Goal: Task Accomplishment & Management: Manage account settings

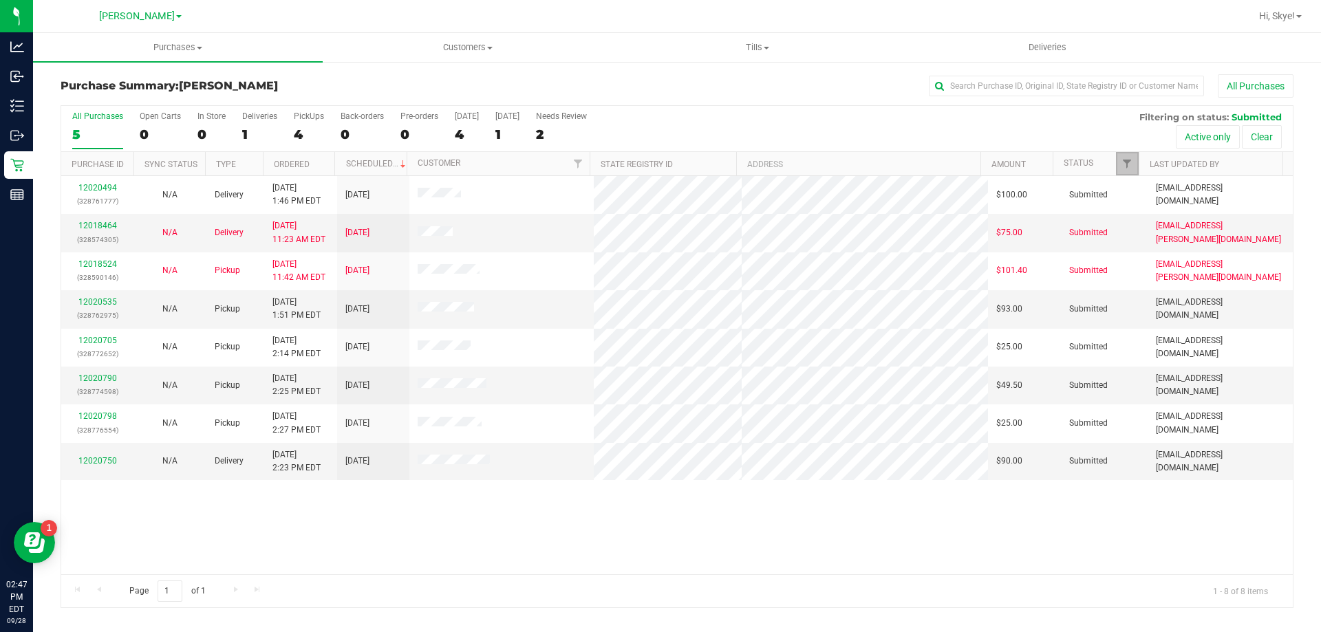
click at [1119, 162] on link "Filter" at bounding box center [1127, 163] width 23 height 23
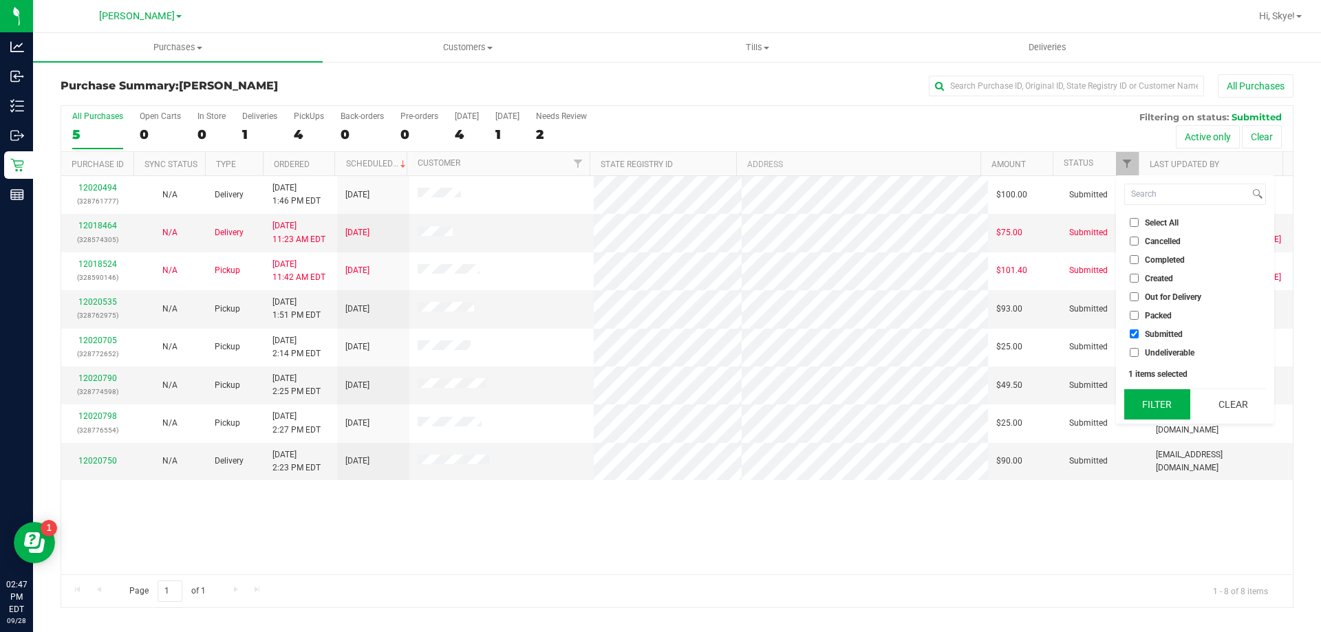
click at [1155, 413] on button "Filter" at bounding box center [1157, 404] width 66 height 30
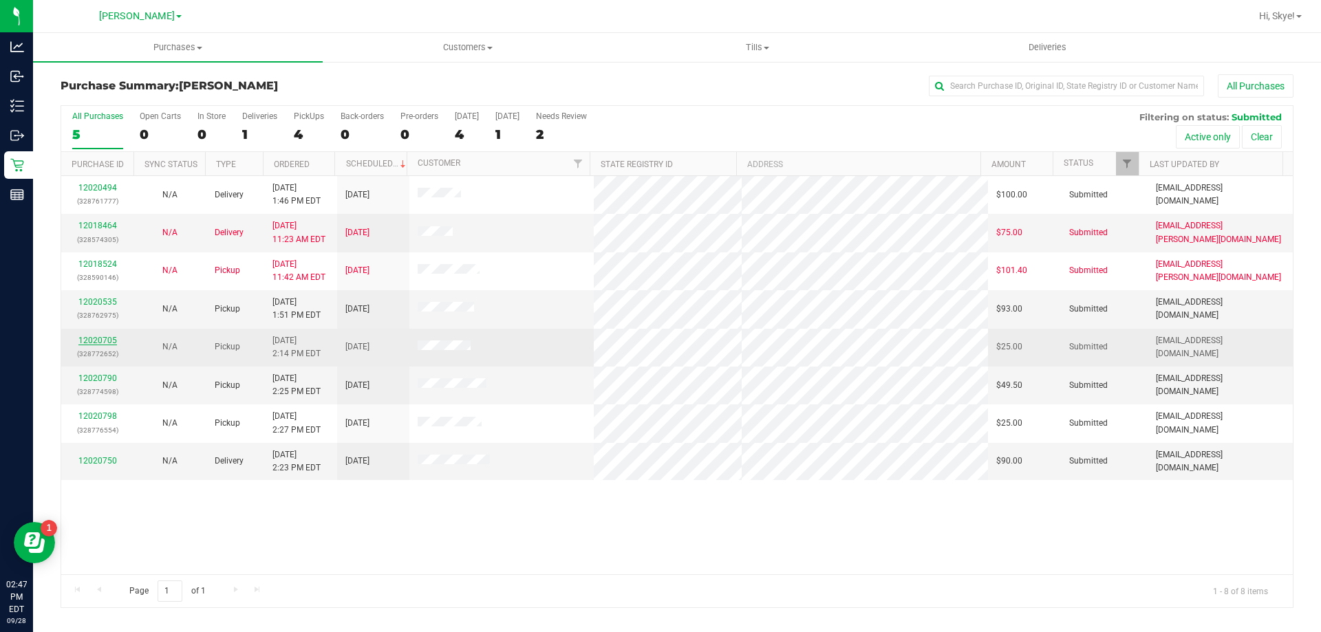
click at [84, 341] on link "12020705" at bounding box center [97, 341] width 39 height 10
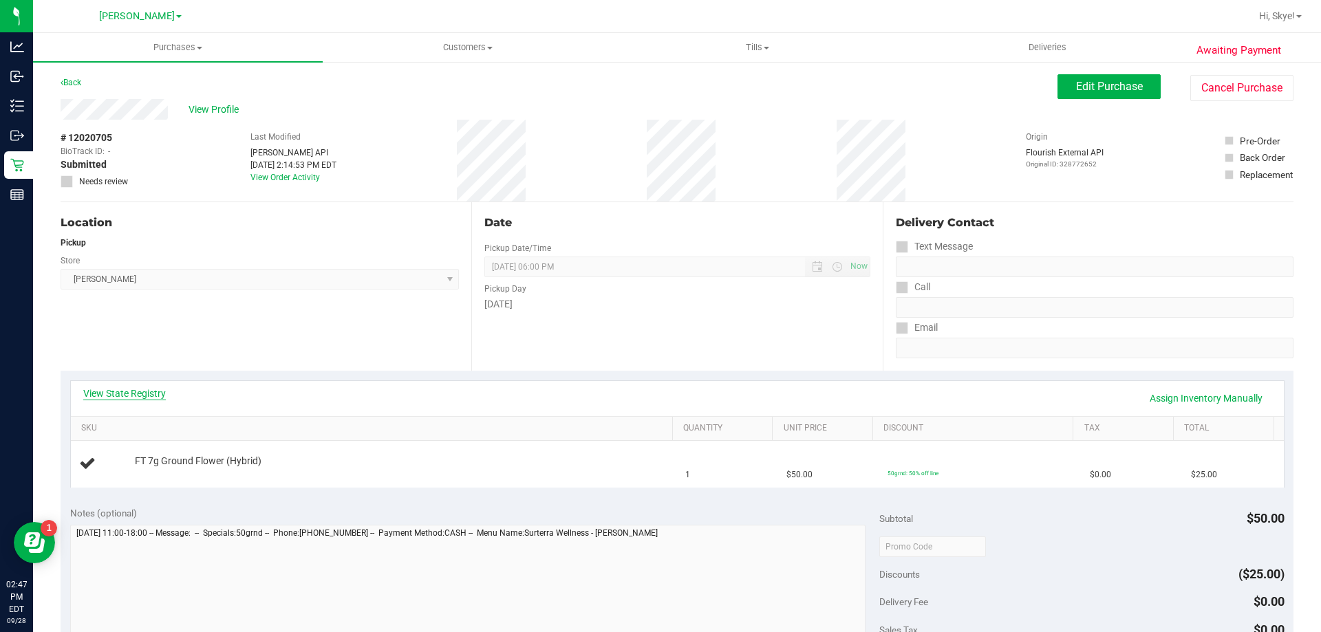
click at [118, 388] on link "View State Registry" at bounding box center [124, 394] width 83 height 14
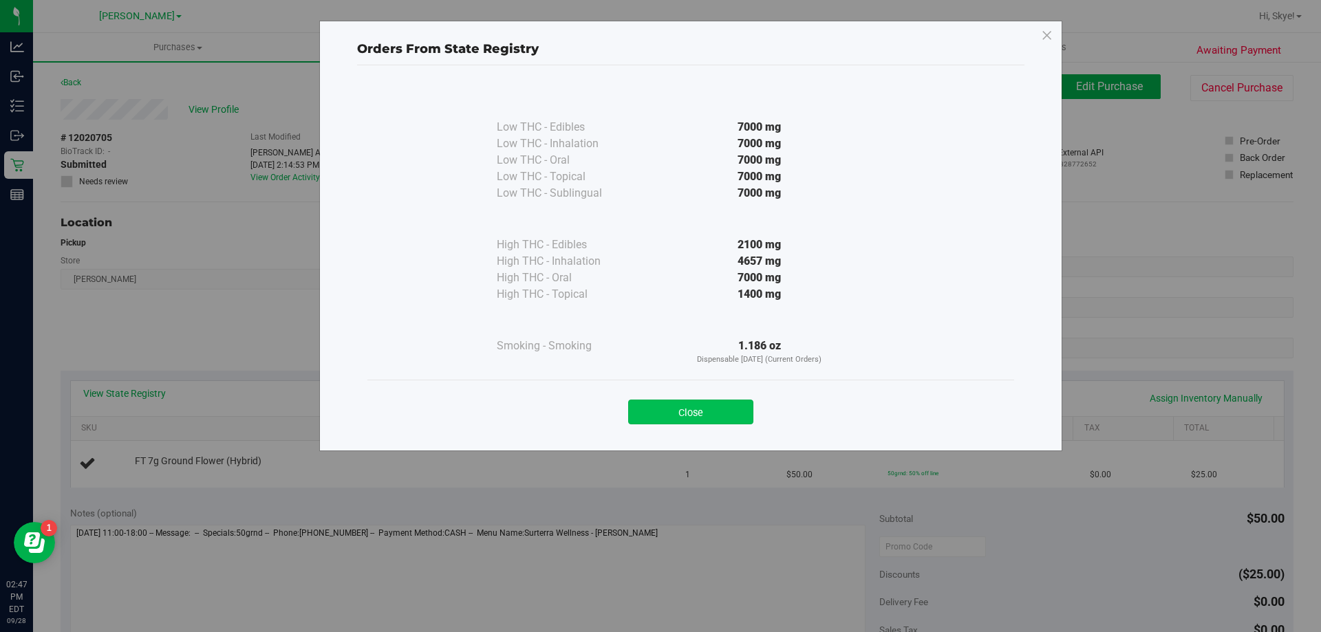
click at [737, 405] on button "Close" at bounding box center [690, 412] width 125 height 25
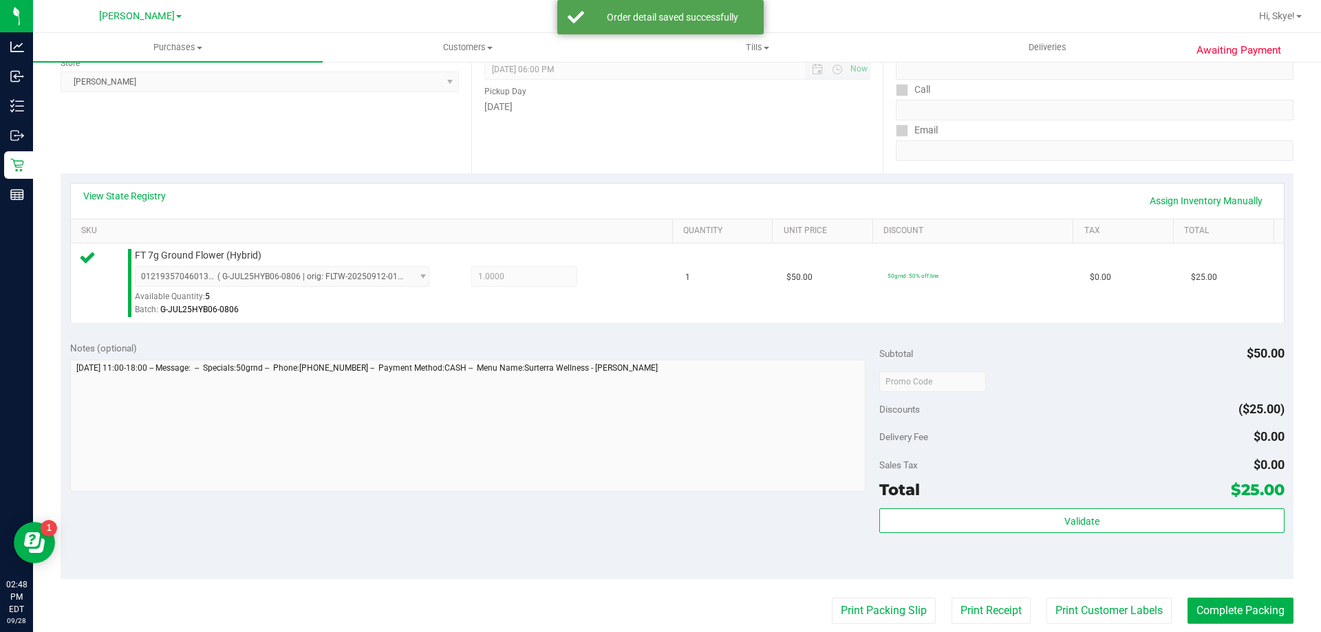
scroll to position [207, 0]
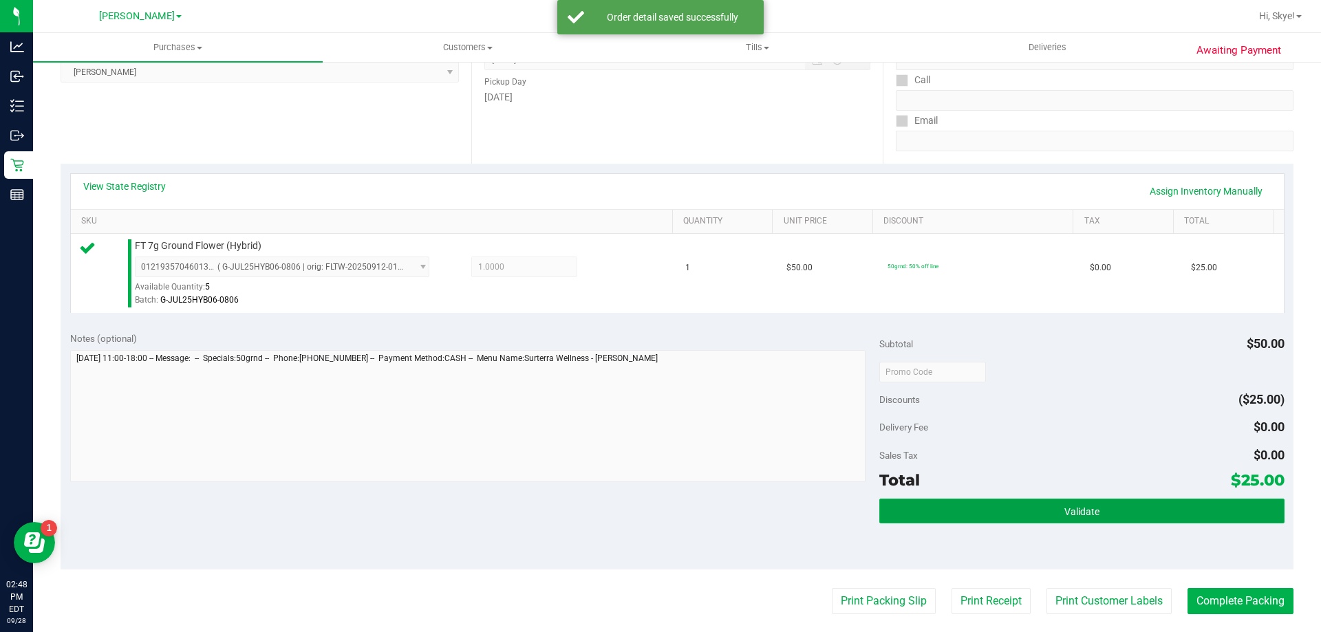
click at [1182, 509] on button "Validate" at bounding box center [1081, 511] width 404 height 25
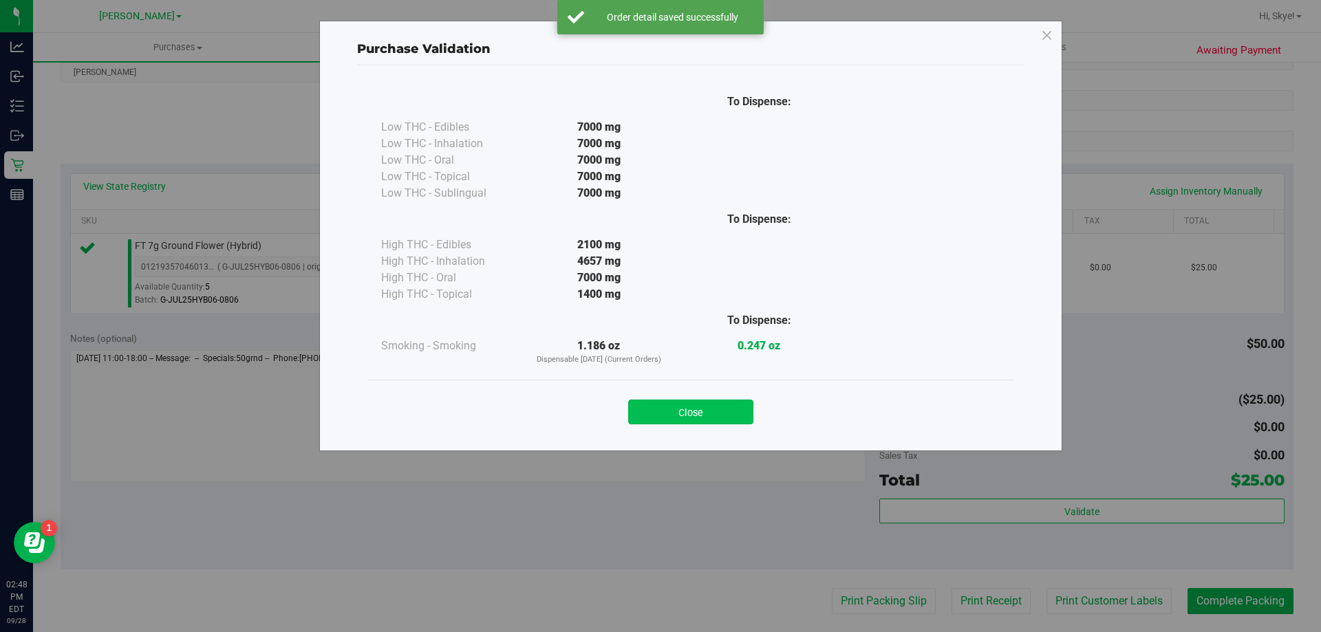
click at [720, 411] on button "Close" at bounding box center [690, 412] width 125 height 25
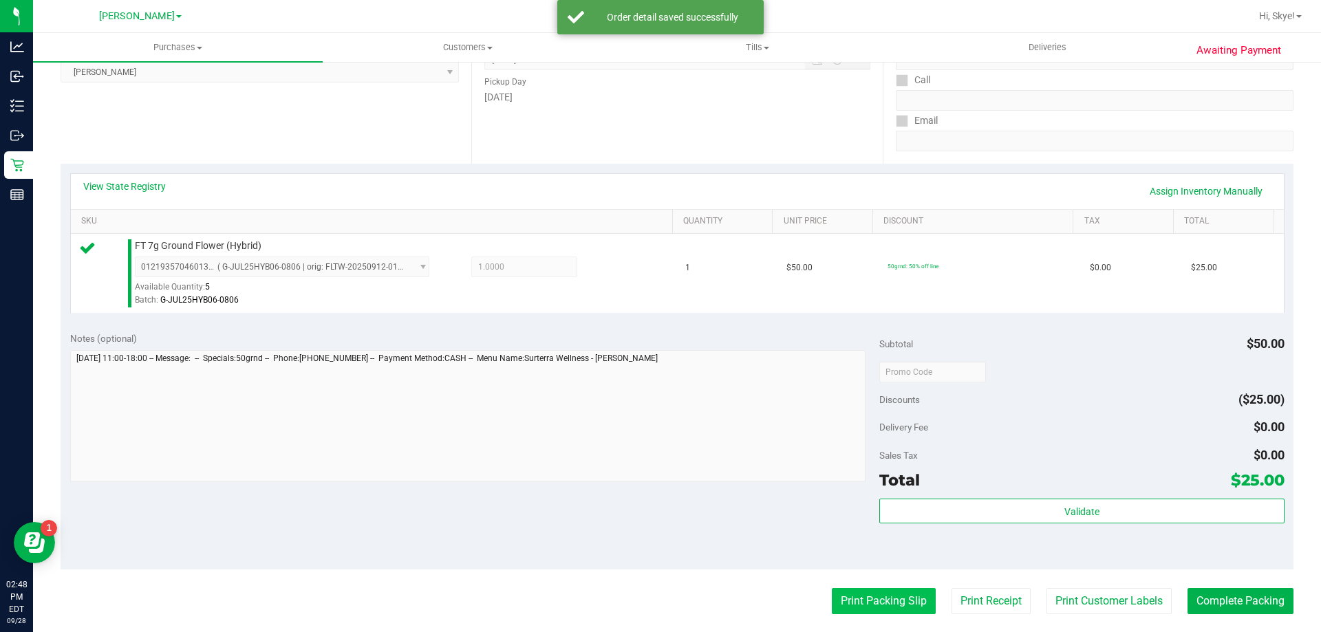
click at [881, 604] on button "Print Packing Slip" at bounding box center [884, 601] width 104 height 26
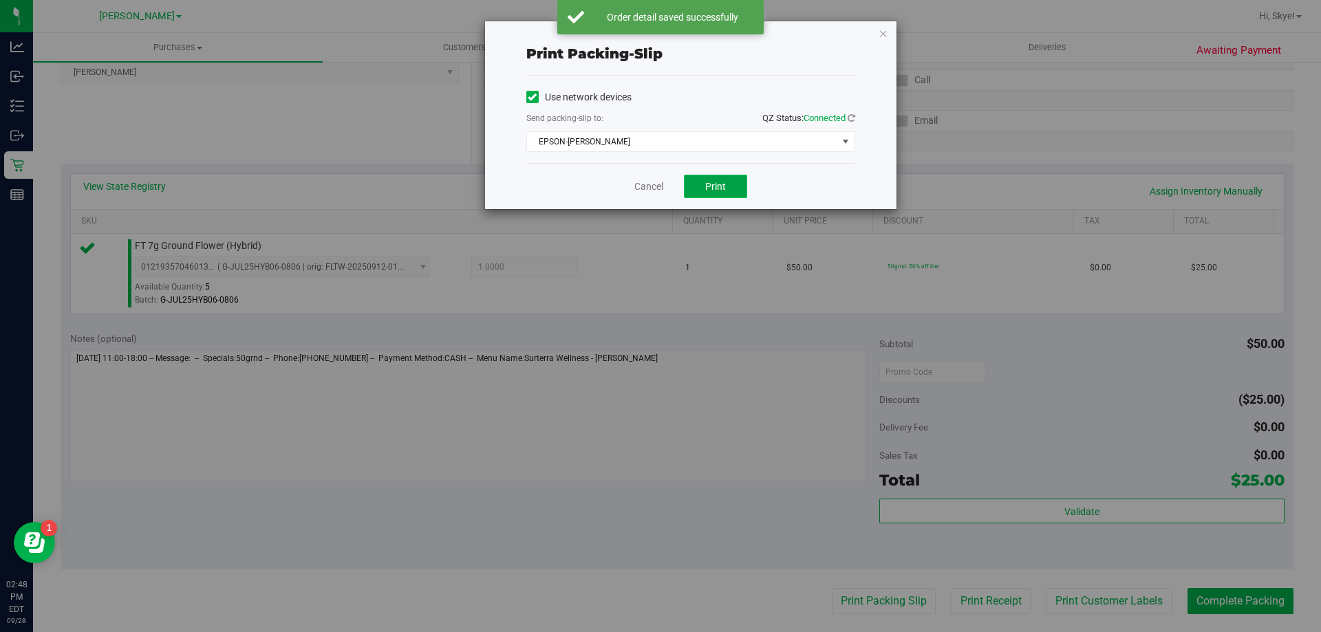
click at [733, 184] on button "Print" at bounding box center [715, 186] width 63 height 23
click at [648, 190] on link "Cancel" at bounding box center [648, 187] width 29 height 14
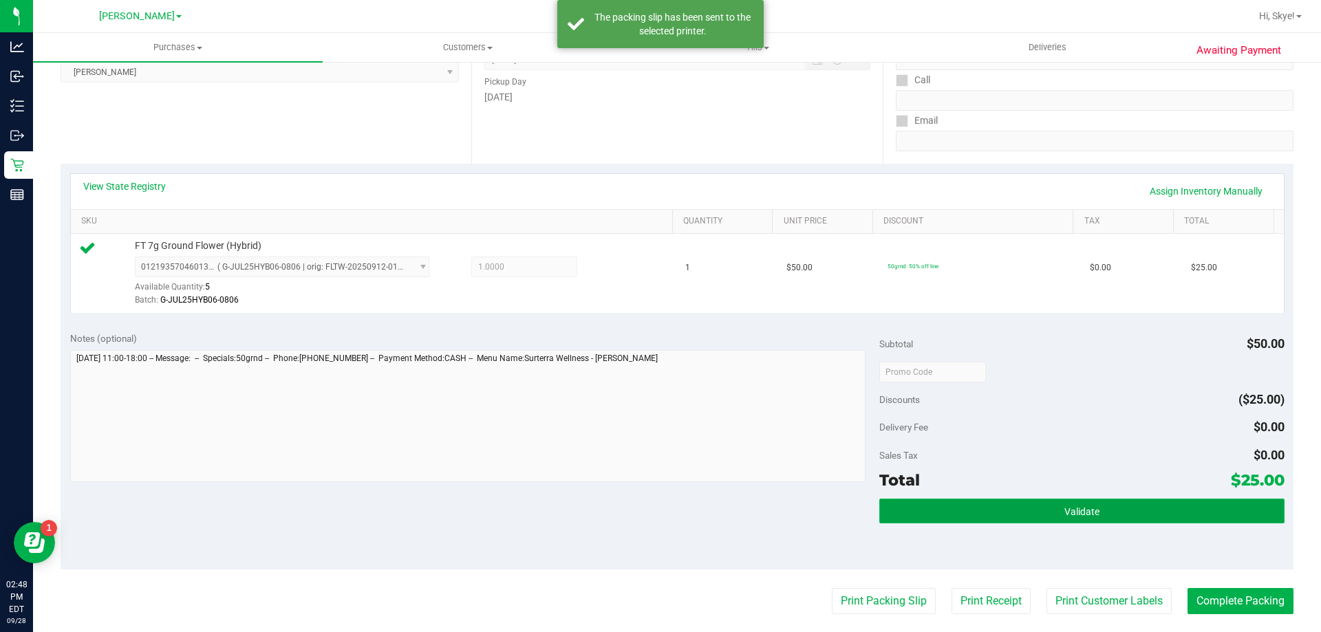
click at [938, 509] on button "Validate" at bounding box center [1081, 511] width 404 height 25
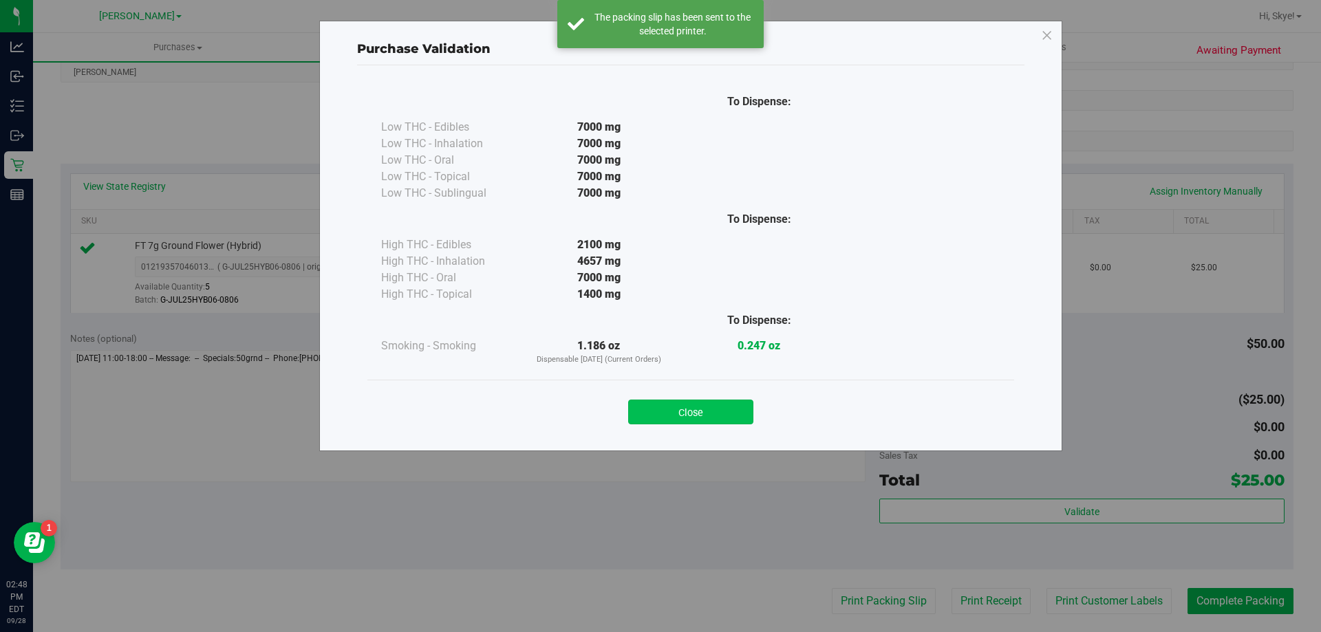
click at [723, 404] on button "Close" at bounding box center [690, 412] width 125 height 25
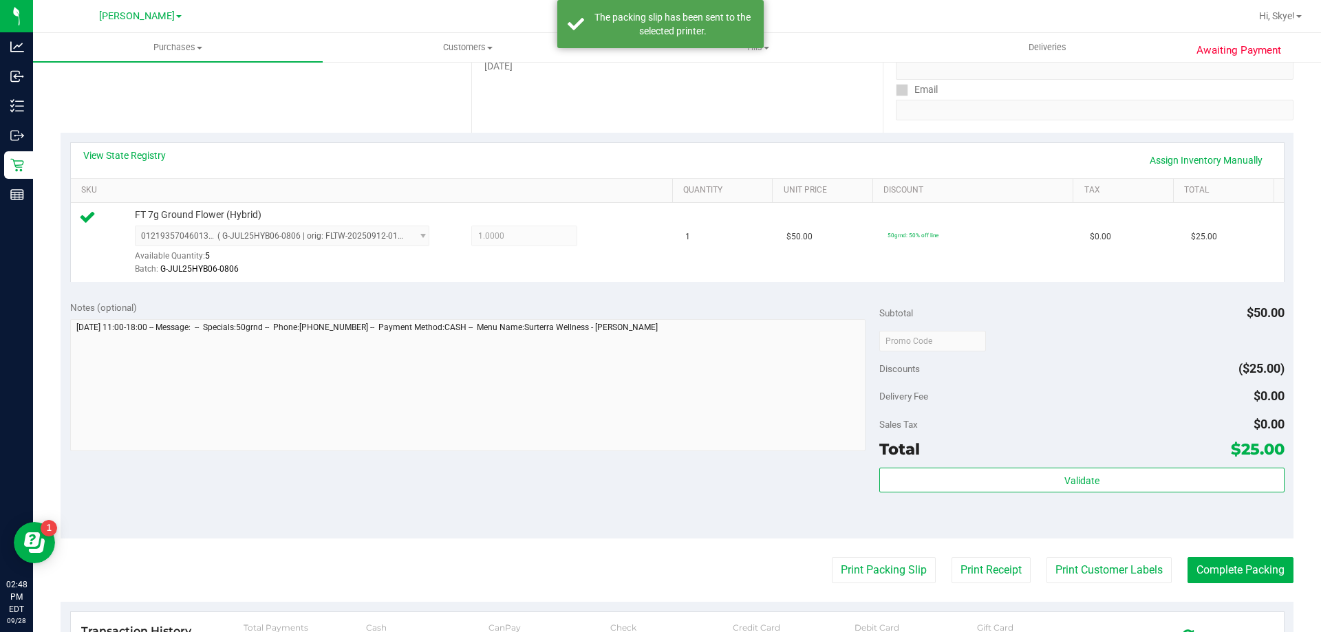
scroll to position [252, 0]
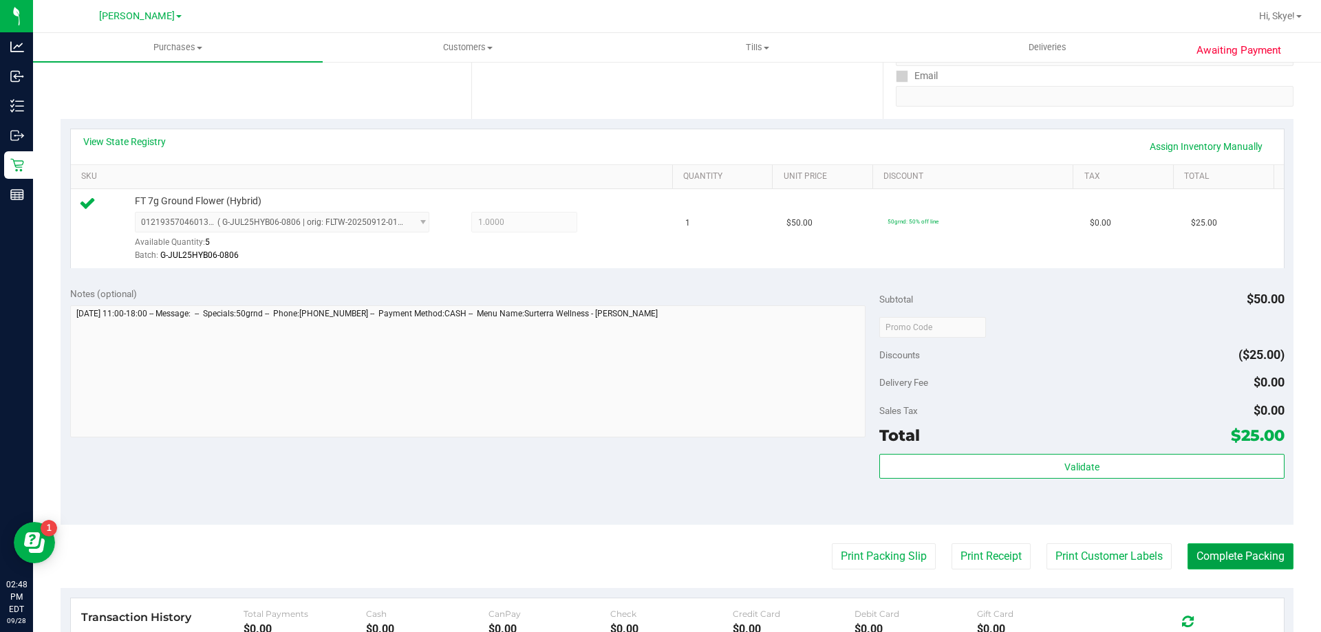
click at [1265, 544] on button "Complete Packing" at bounding box center [1240, 556] width 106 height 26
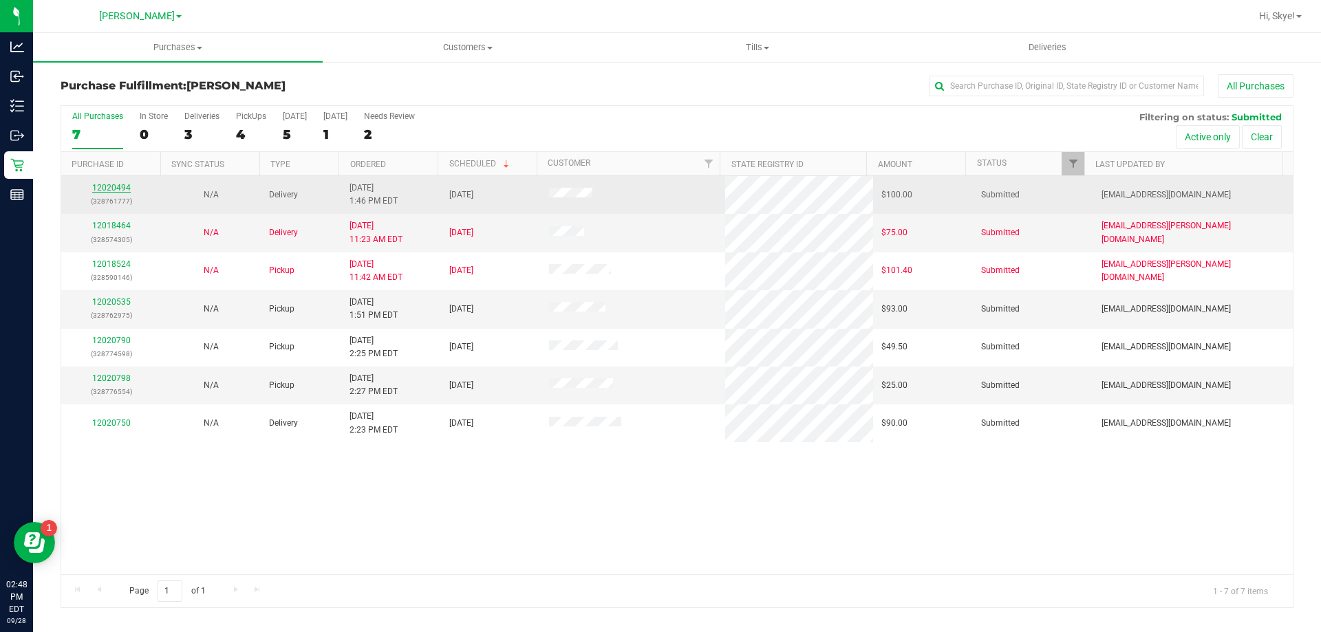
click at [112, 183] on link "12020494" at bounding box center [111, 188] width 39 height 10
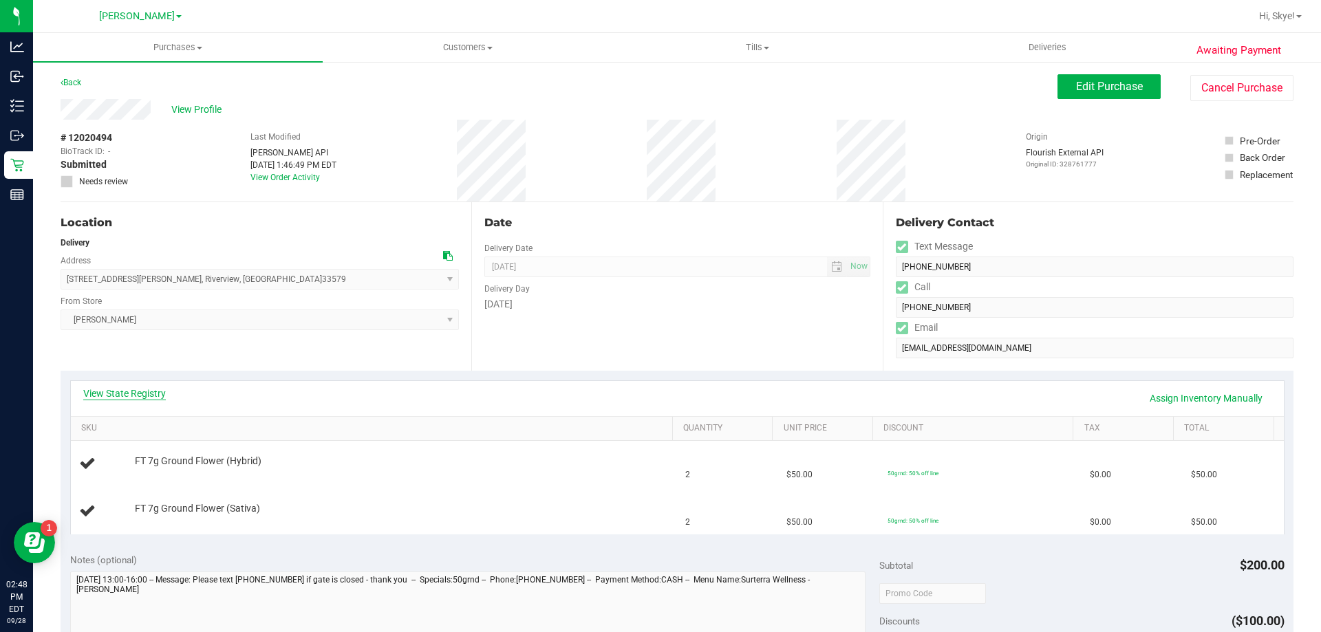
click at [149, 391] on link "View State Registry" at bounding box center [124, 394] width 83 height 14
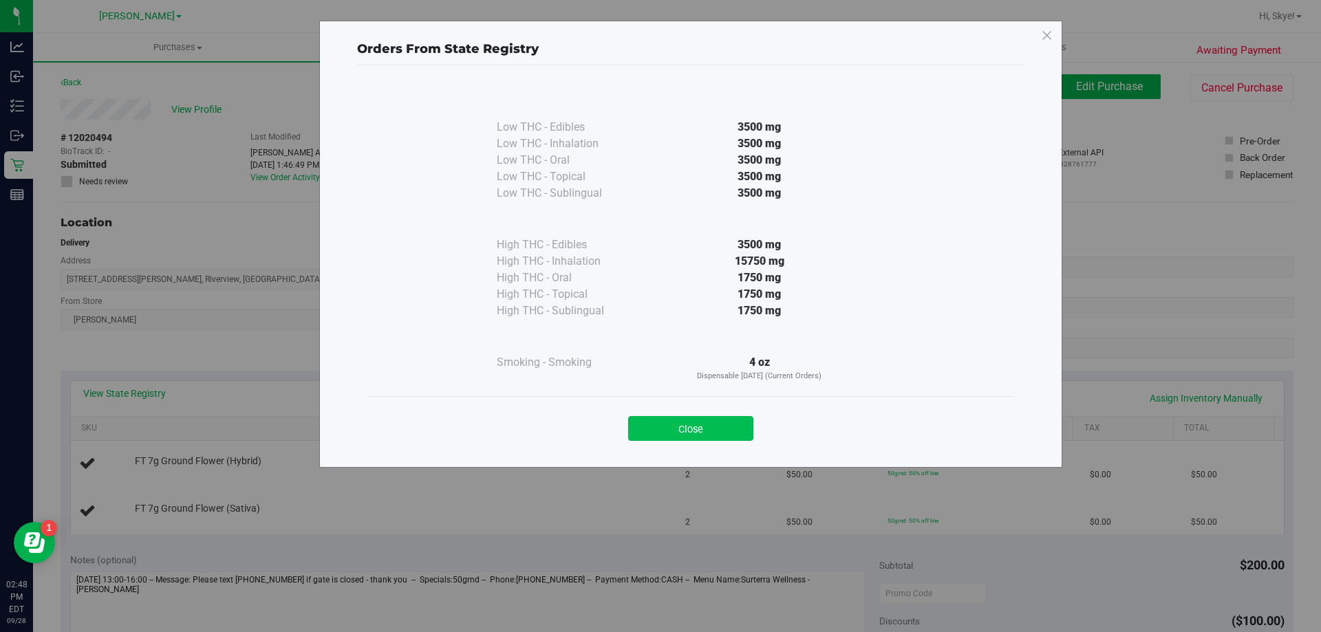
click at [702, 432] on button "Close" at bounding box center [690, 428] width 125 height 25
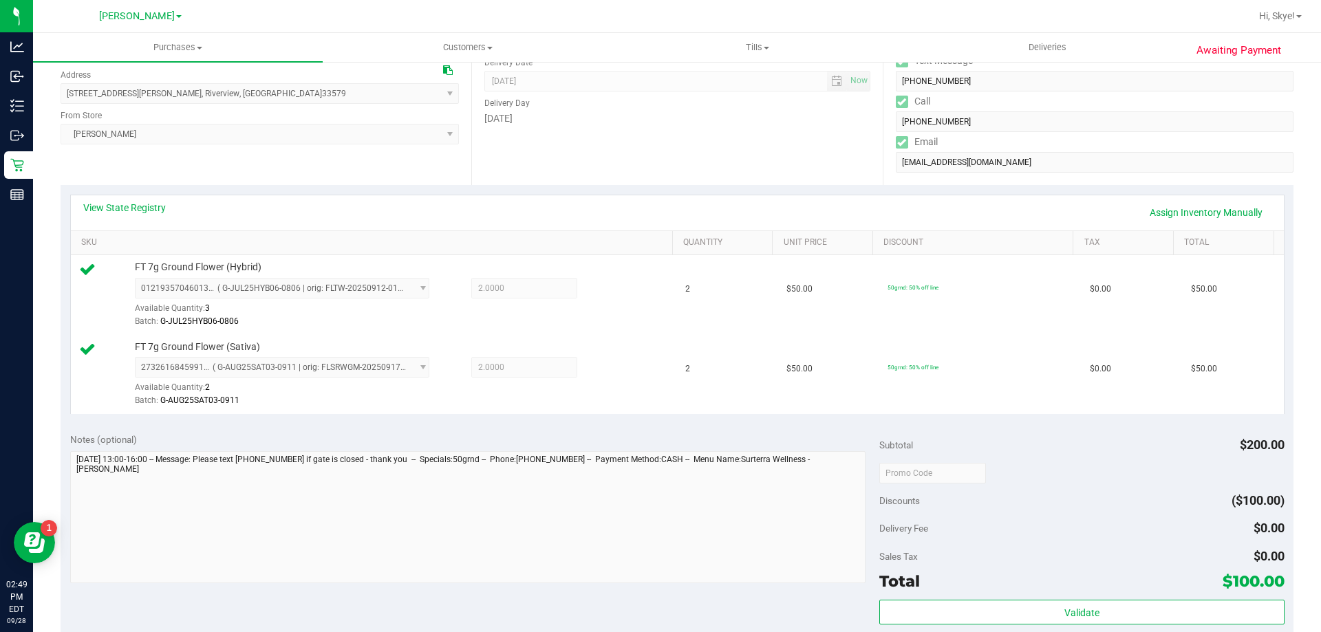
scroll to position [242, 0]
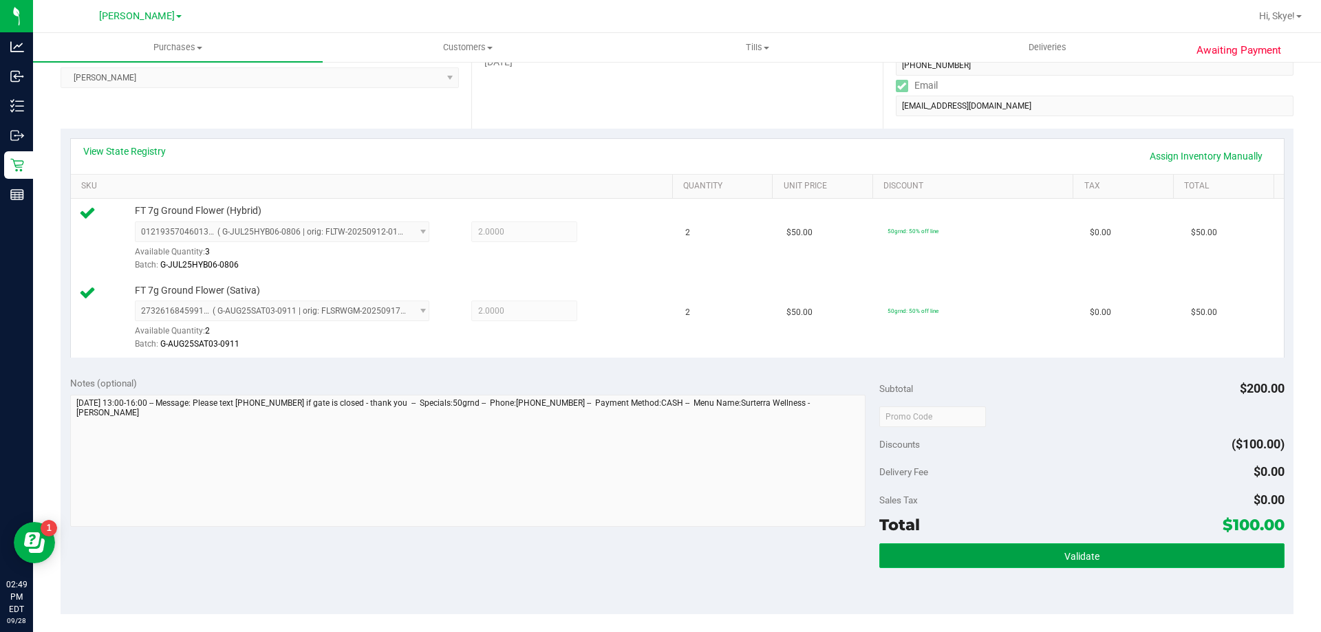
click at [1152, 552] on button "Validate" at bounding box center [1081, 555] width 404 height 25
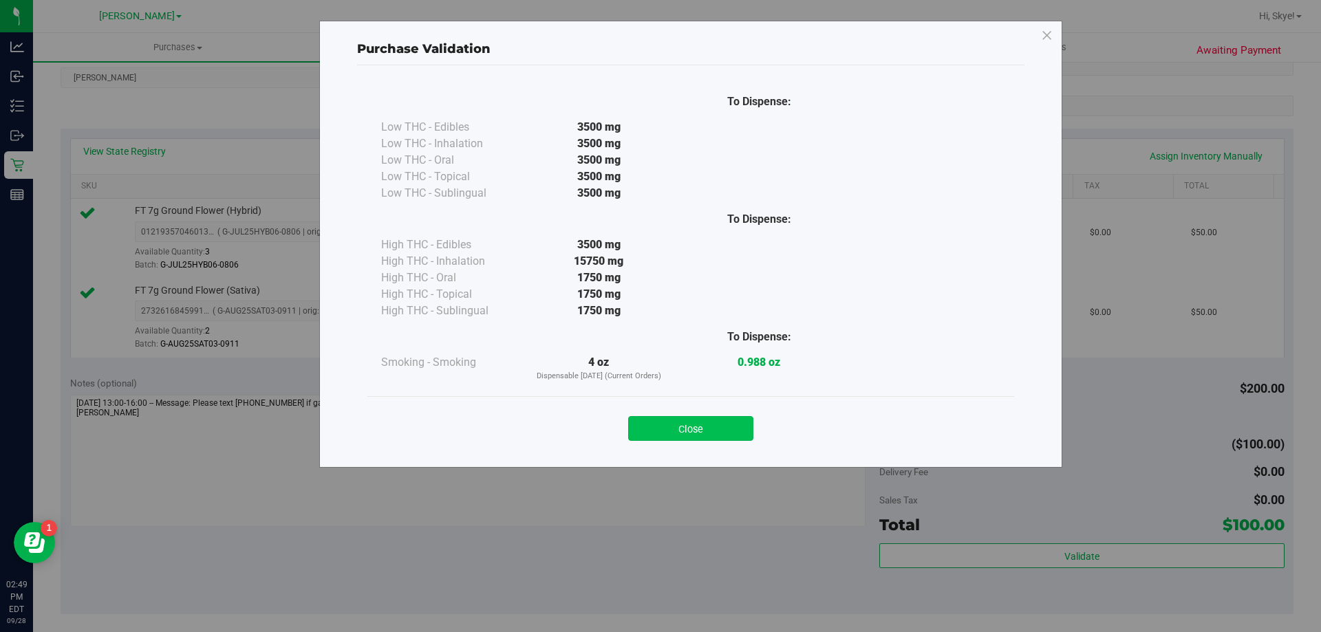
click at [708, 418] on button "Close" at bounding box center [690, 428] width 125 height 25
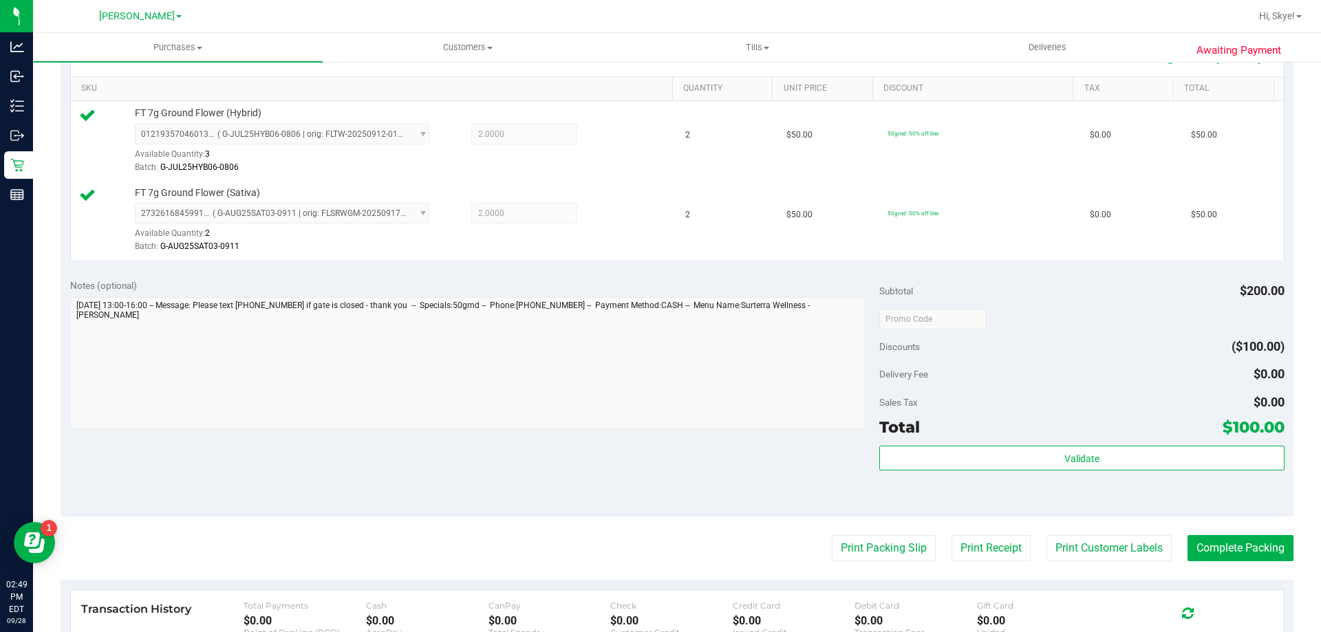
scroll to position [363, 0]
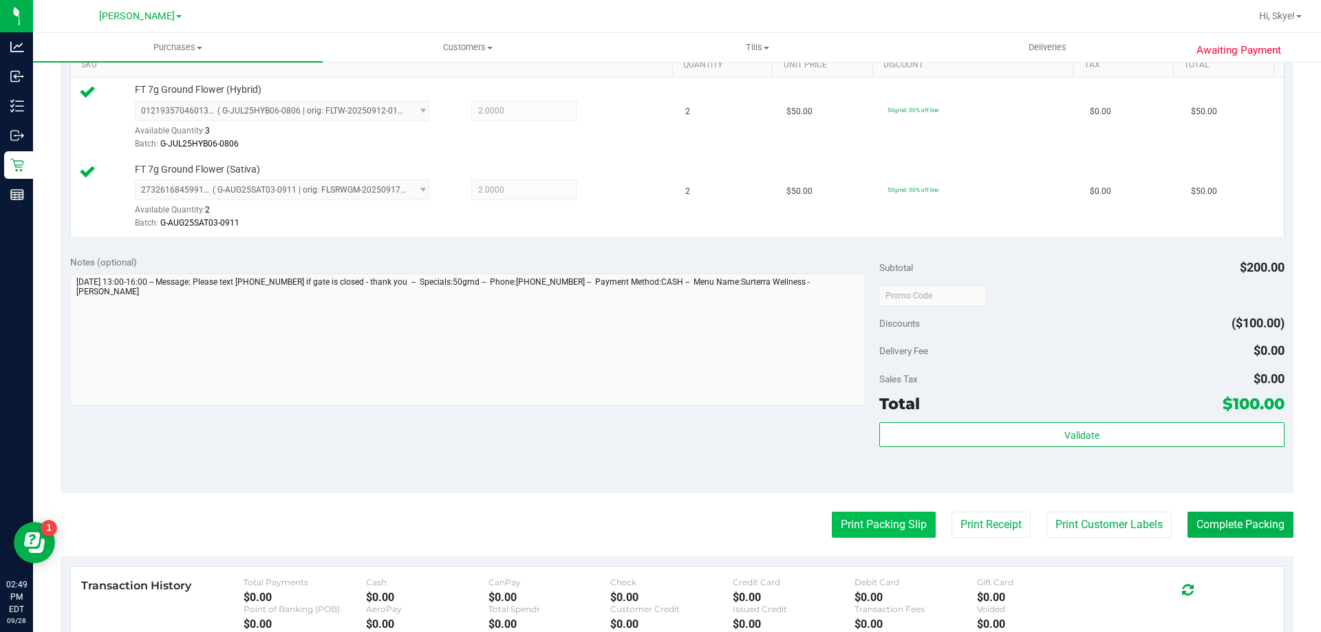
click at [883, 515] on button "Print Packing Slip" at bounding box center [884, 525] width 104 height 26
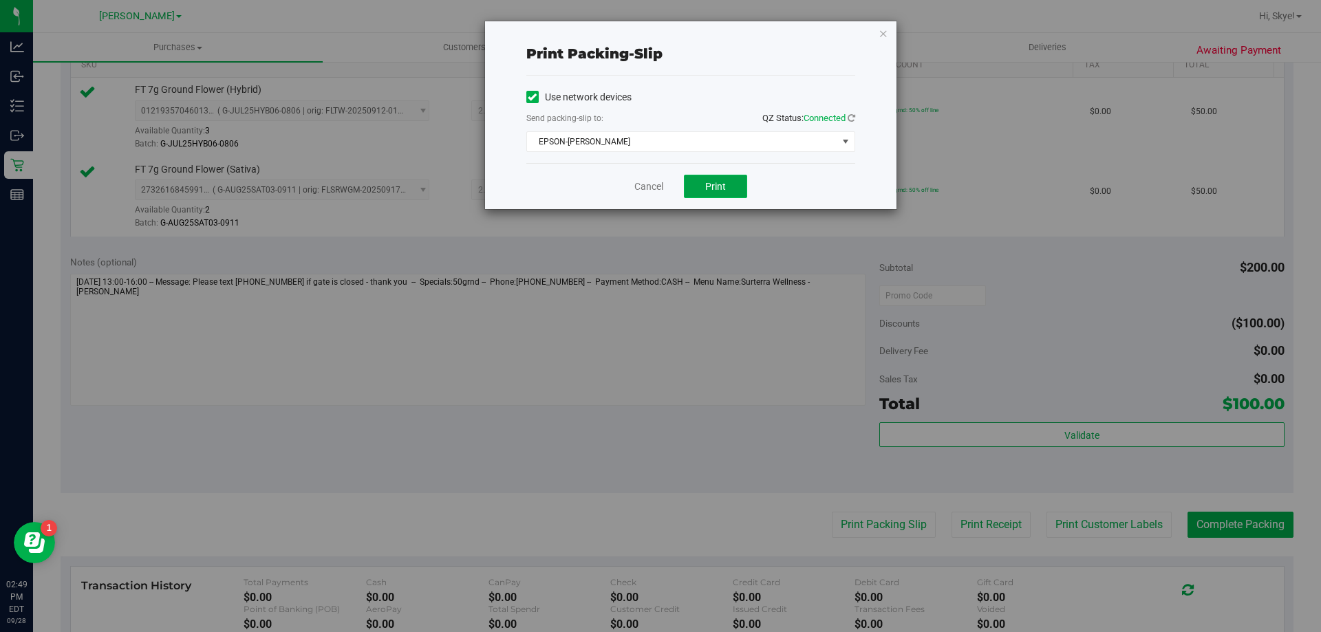
click at [717, 195] on button "Print" at bounding box center [715, 186] width 63 height 23
click at [724, 189] on span "Print" at bounding box center [715, 186] width 21 height 11
click at [652, 182] on link "Cancel" at bounding box center [648, 187] width 29 height 14
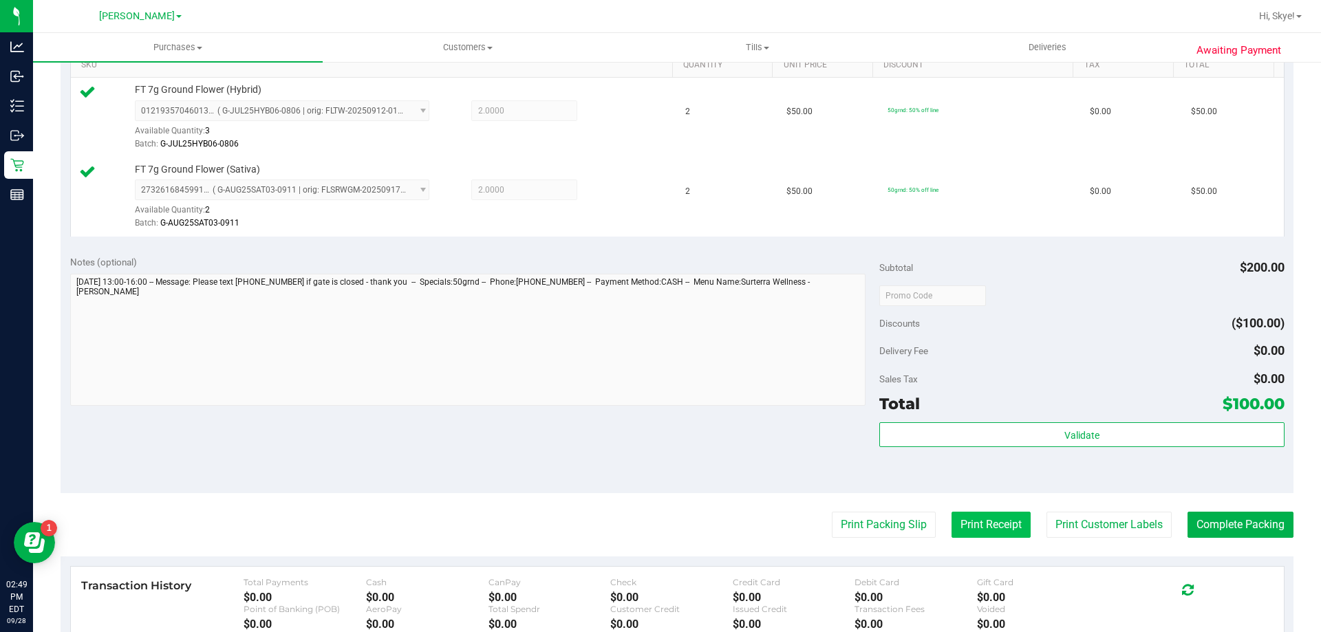
click at [989, 526] on button "Print Receipt" at bounding box center [990, 525] width 79 height 26
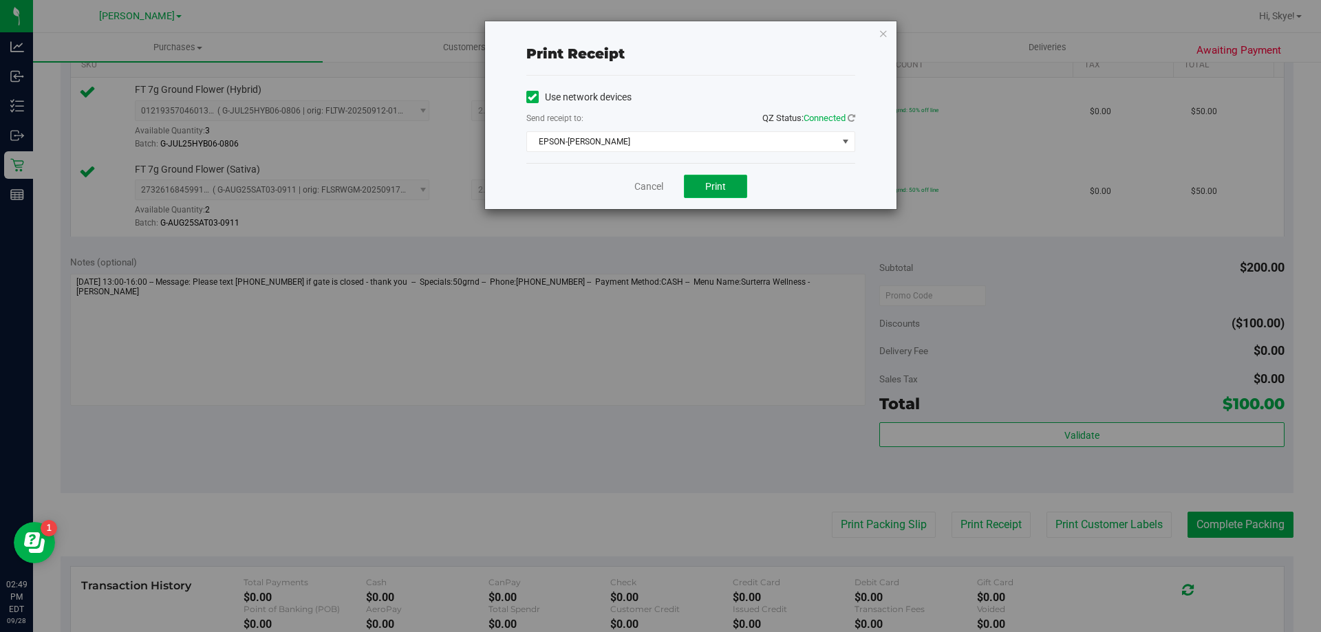
click at [722, 188] on span "Print" at bounding box center [715, 186] width 21 height 11
click at [651, 195] on div "Cancel Print" at bounding box center [690, 186] width 329 height 46
click at [657, 185] on link "Cancel" at bounding box center [648, 187] width 29 height 14
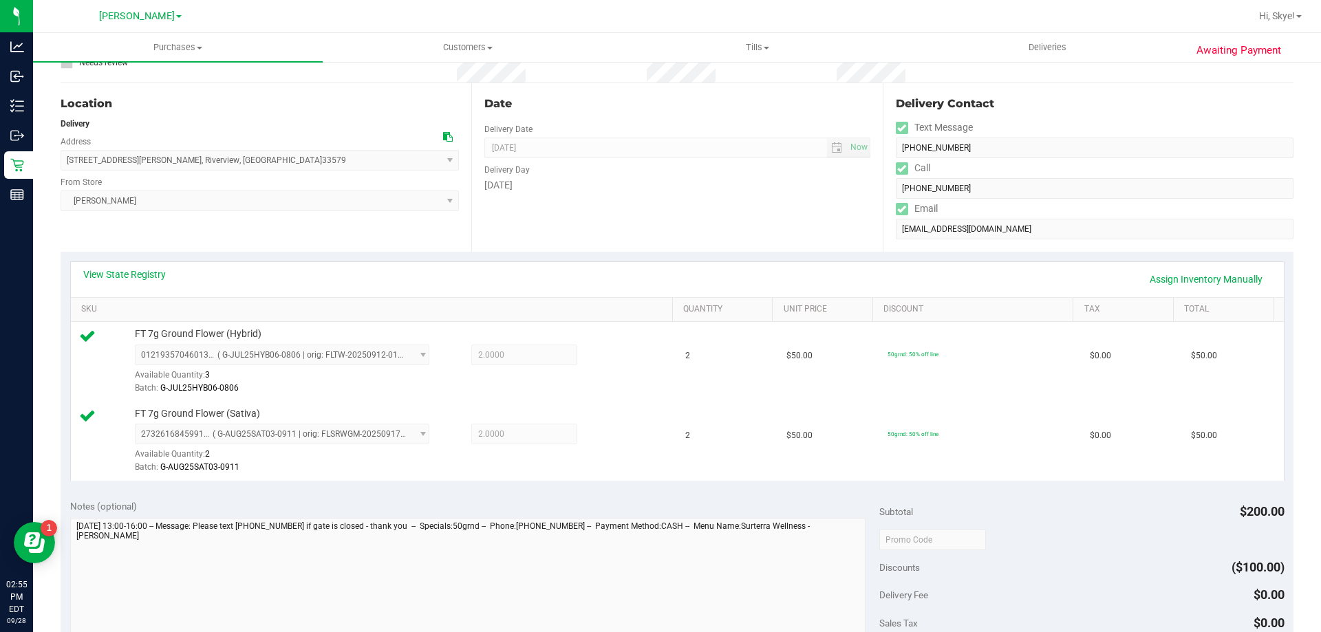
scroll to position [572, 0]
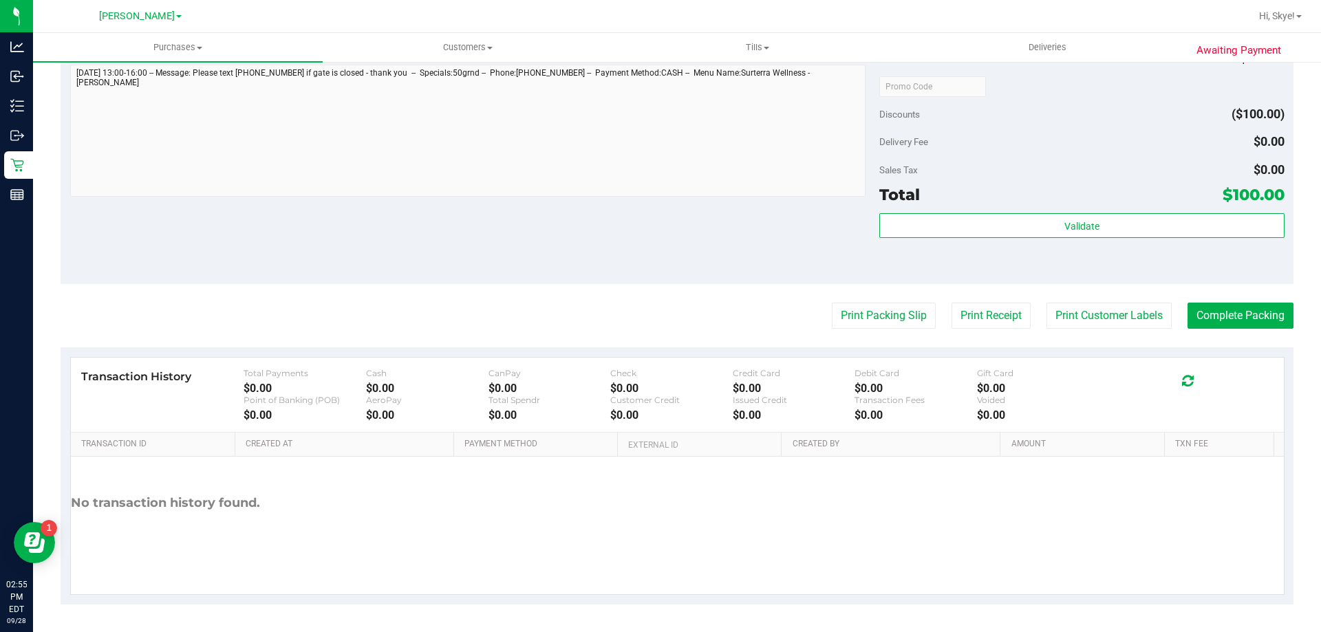
click at [1044, 243] on div "Validate" at bounding box center [1081, 244] width 404 height 62
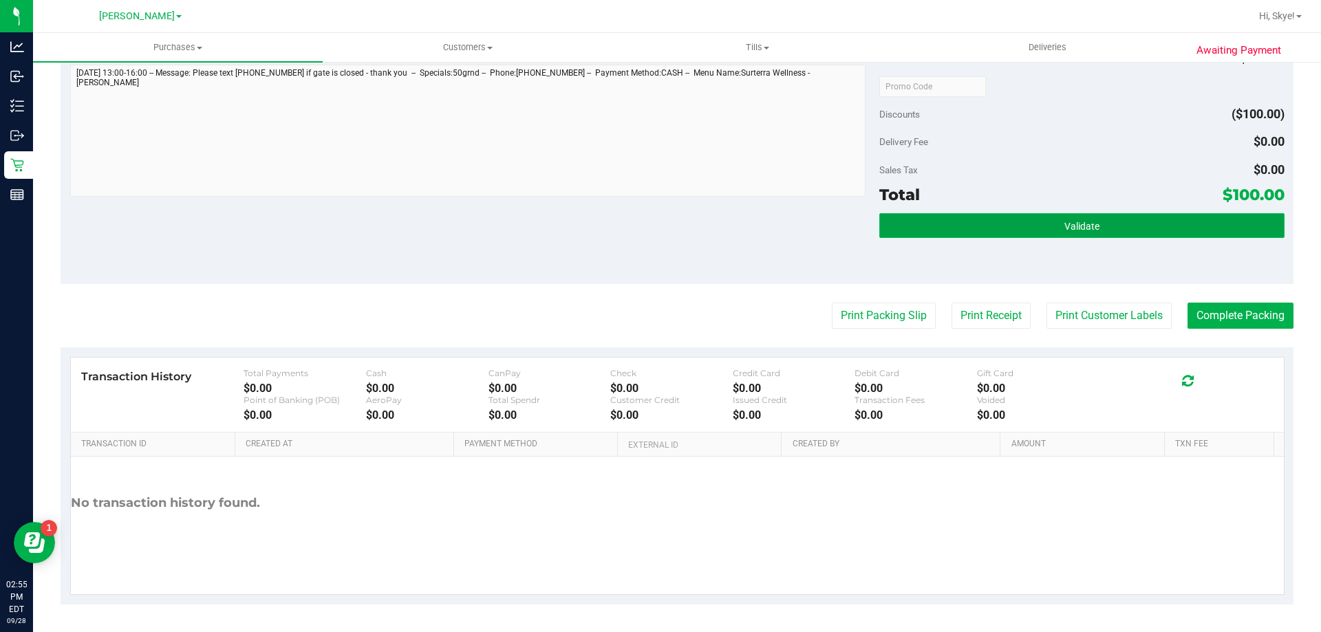
click at [1056, 232] on button "Validate" at bounding box center [1081, 225] width 404 height 25
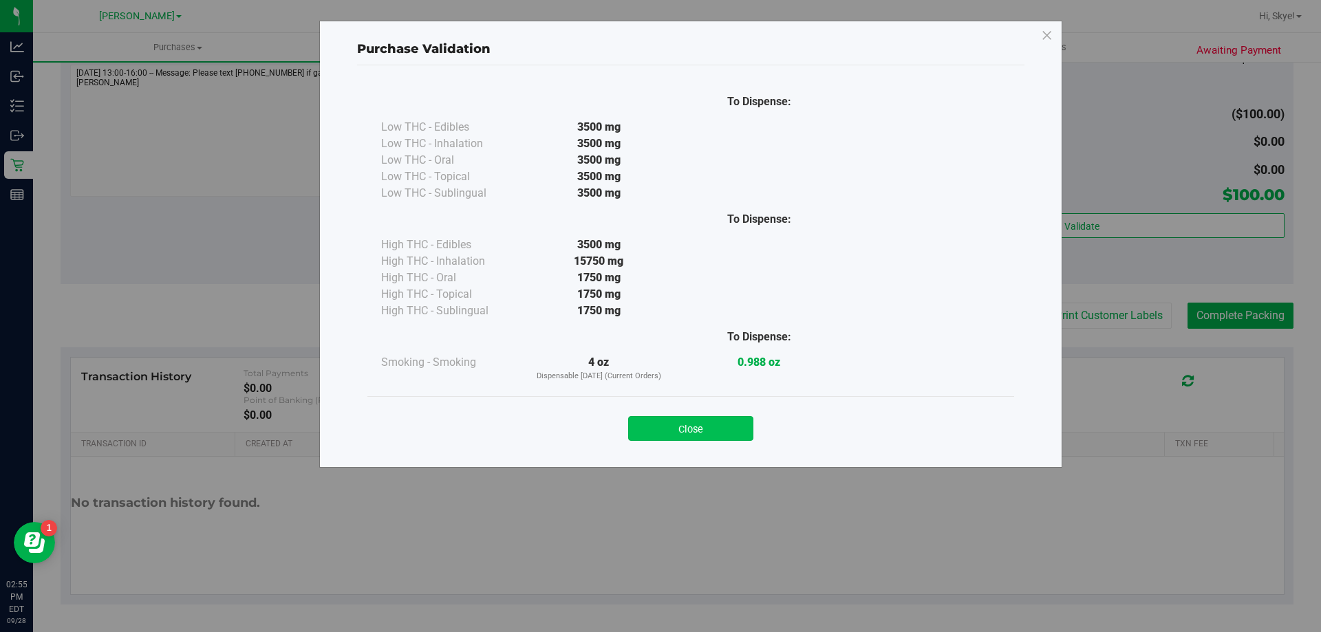
click at [737, 439] on button "Close" at bounding box center [690, 428] width 125 height 25
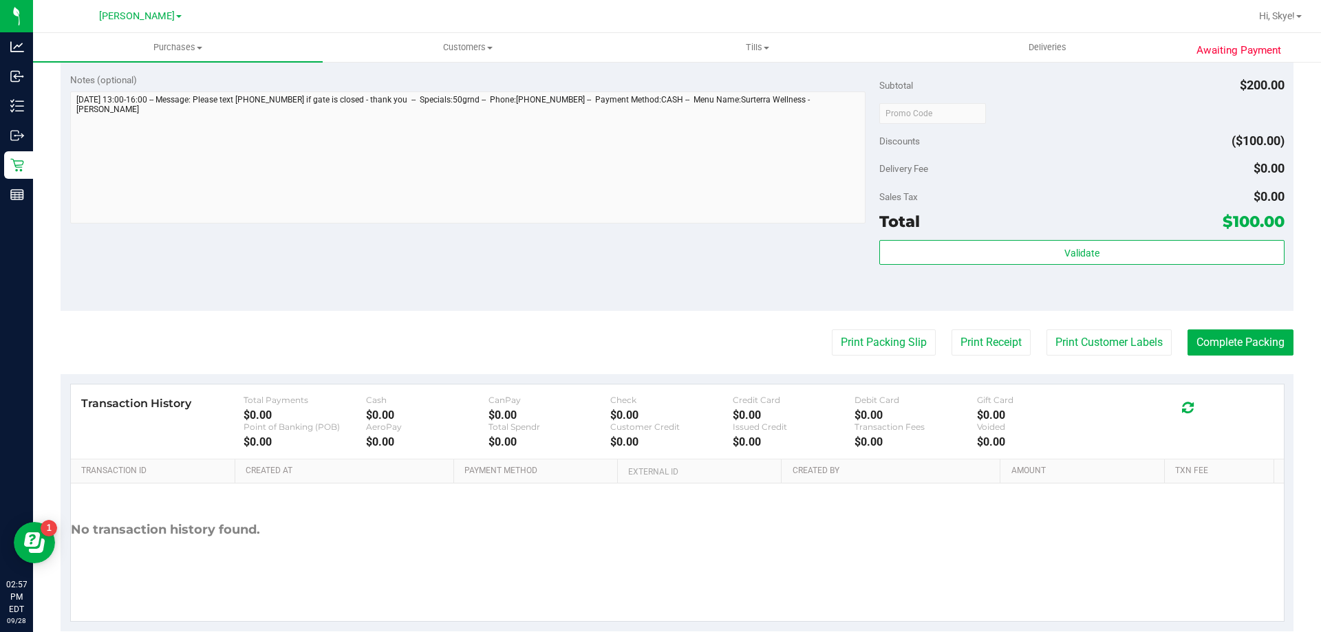
scroll to position [554, 0]
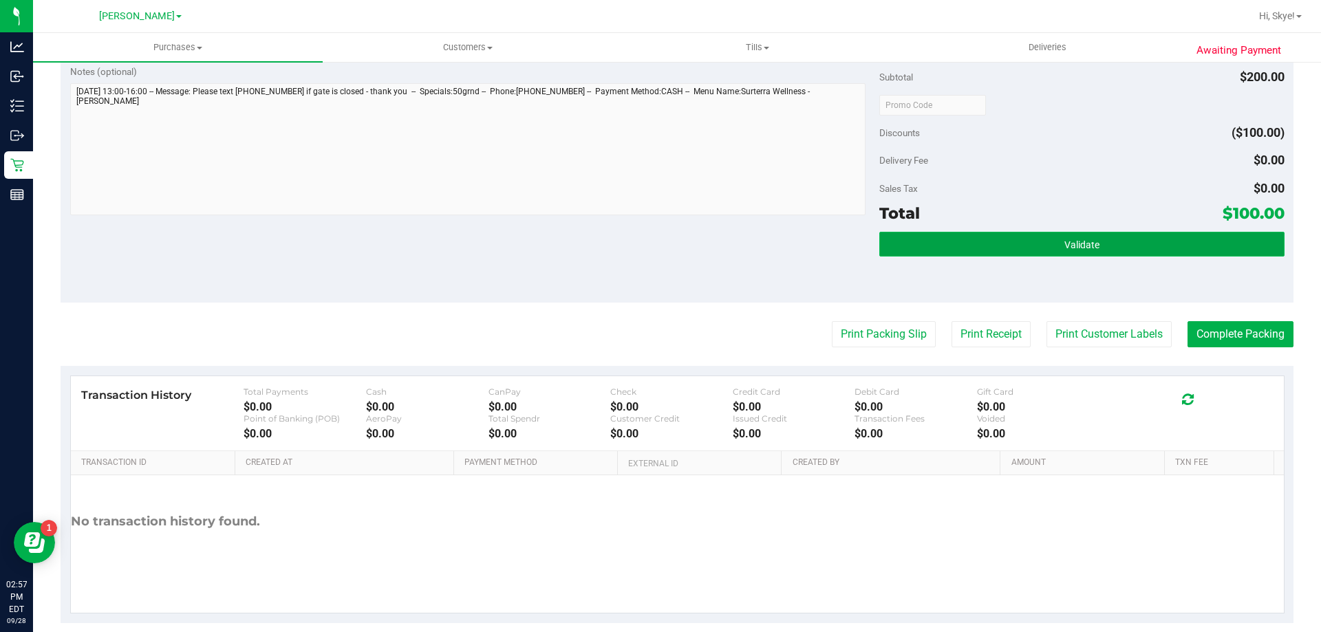
click at [1185, 243] on button "Validate" at bounding box center [1081, 244] width 404 height 25
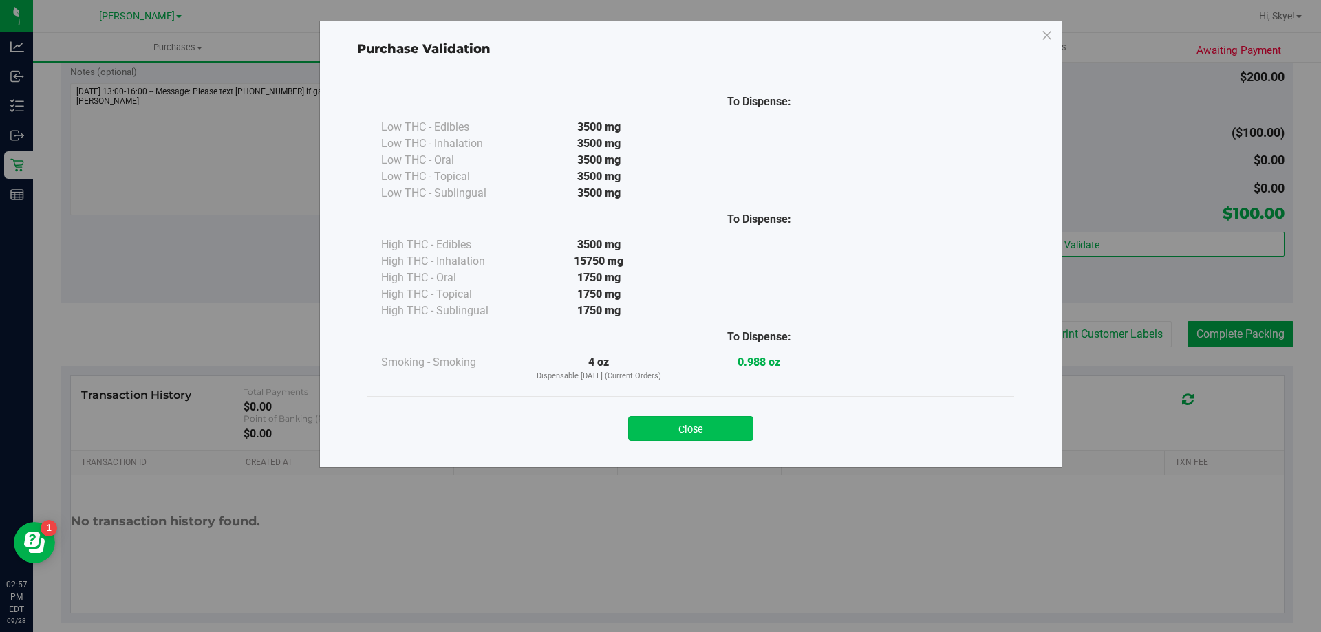
click at [718, 428] on button "Close" at bounding box center [690, 428] width 125 height 25
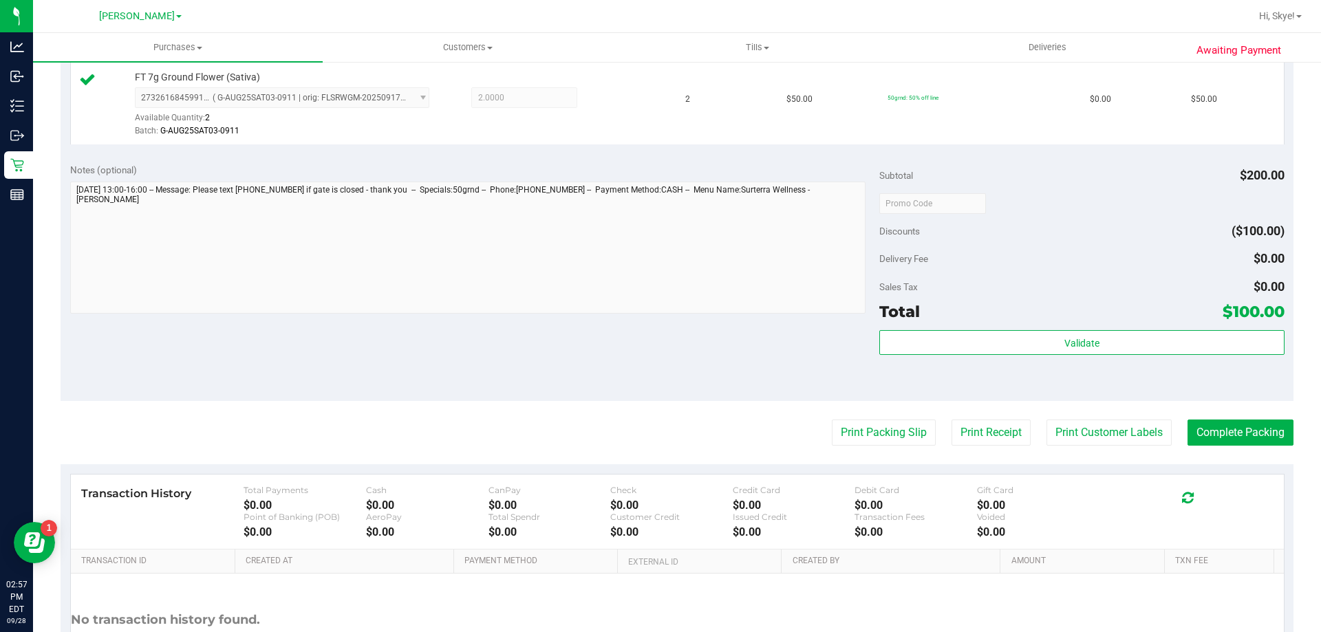
scroll to position [456, 0]
click at [1233, 434] on button "Complete Packing" at bounding box center [1240, 432] width 106 height 26
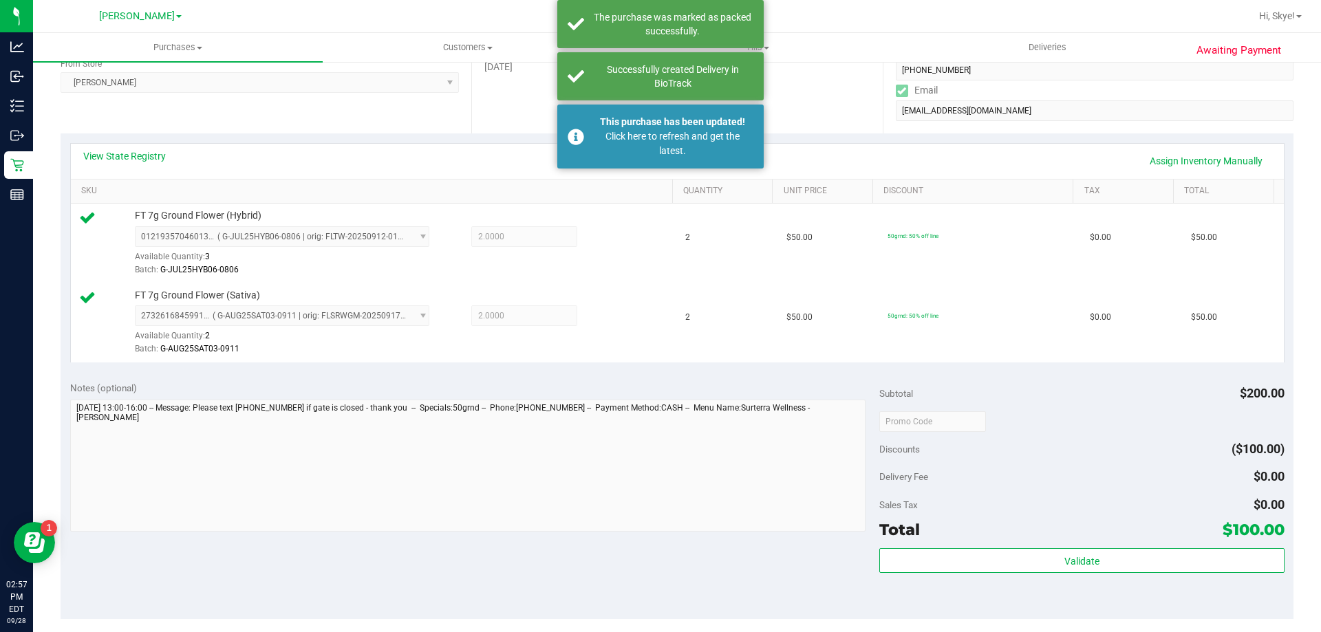
scroll to position [0, 0]
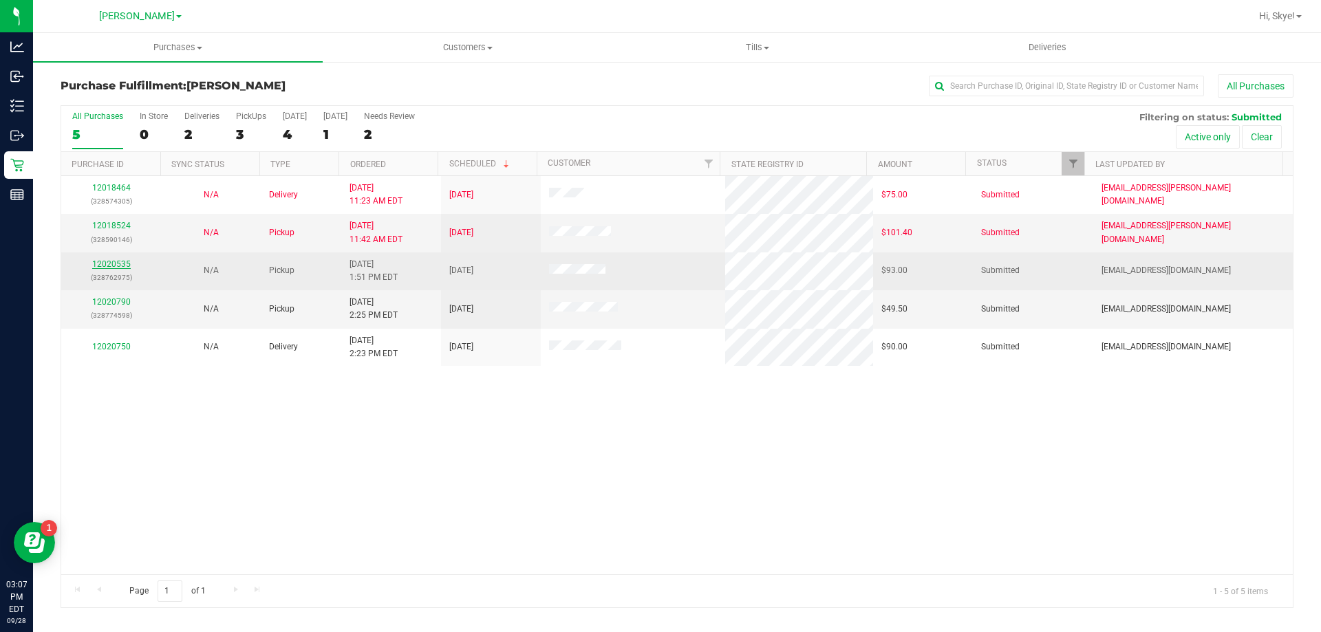
click at [118, 265] on link "12020535" at bounding box center [111, 264] width 39 height 10
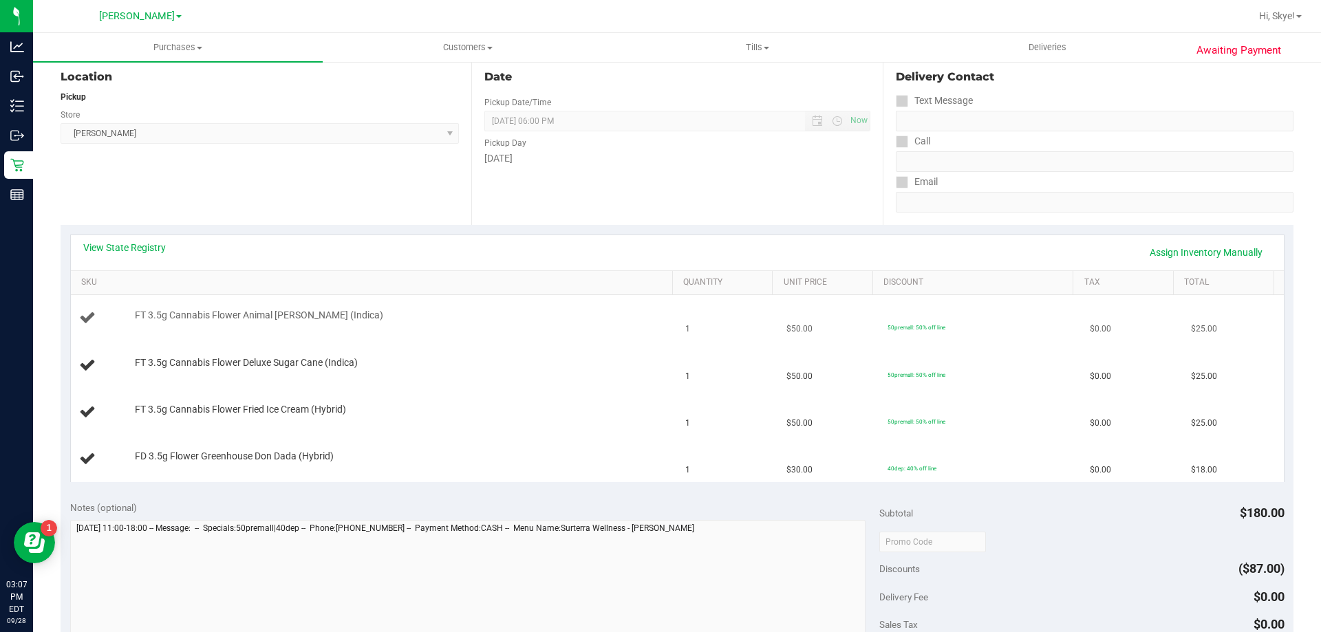
scroll to position [149, 0]
click at [139, 241] on link "View State Registry" at bounding box center [124, 245] width 83 height 14
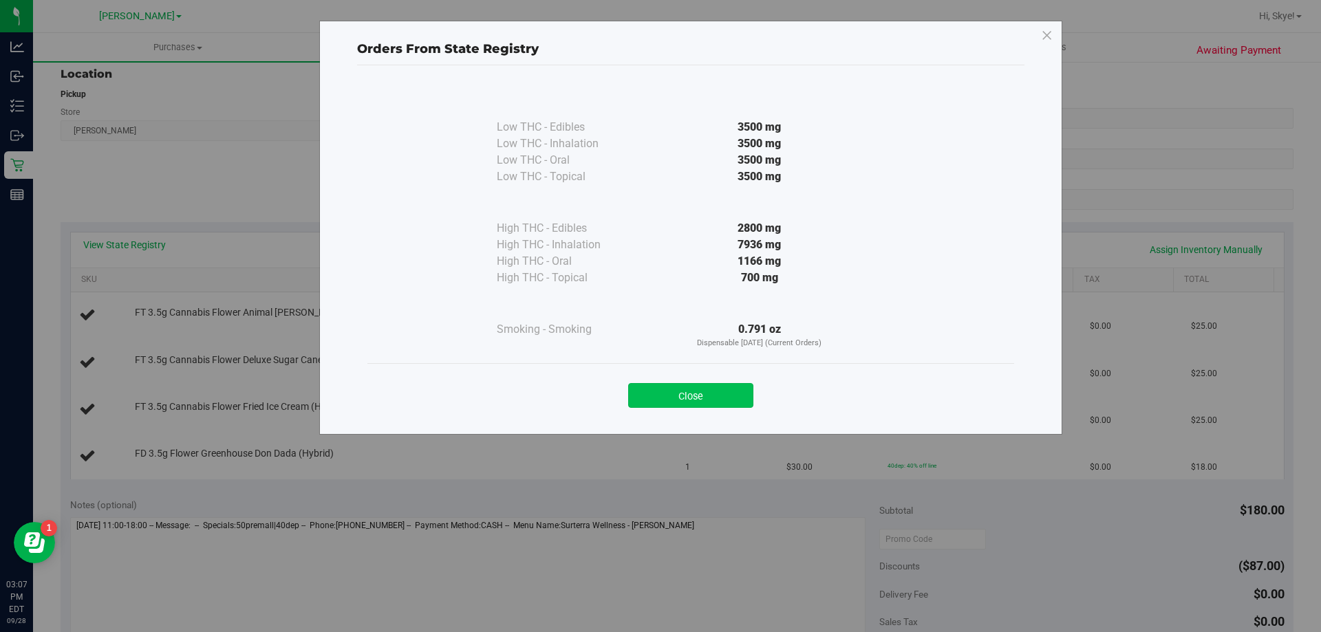
click at [724, 385] on button "Close" at bounding box center [690, 395] width 125 height 25
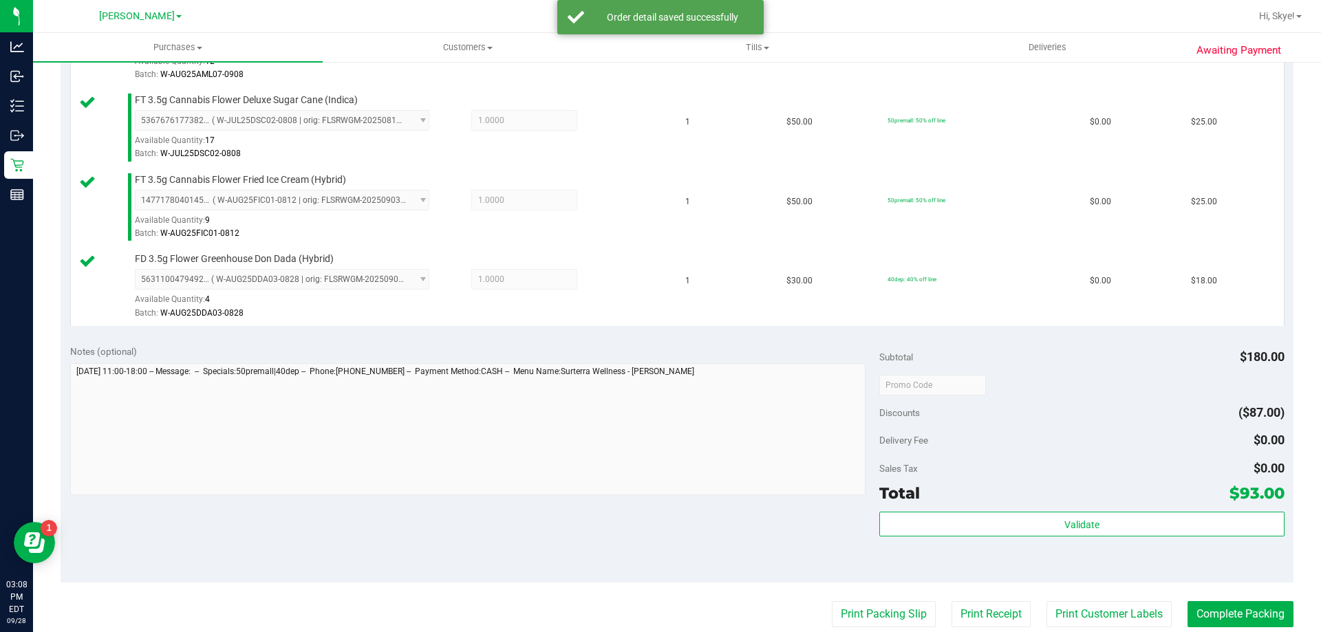
scroll to position [433, 0]
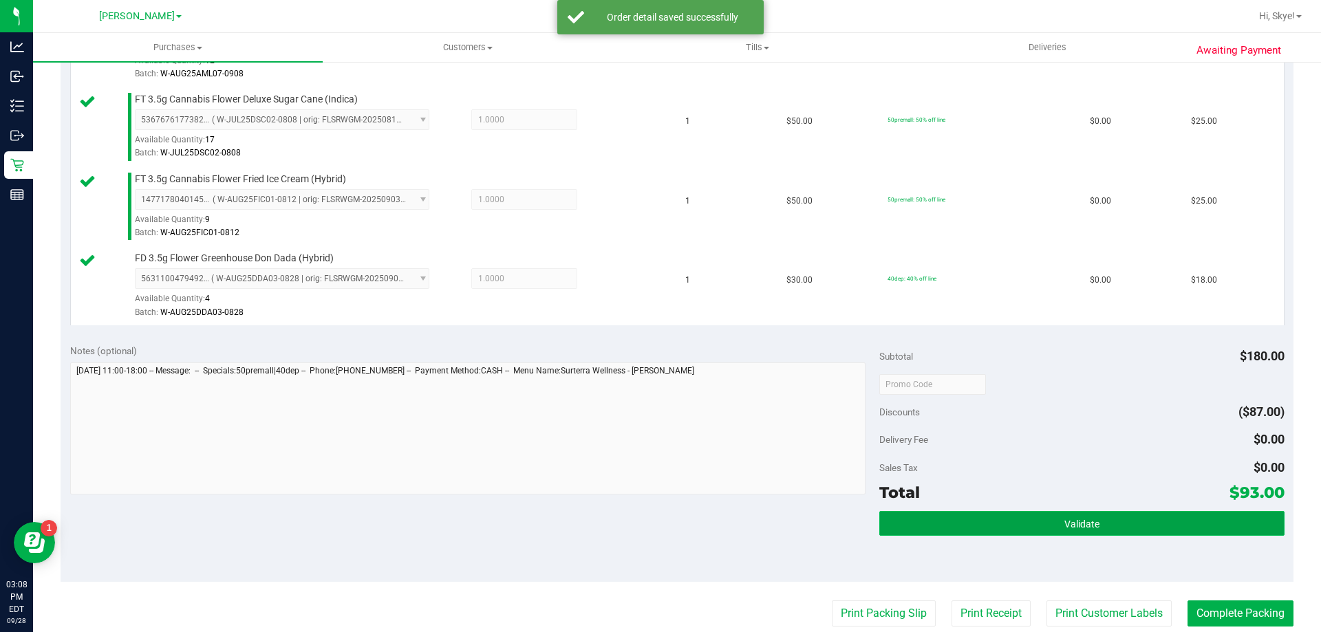
click at [1189, 522] on button "Validate" at bounding box center [1081, 523] width 404 height 25
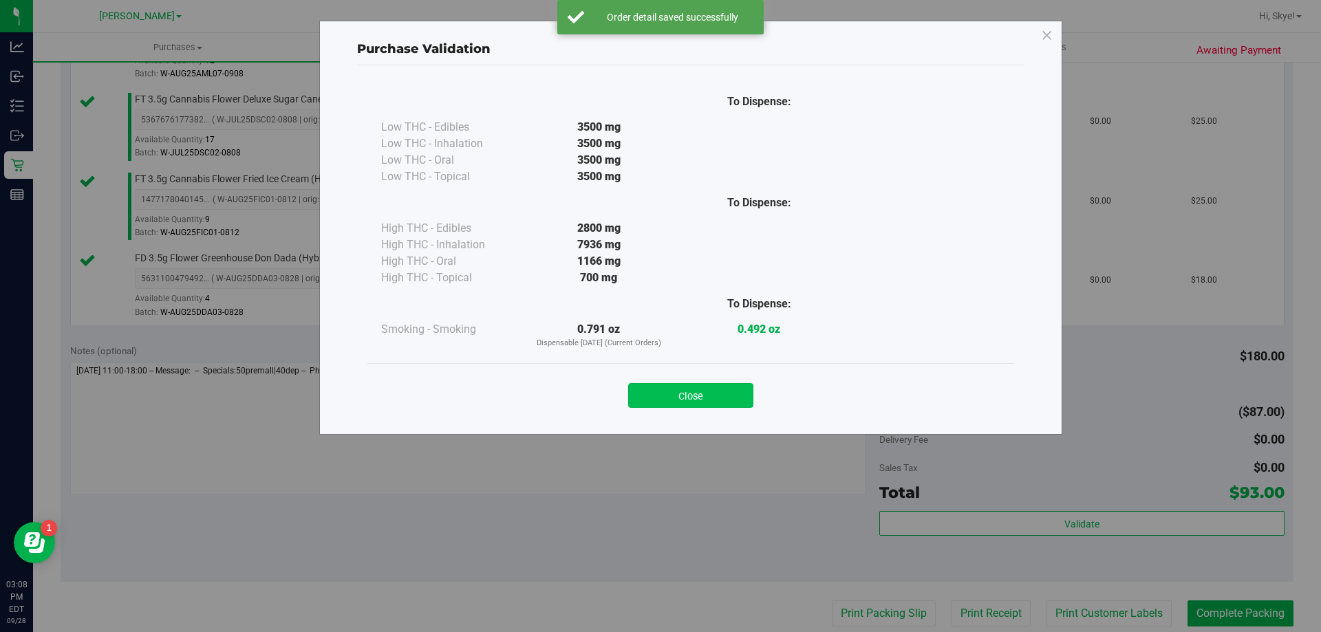
click at [724, 397] on button "Close" at bounding box center [690, 395] width 125 height 25
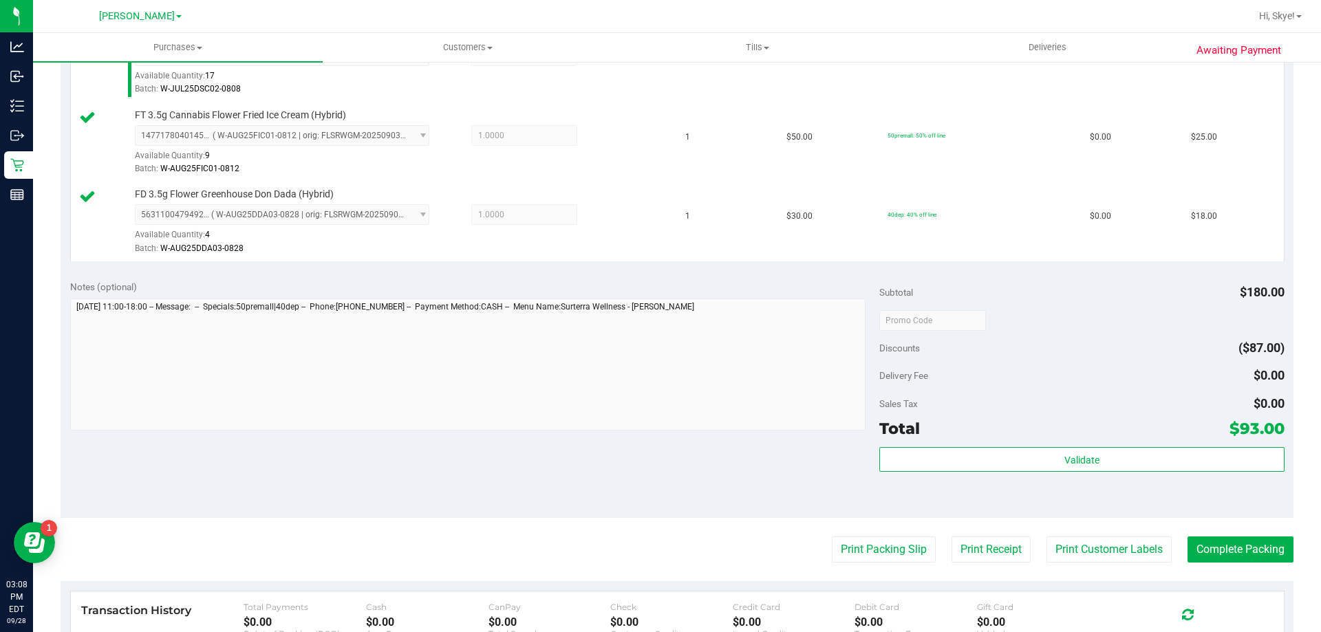
scroll to position [503, 0]
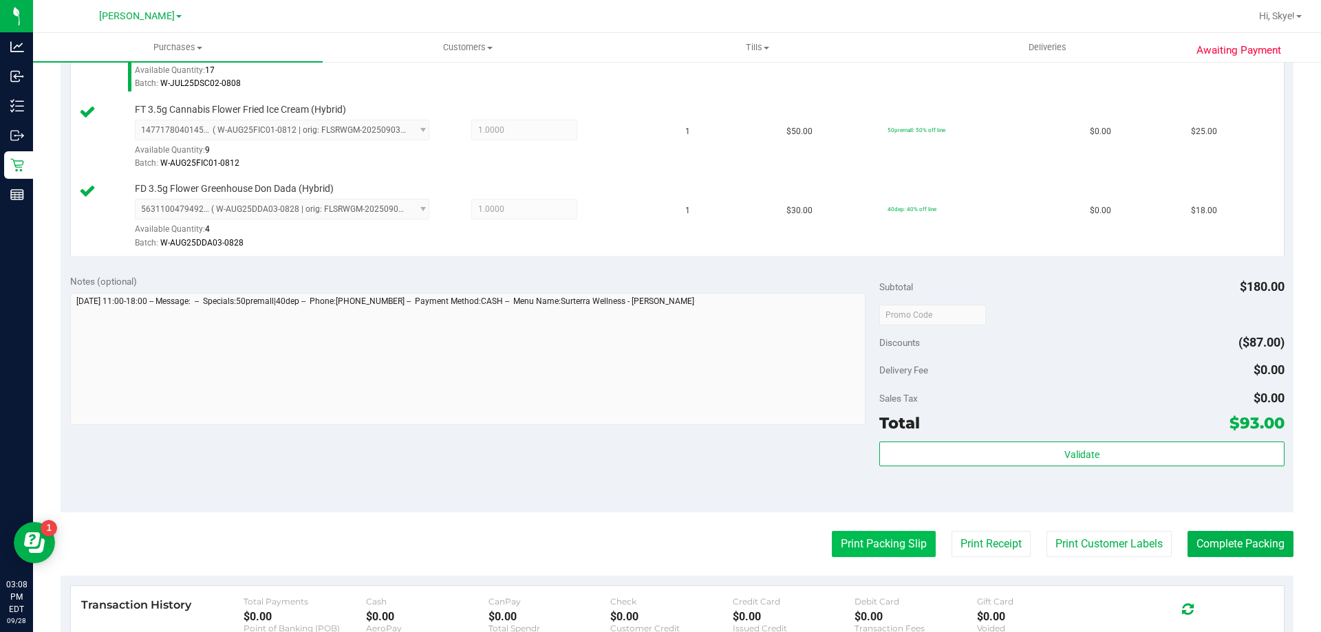
click at [892, 536] on button "Print Packing Slip" at bounding box center [884, 544] width 104 height 26
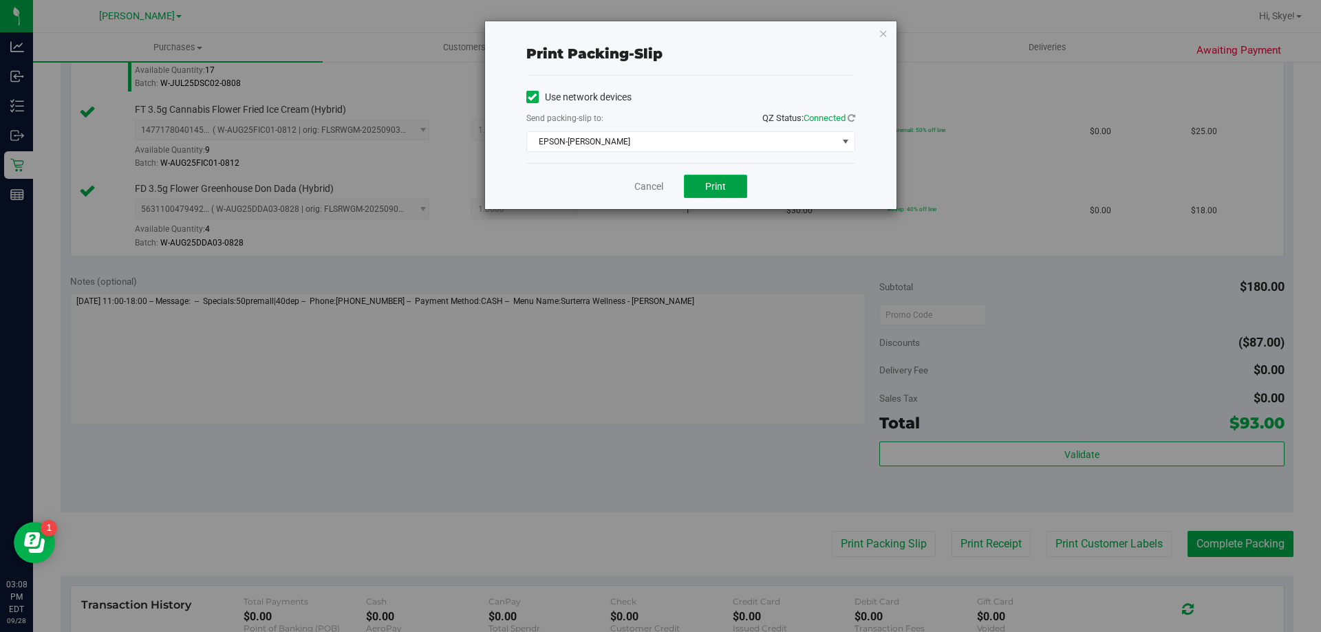
click at [716, 186] on span "Print" at bounding box center [715, 186] width 21 height 11
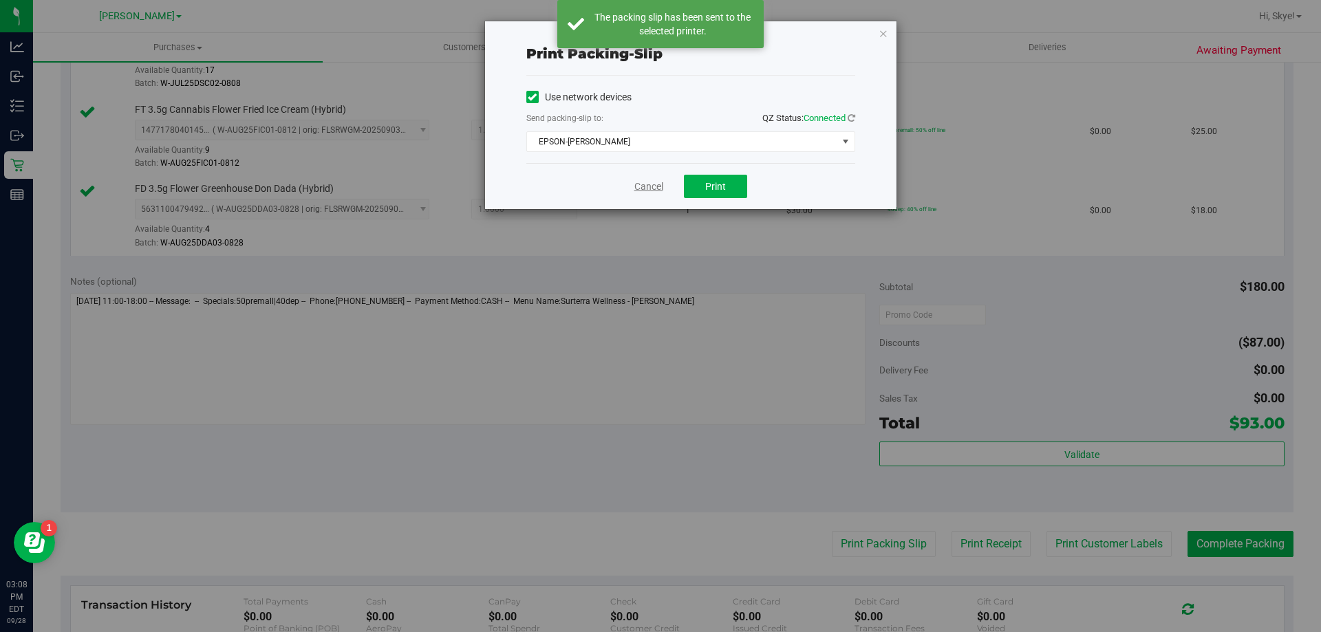
click at [647, 191] on link "Cancel" at bounding box center [648, 187] width 29 height 14
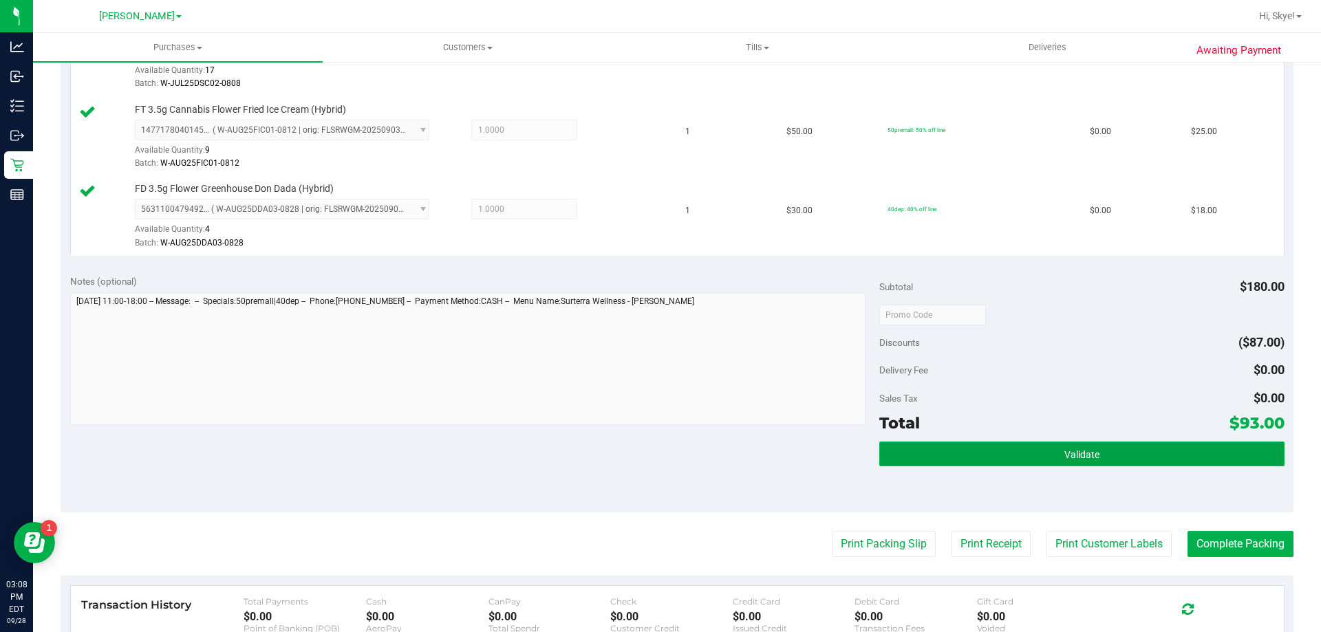
click at [1049, 448] on button "Validate" at bounding box center [1081, 454] width 404 height 25
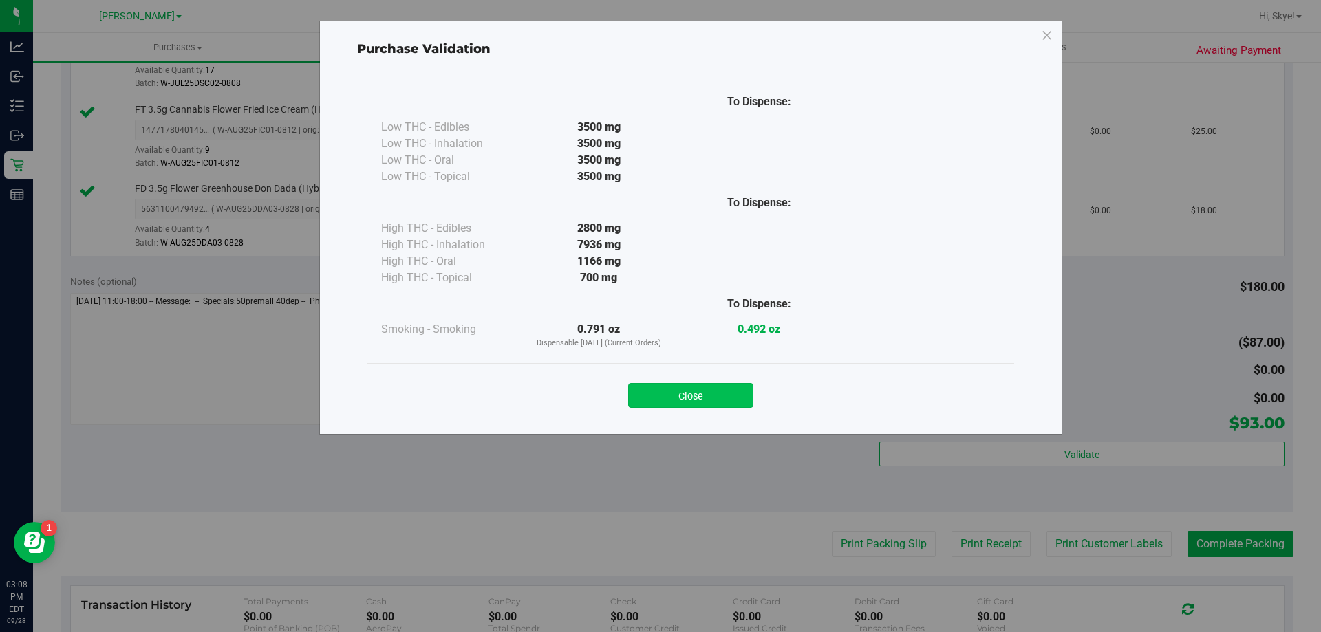
click at [722, 385] on button "Close" at bounding box center [690, 395] width 125 height 25
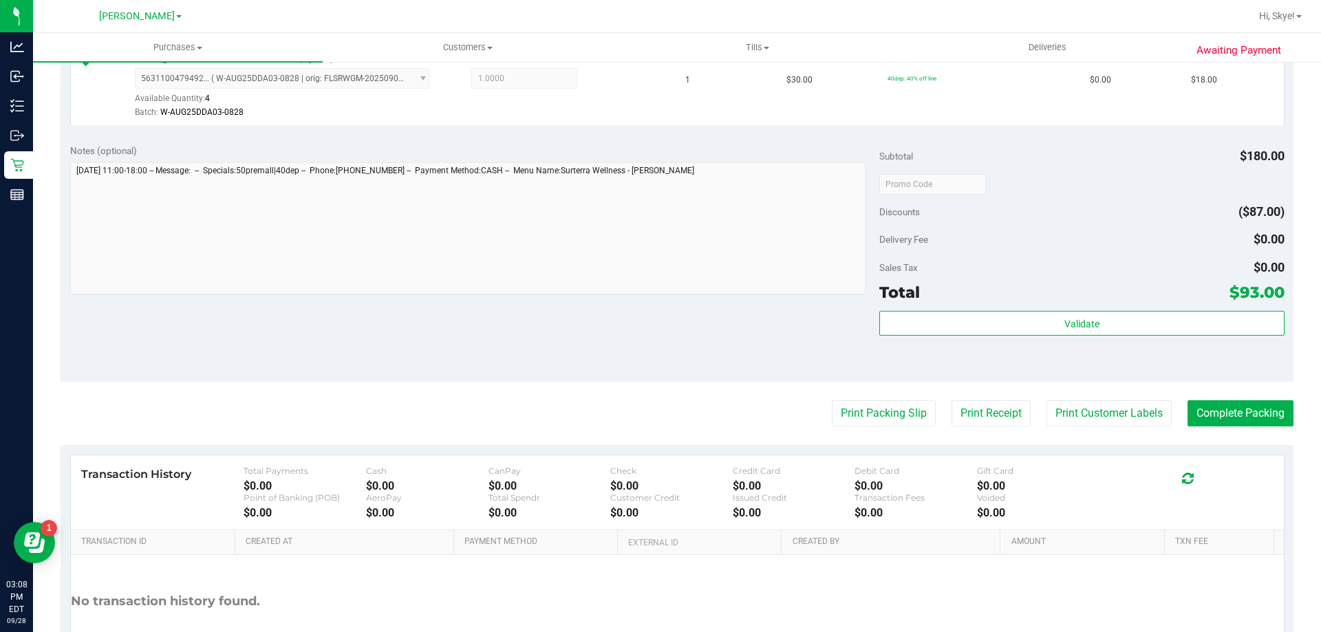
scroll to position [632, 0]
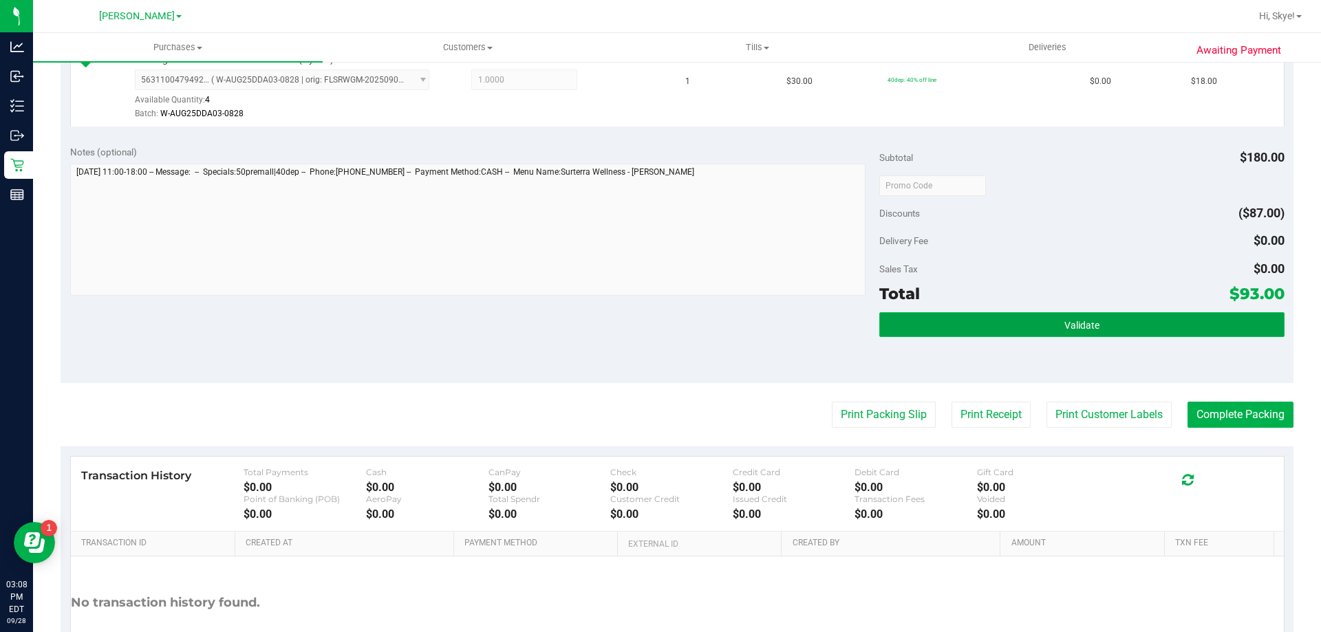
click at [1059, 318] on button "Validate" at bounding box center [1081, 324] width 404 height 25
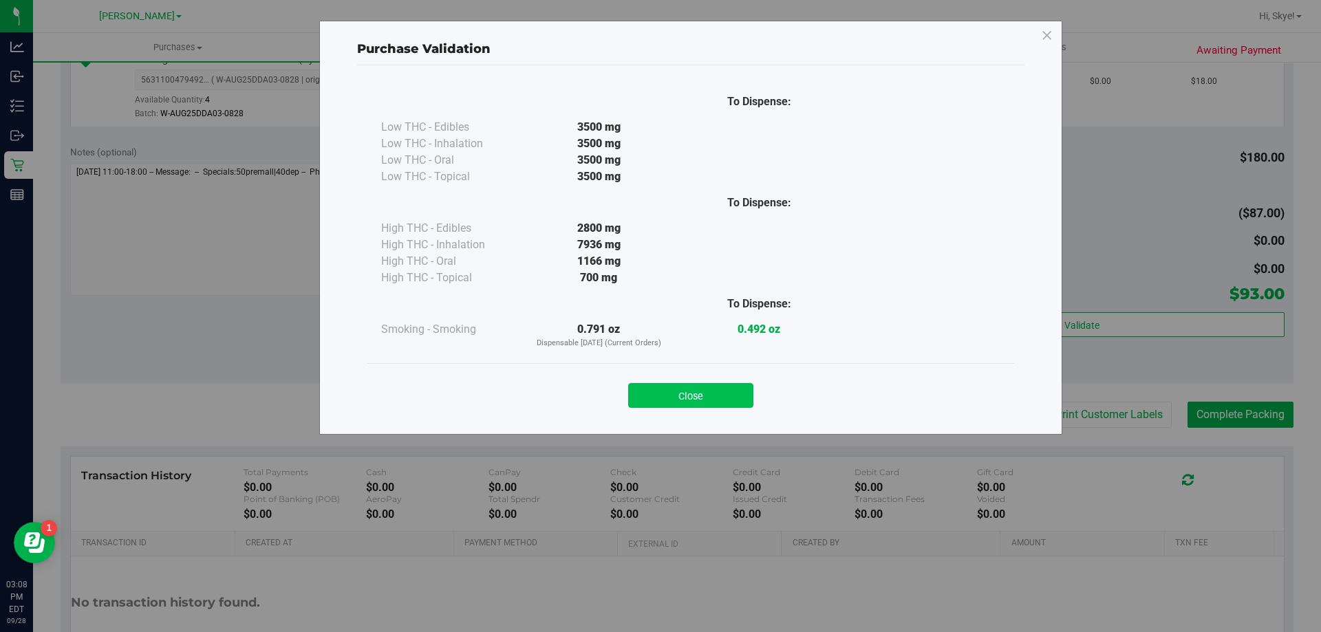
click at [732, 400] on button "Close" at bounding box center [690, 395] width 125 height 25
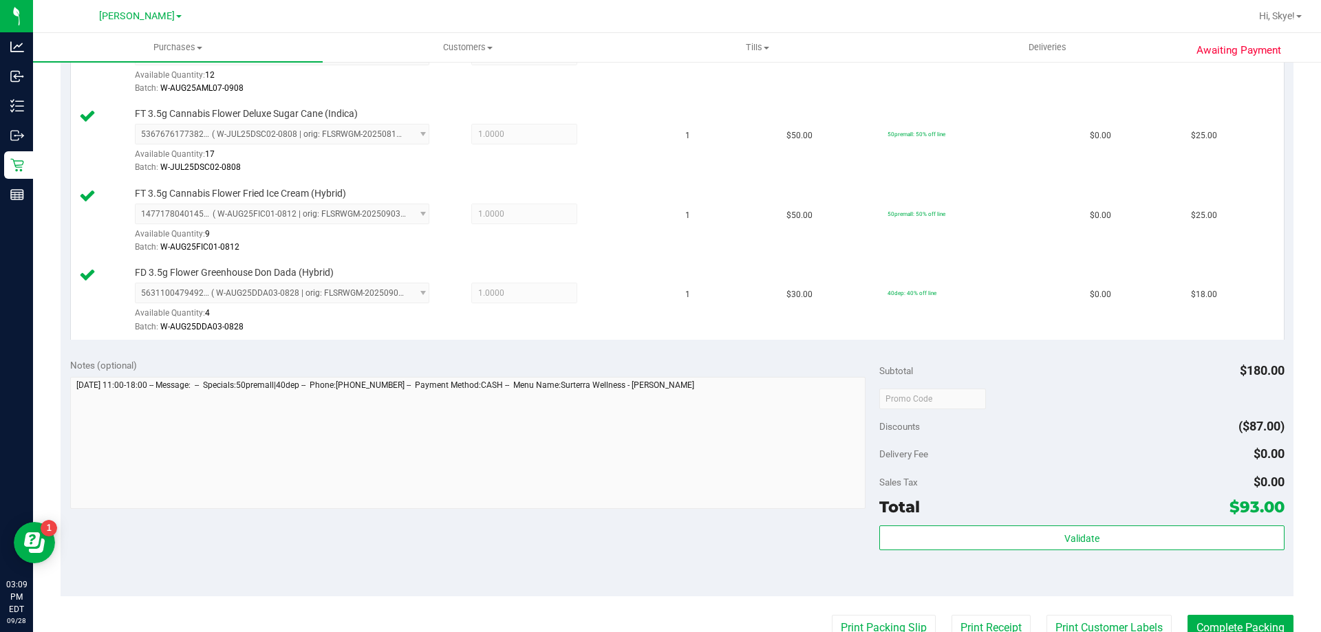
scroll to position [478, 0]
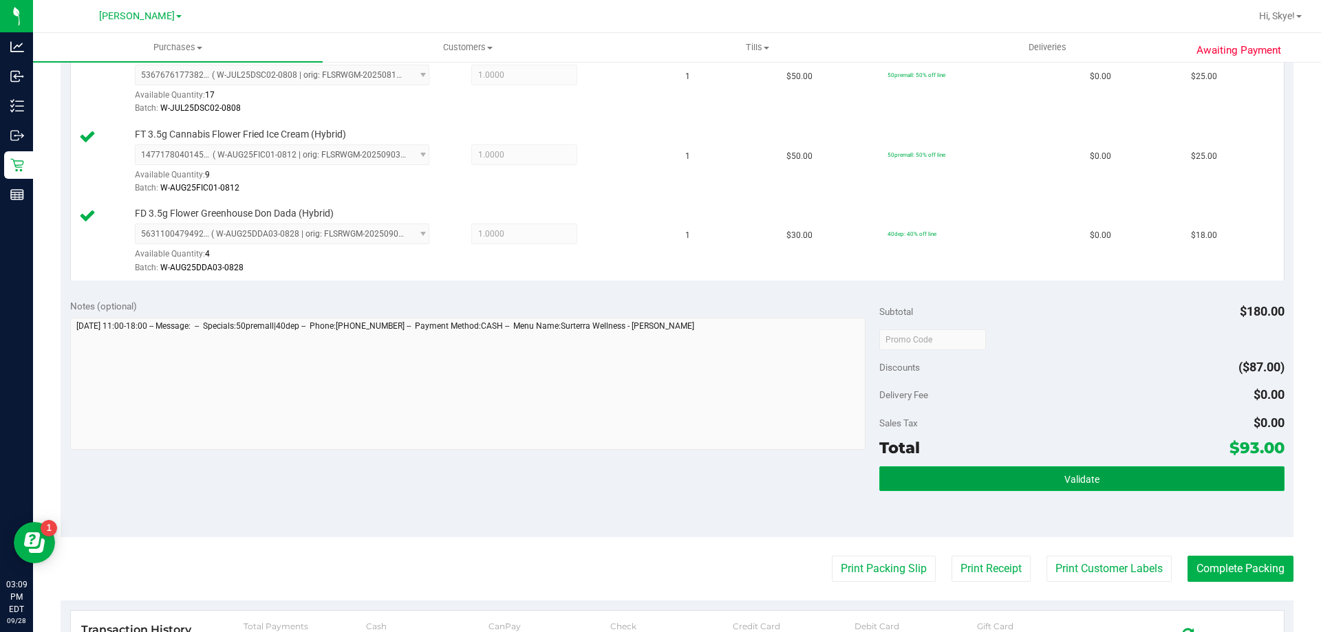
click at [1182, 477] on button "Validate" at bounding box center [1081, 478] width 404 height 25
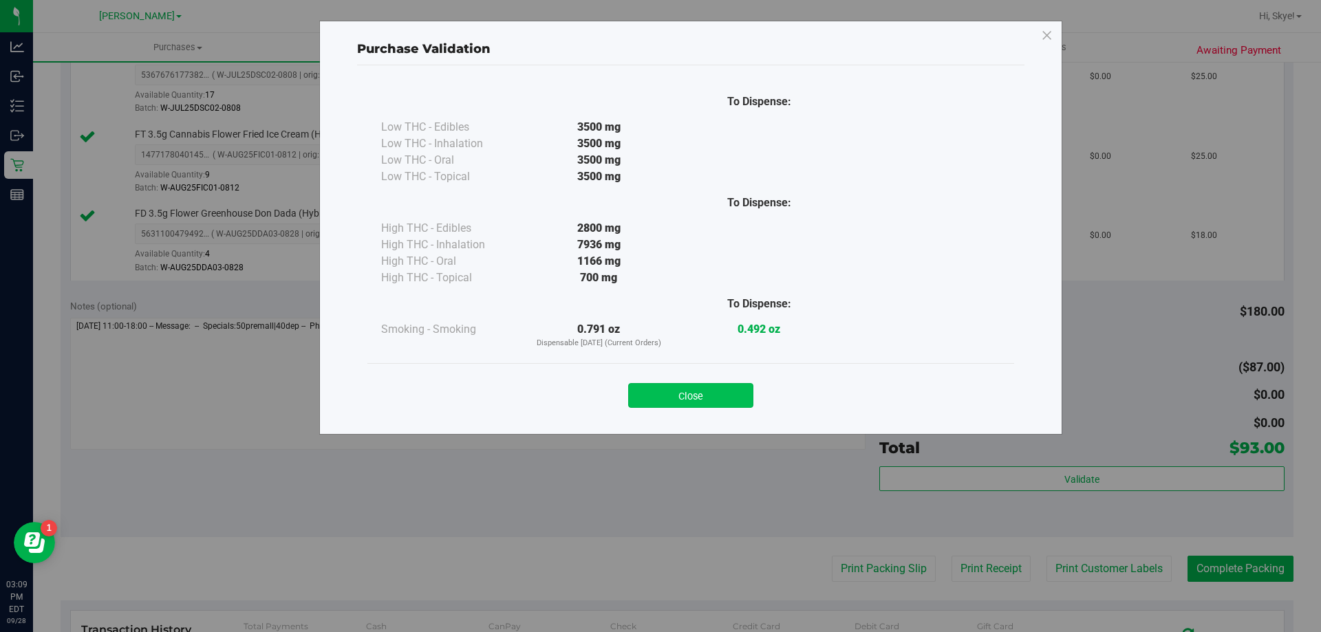
click at [731, 396] on button "Close" at bounding box center [690, 395] width 125 height 25
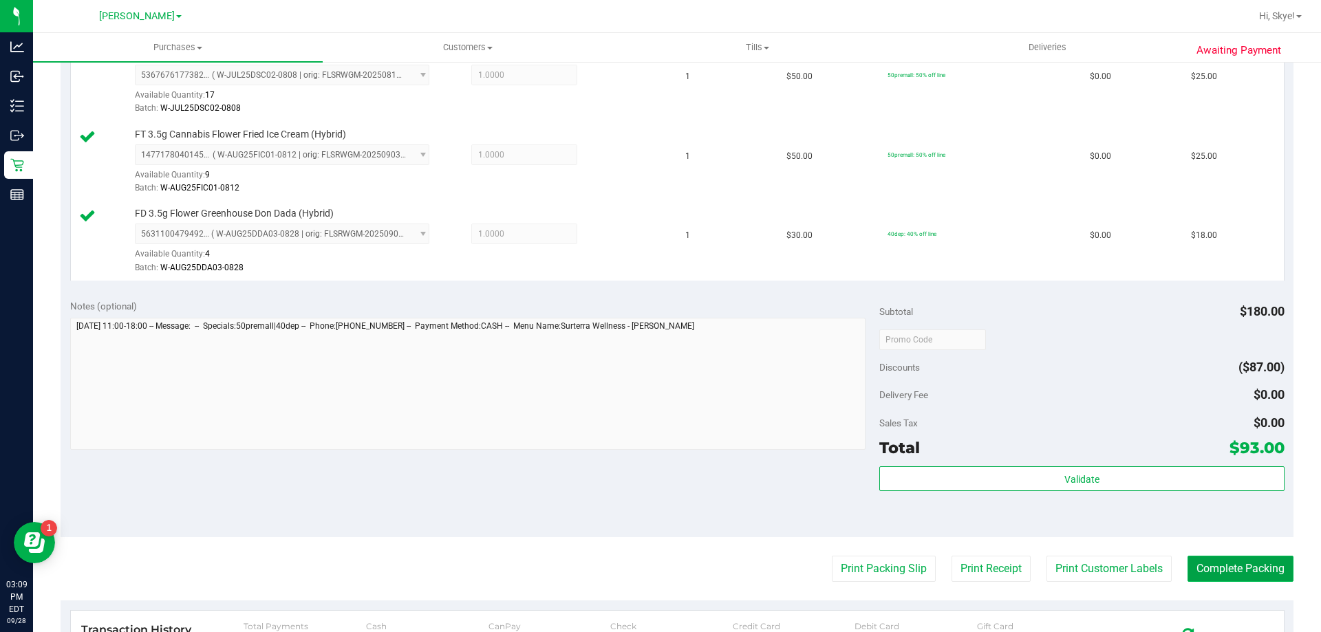
click at [1214, 568] on button "Complete Packing" at bounding box center [1240, 569] width 106 height 26
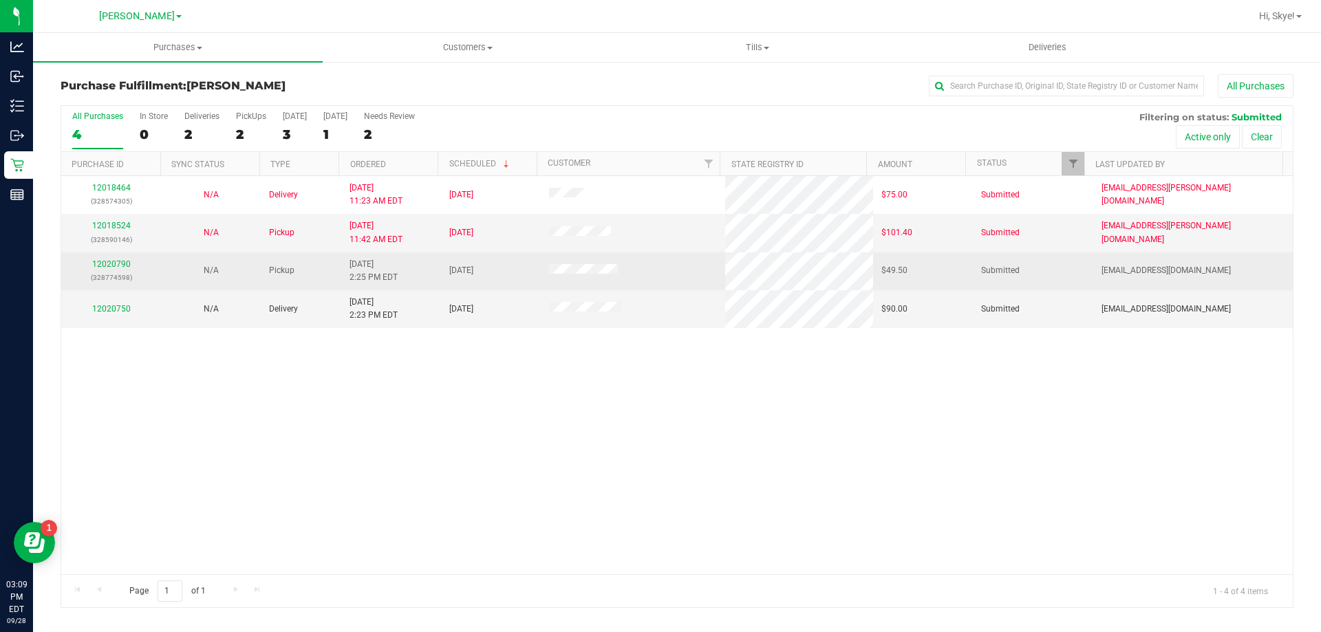
click at [105, 258] on div "12020790 (328774598)" at bounding box center [110, 271] width 83 height 26
click at [111, 262] on link "12020790" at bounding box center [111, 264] width 39 height 10
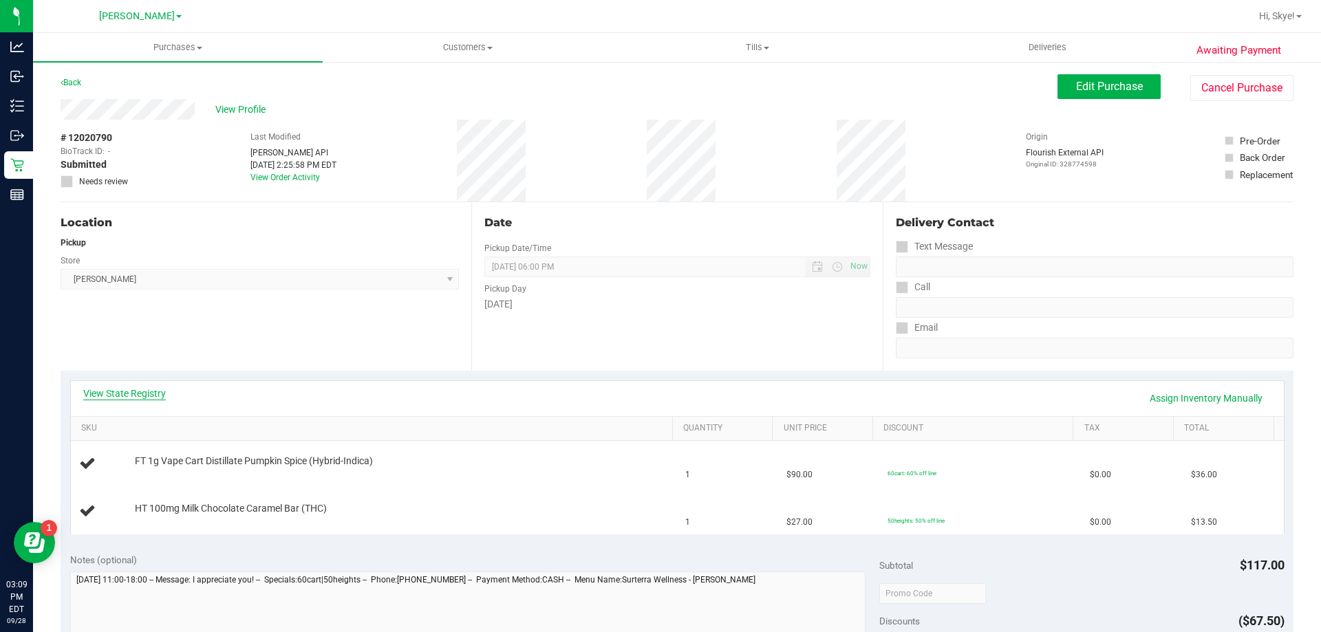
click at [114, 388] on link "View State Registry" at bounding box center [124, 394] width 83 height 14
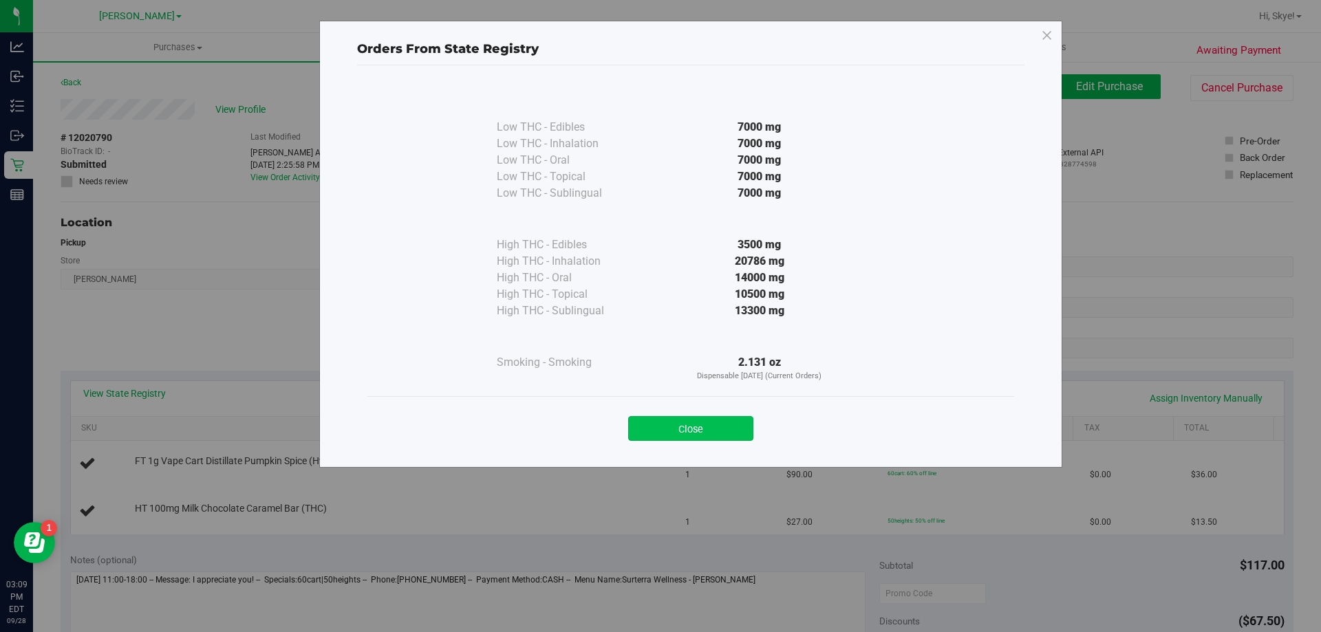
click at [709, 436] on button "Close" at bounding box center [690, 428] width 125 height 25
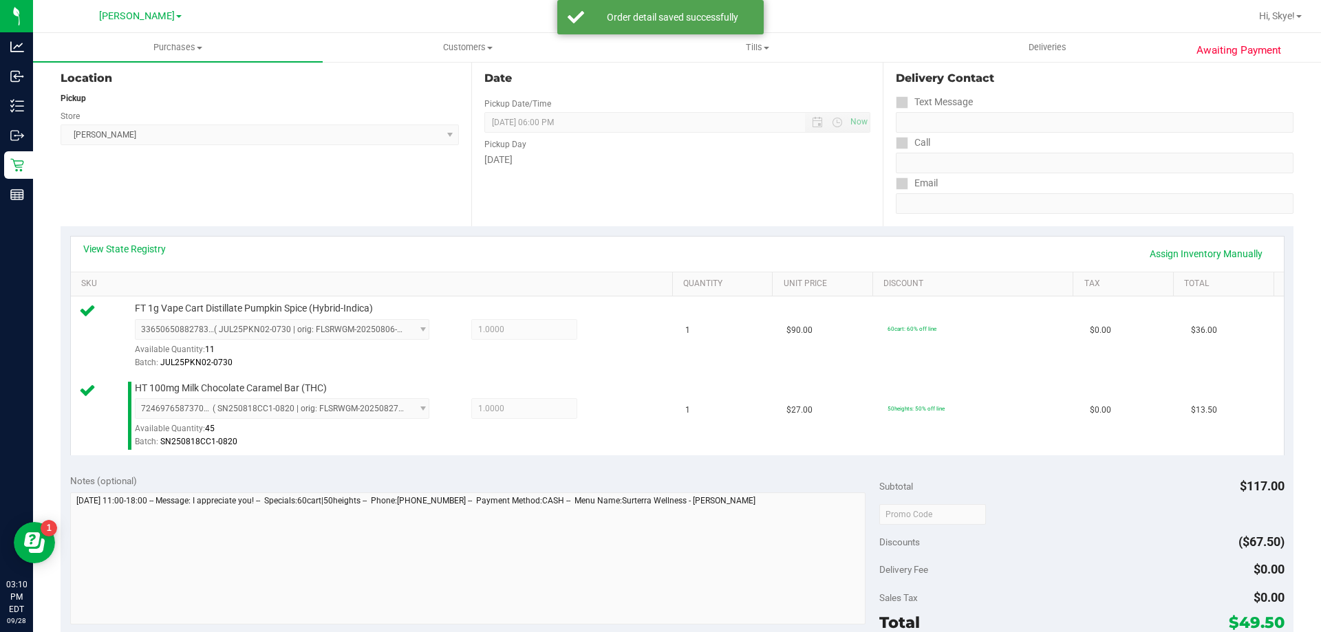
scroll to position [217, 0]
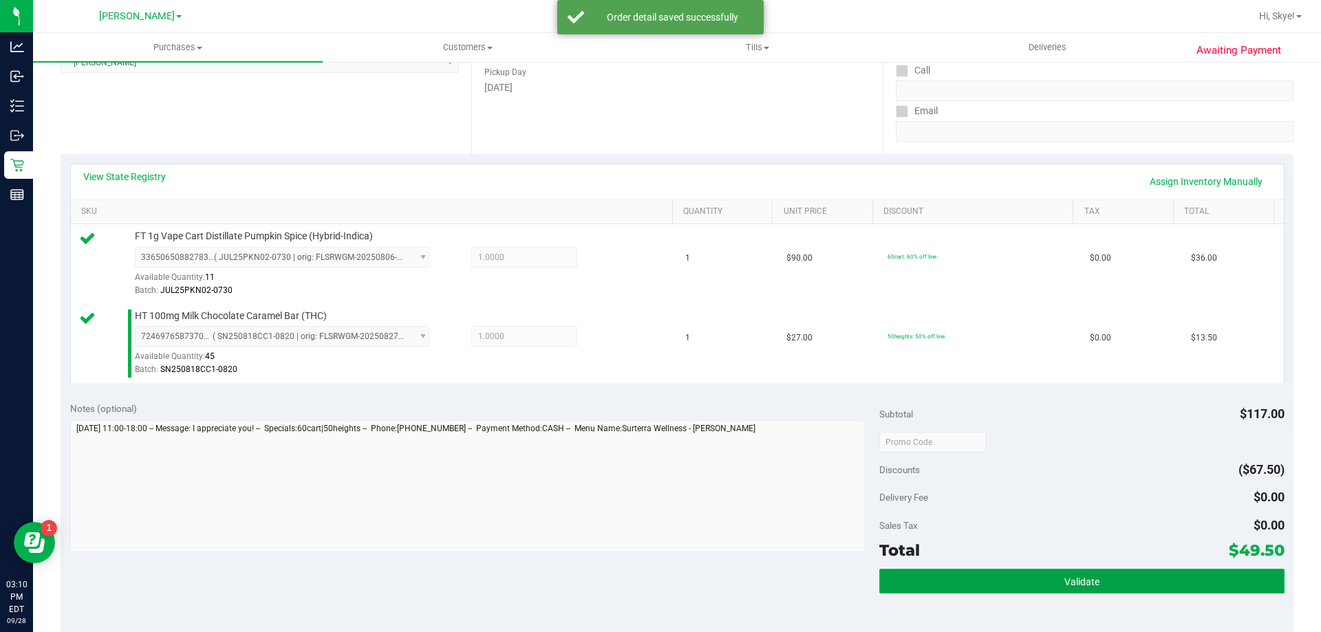
click at [1086, 576] on span "Validate" at bounding box center [1081, 581] width 35 height 11
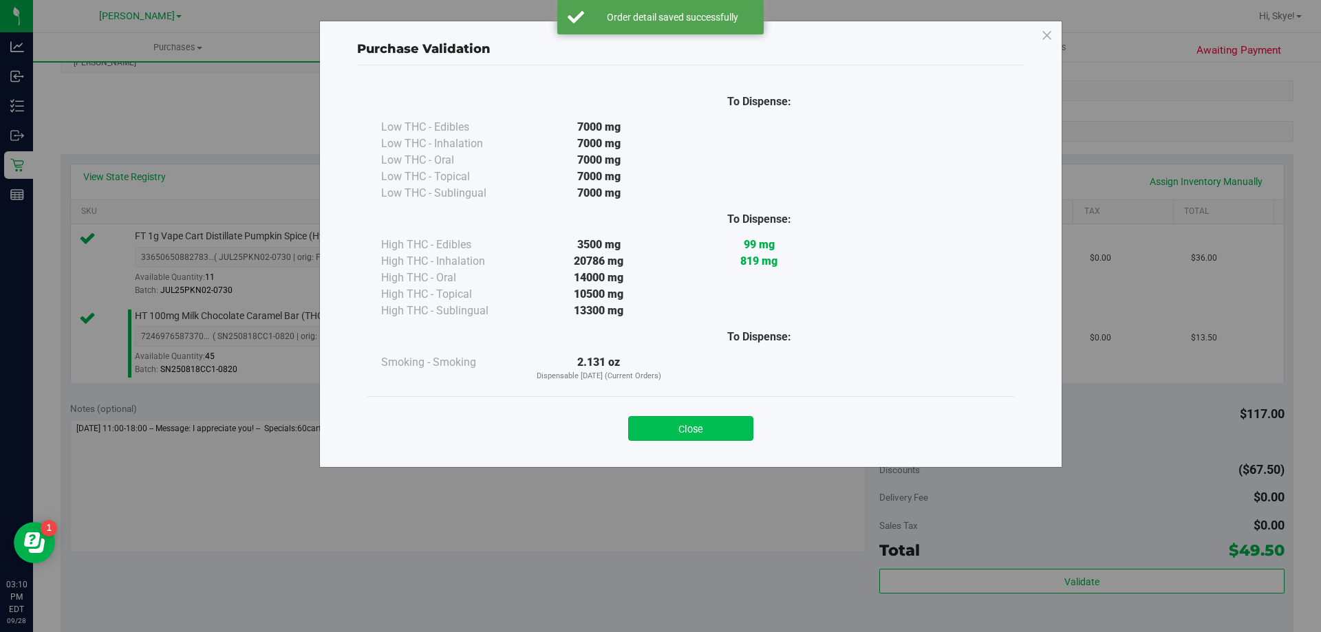
click at [716, 433] on button "Close" at bounding box center [690, 428] width 125 height 25
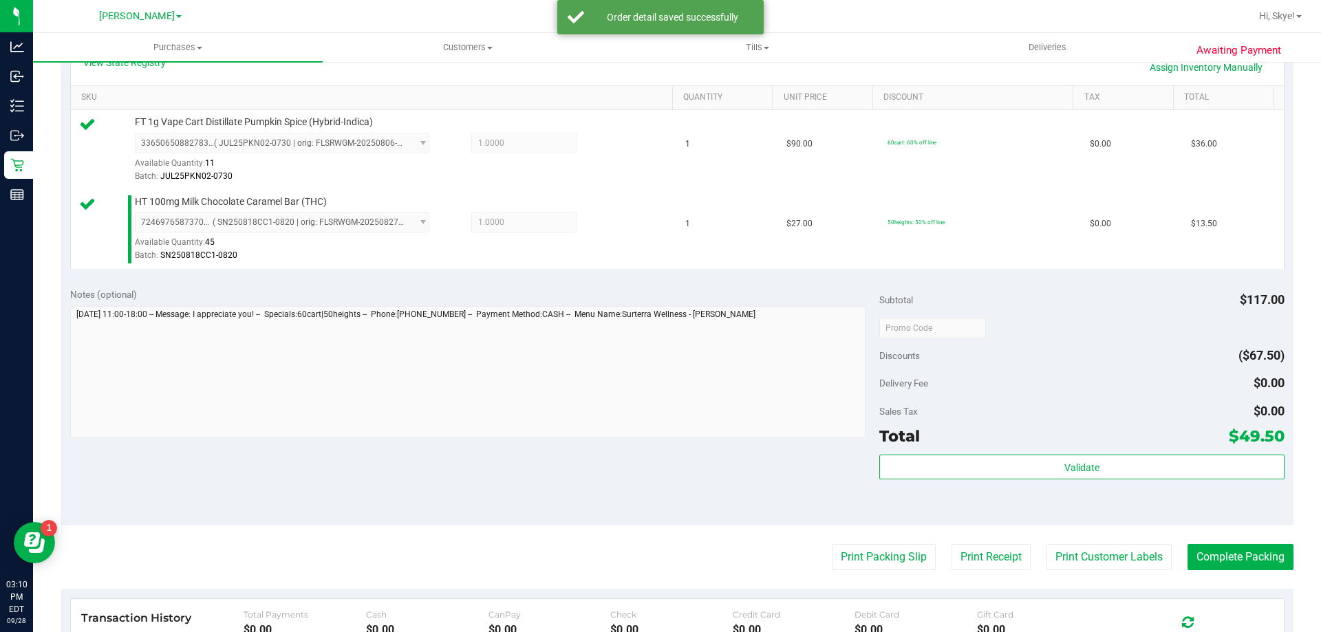
scroll to position [422, 0]
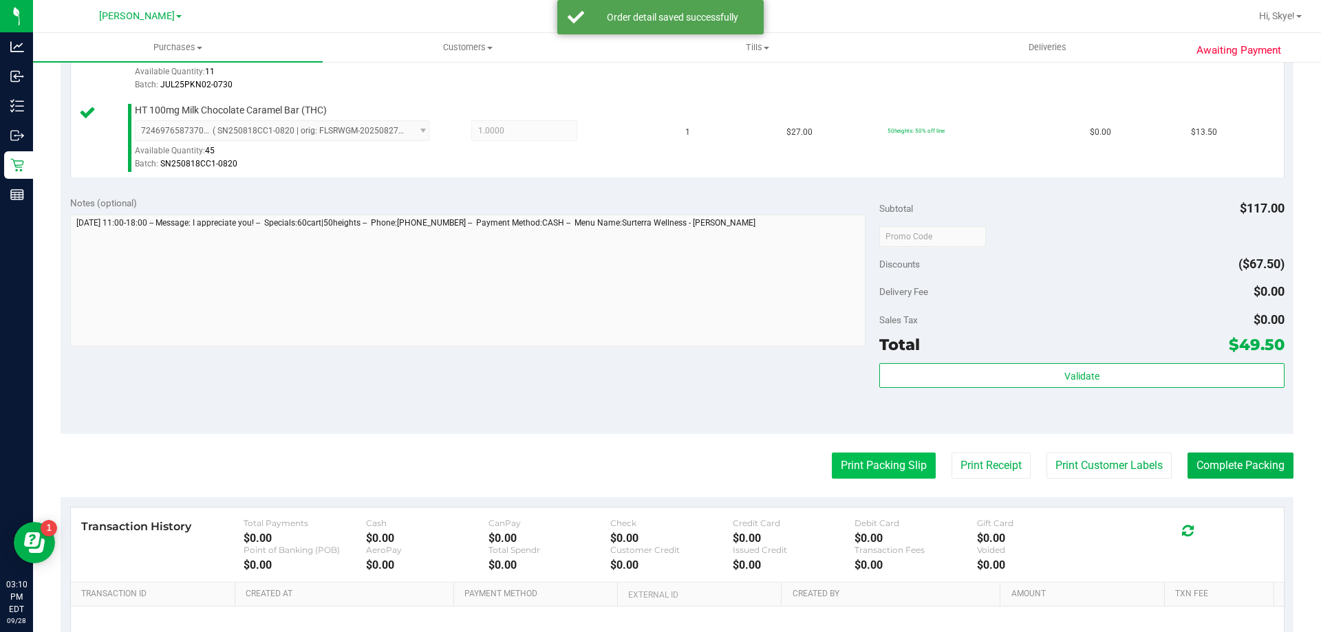
click at [883, 459] on button "Print Packing Slip" at bounding box center [884, 466] width 104 height 26
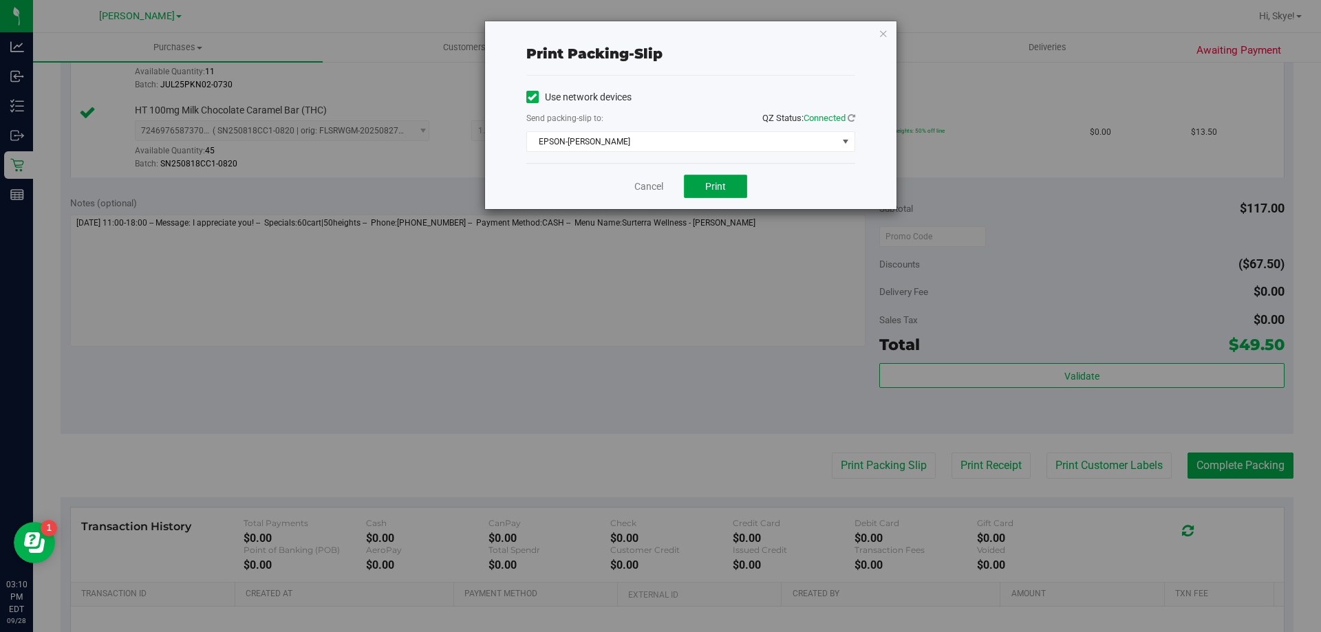
click at [721, 190] on span "Print" at bounding box center [715, 186] width 21 height 11
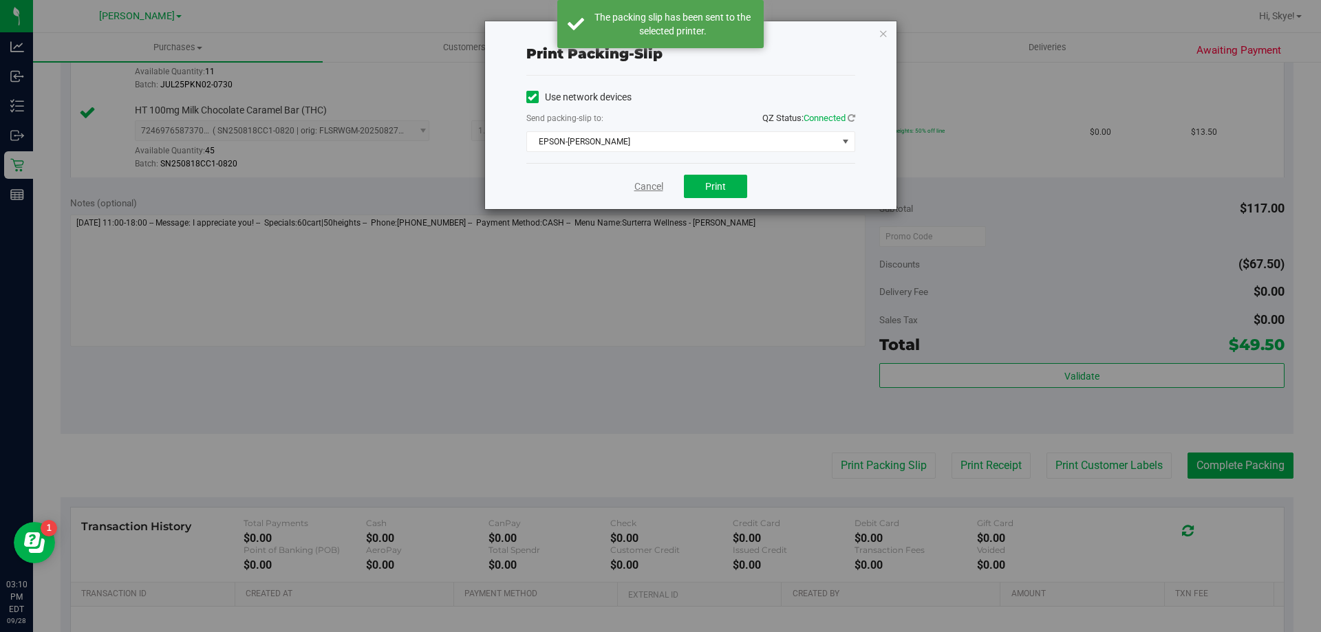
click at [649, 182] on link "Cancel" at bounding box center [648, 187] width 29 height 14
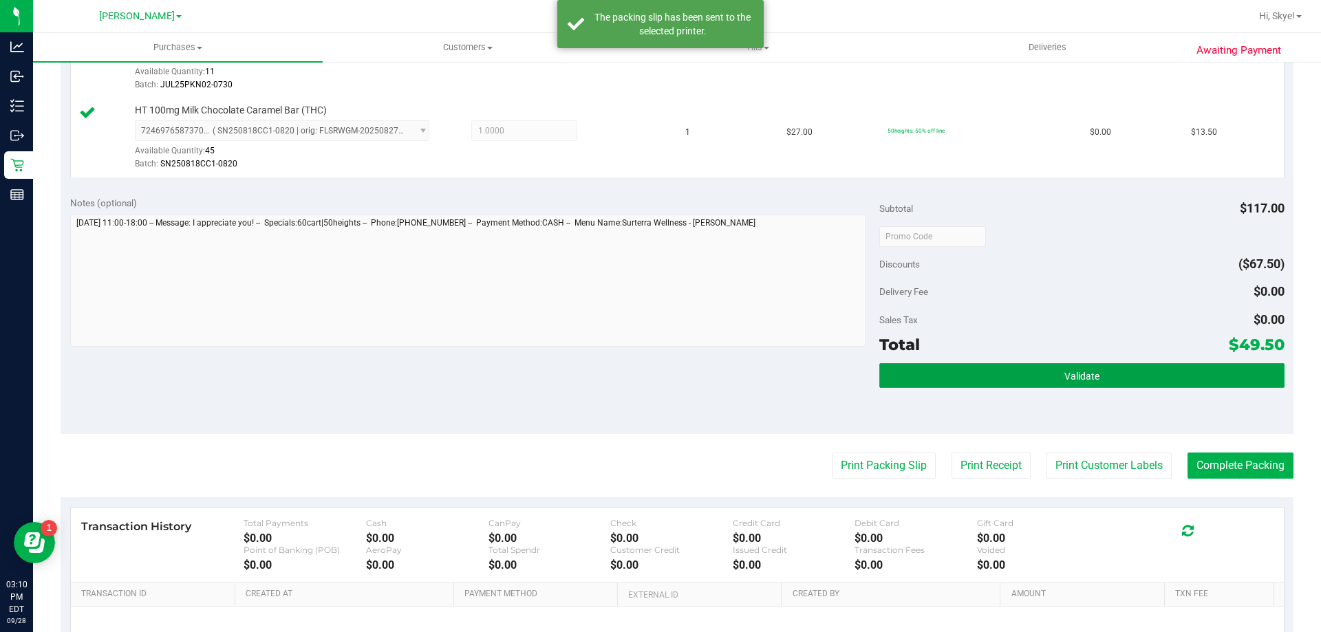
click at [1037, 380] on button "Validate" at bounding box center [1081, 375] width 404 height 25
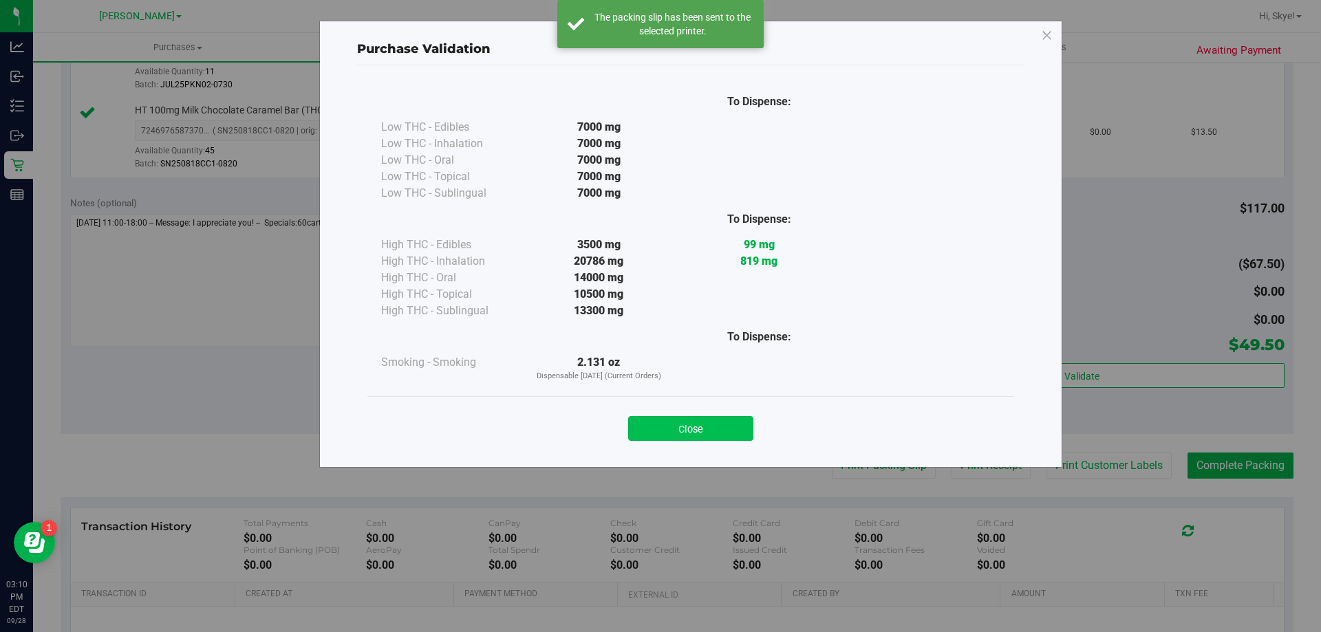
click at [709, 435] on button "Close" at bounding box center [690, 428] width 125 height 25
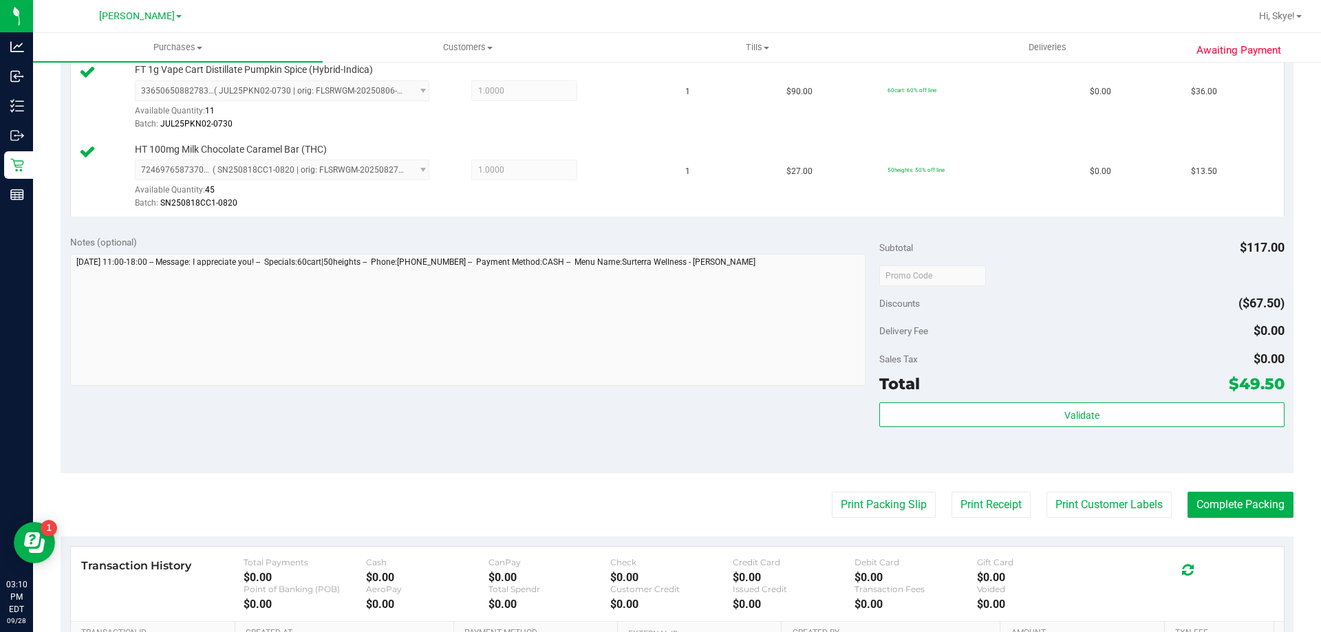
scroll to position [385, 0]
click at [1247, 490] on button "Complete Packing" at bounding box center [1240, 503] width 106 height 26
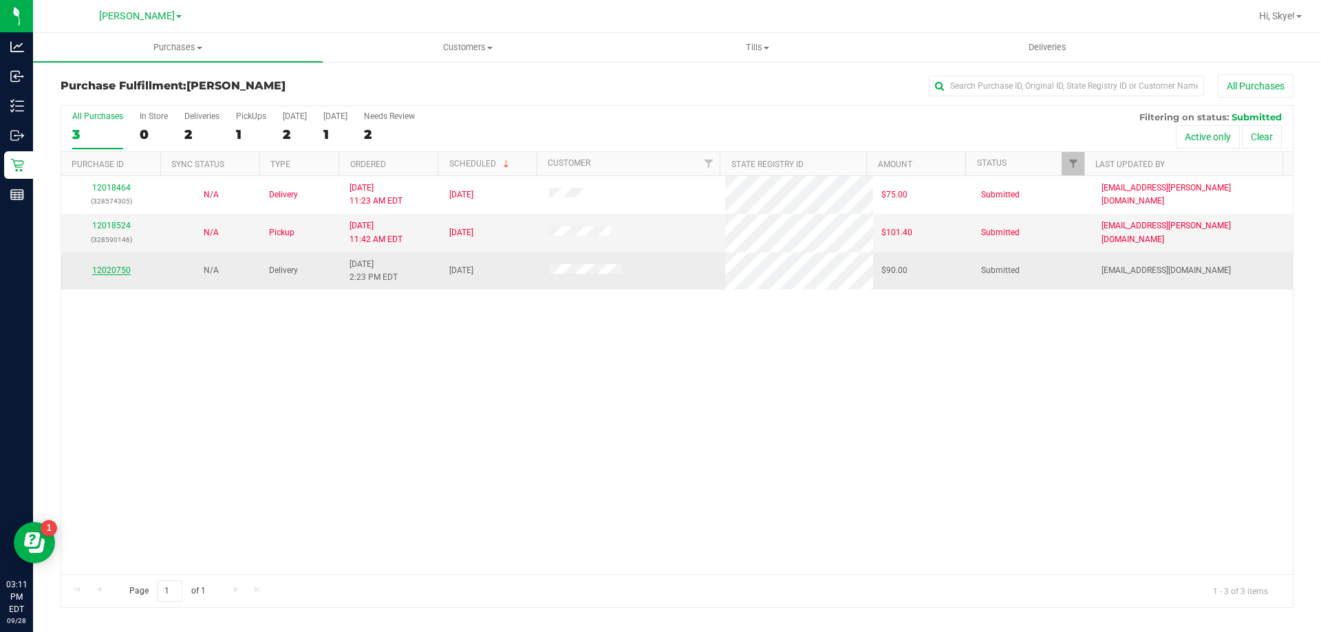
click at [102, 266] on link "12020750" at bounding box center [111, 271] width 39 height 10
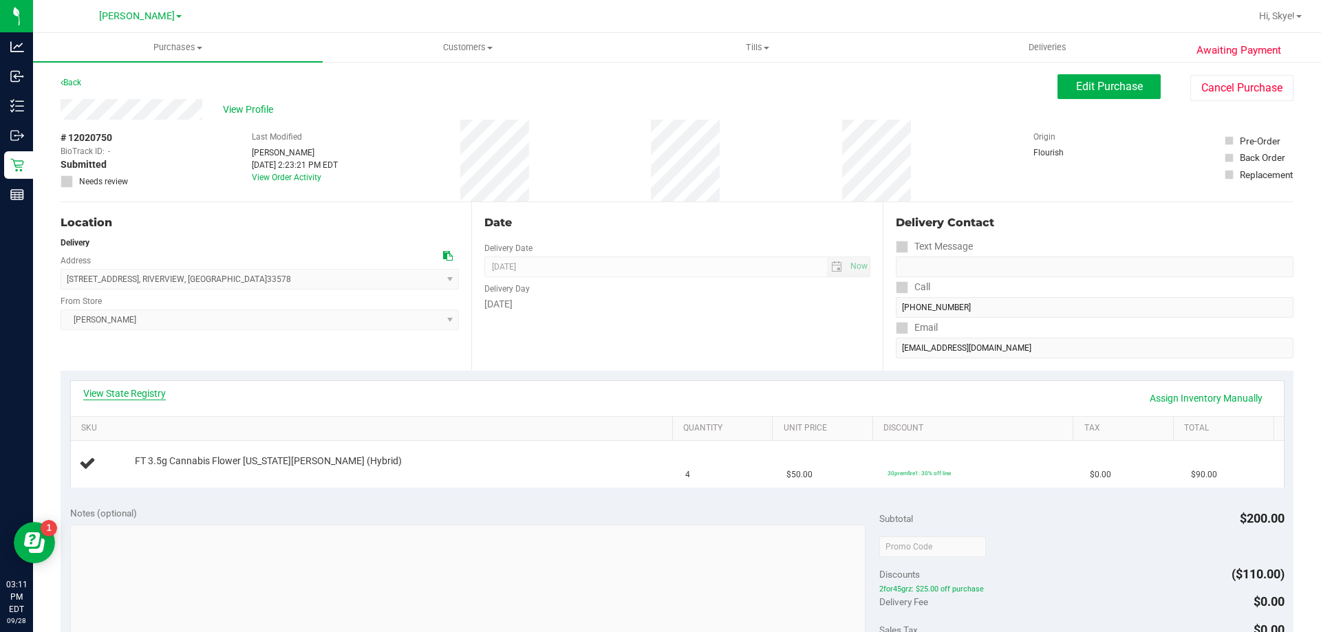
click at [153, 396] on link "View State Registry" at bounding box center [124, 394] width 83 height 14
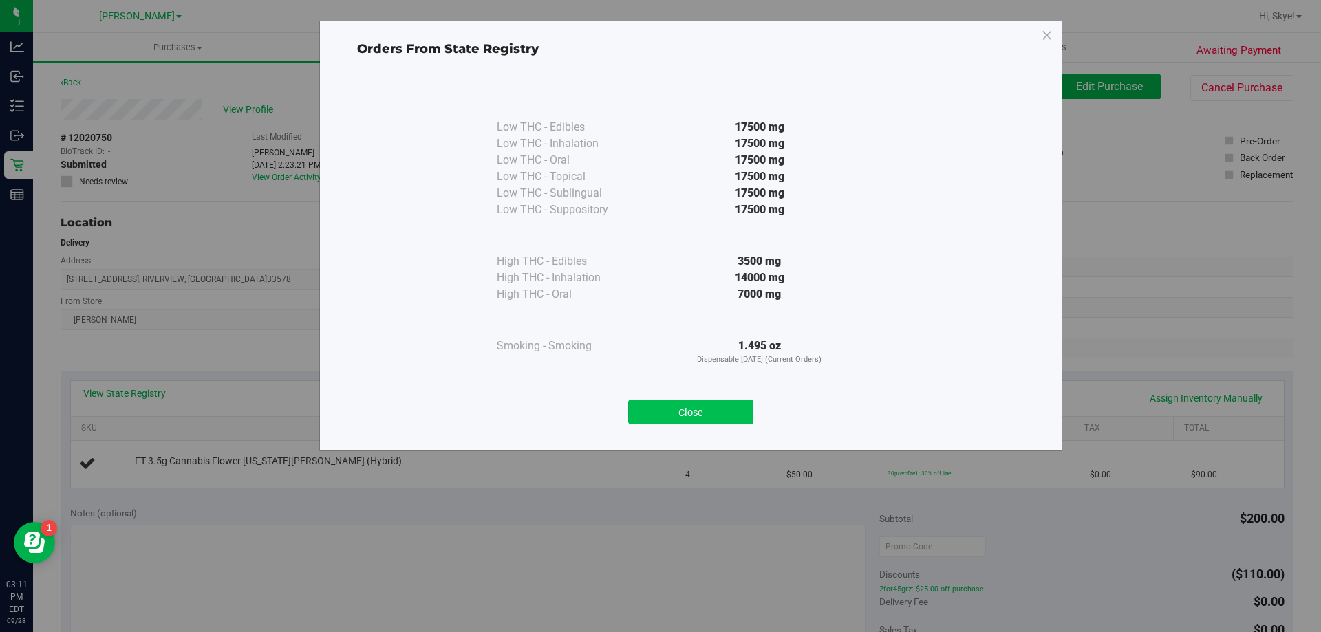
click at [711, 413] on button "Close" at bounding box center [690, 412] width 125 height 25
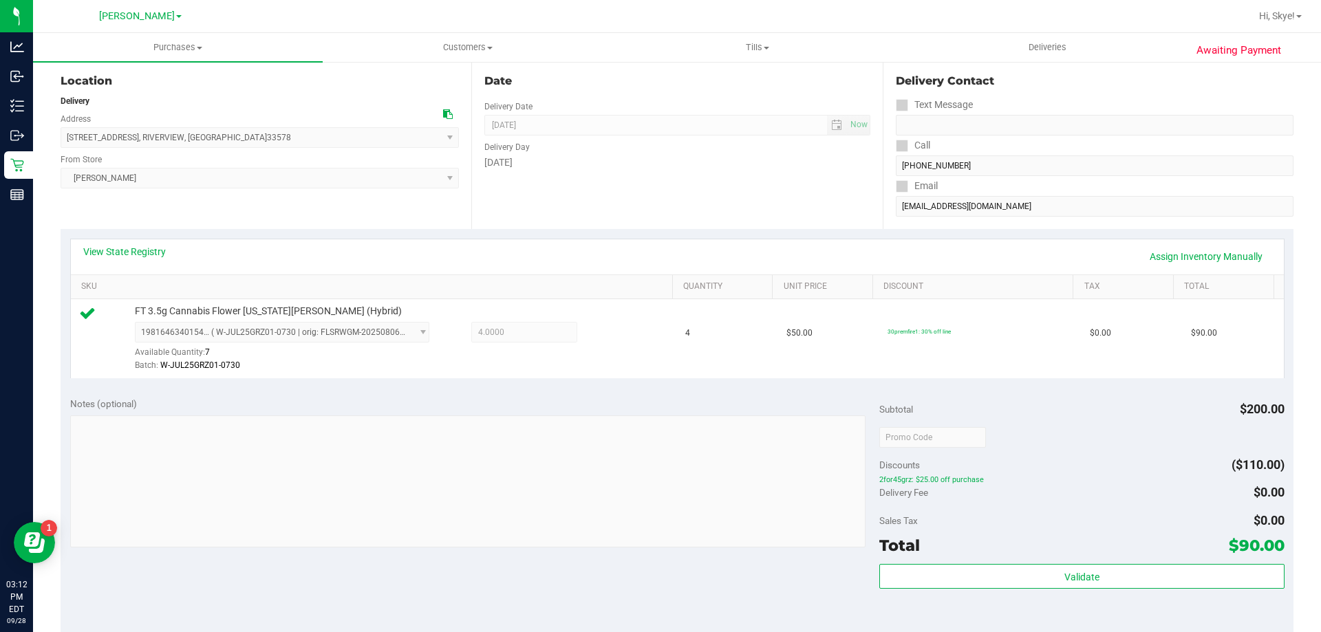
scroll to position [191, 0]
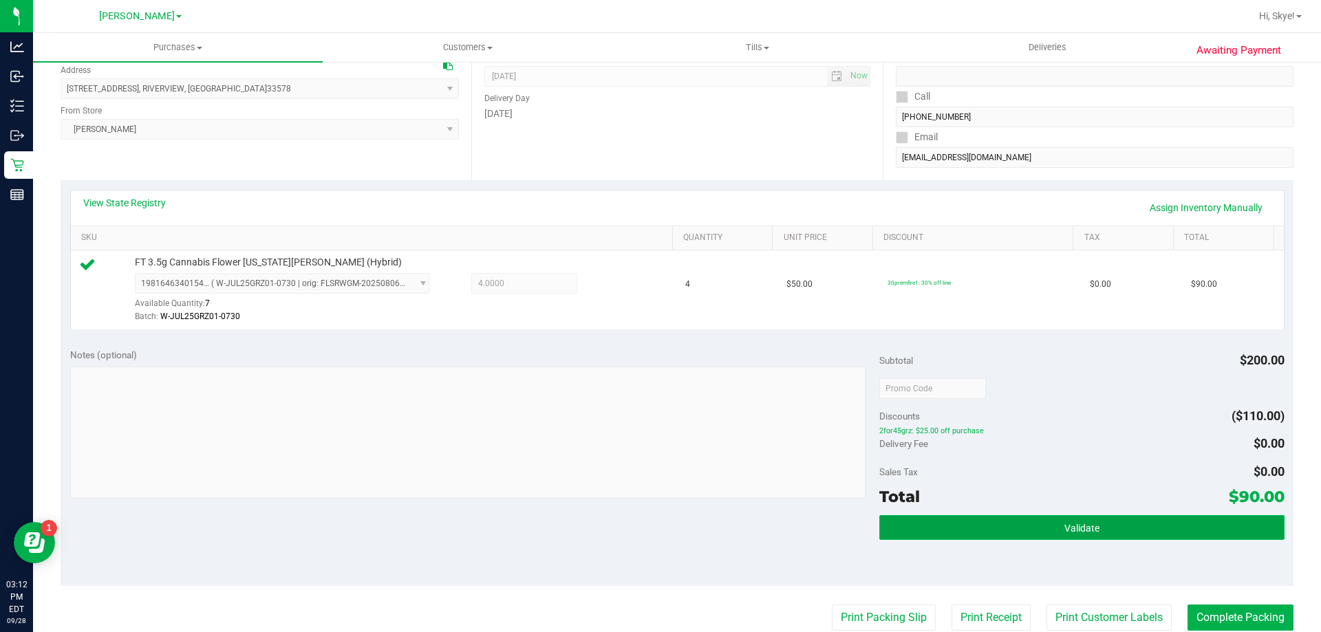
click at [1134, 519] on button "Validate" at bounding box center [1081, 527] width 404 height 25
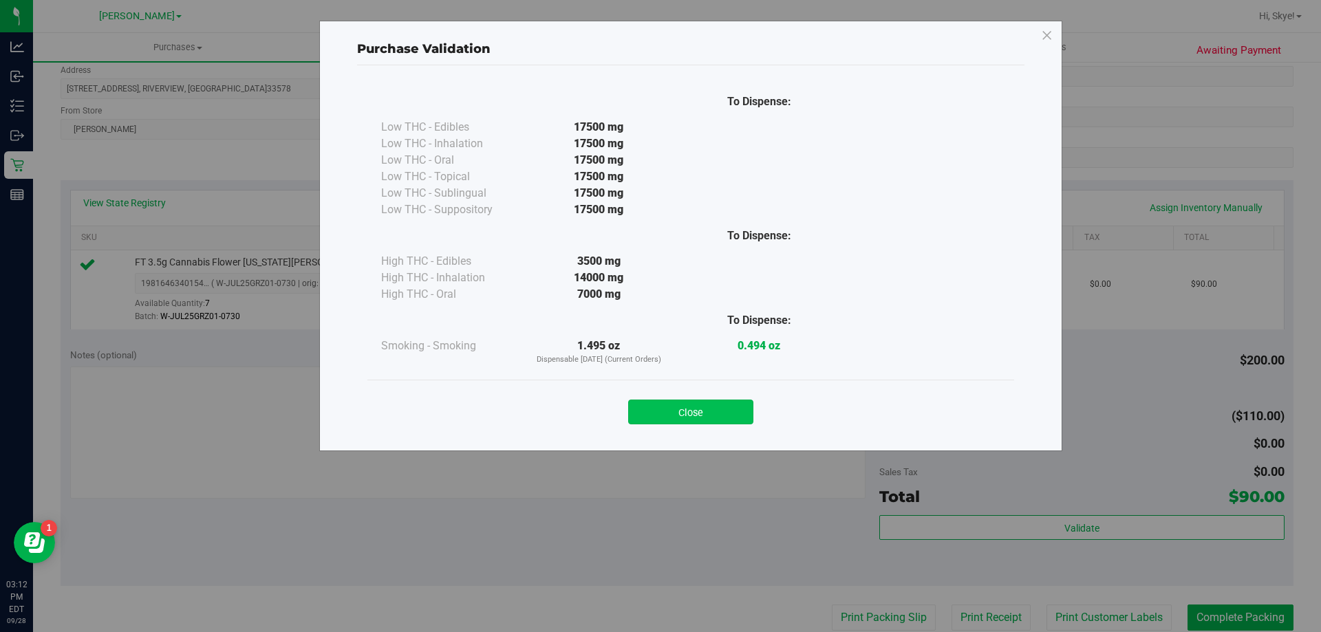
click at [725, 422] on button "Close" at bounding box center [690, 412] width 125 height 25
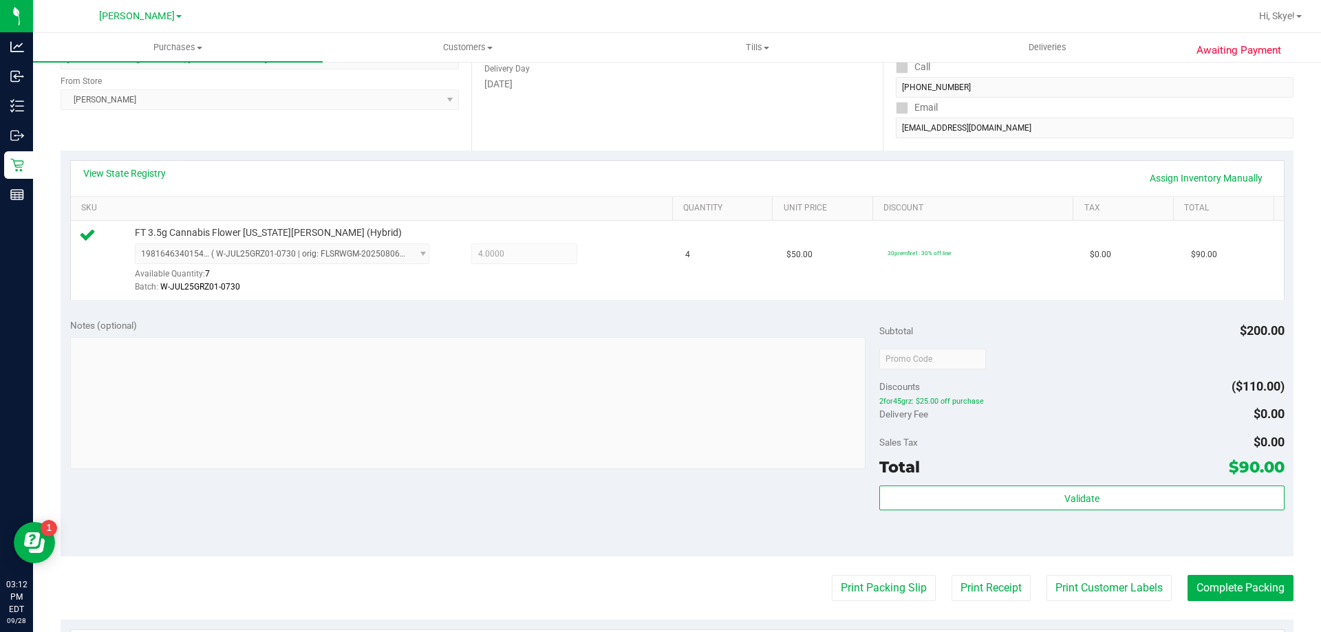
scroll to position [255, 0]
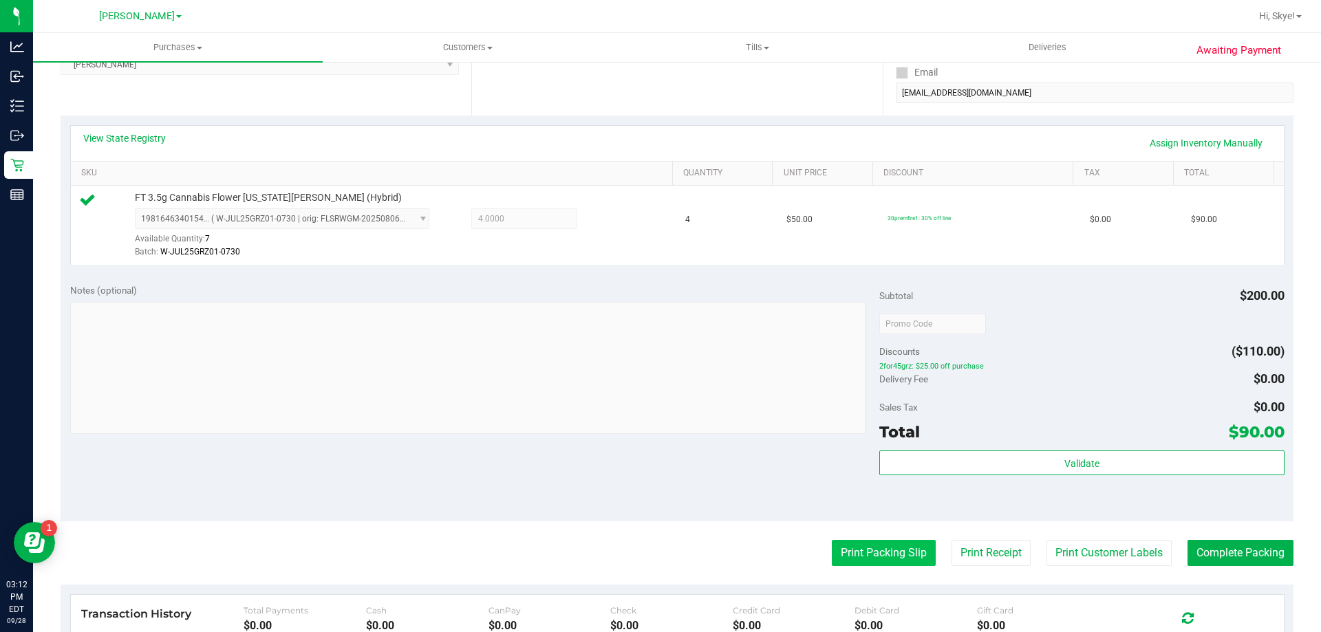
click at [881, 545] on button "Print Packing Slip" at bounding box center [884, 553] width 104 height 26
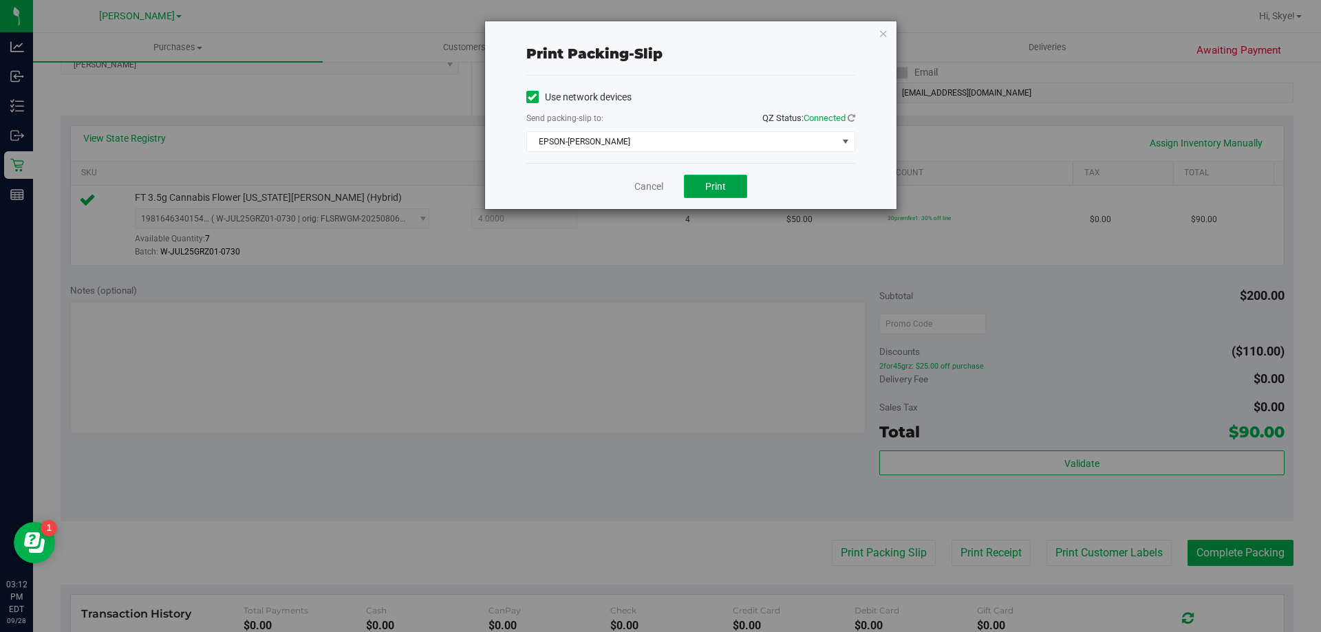
click at [733, 186] on button "Print" at bounding box center [715, 186] width 63 height 23
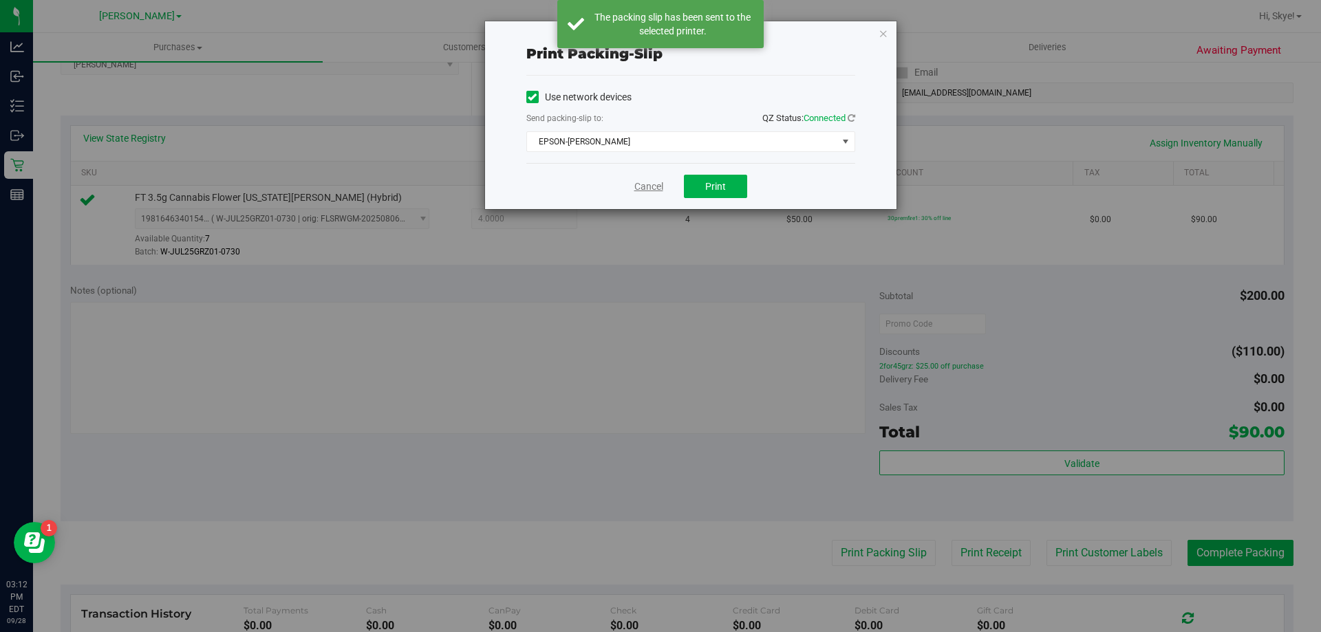
click at [654, 186] on link "Cancel" at bounding box center [648, 187] width 29 height 14
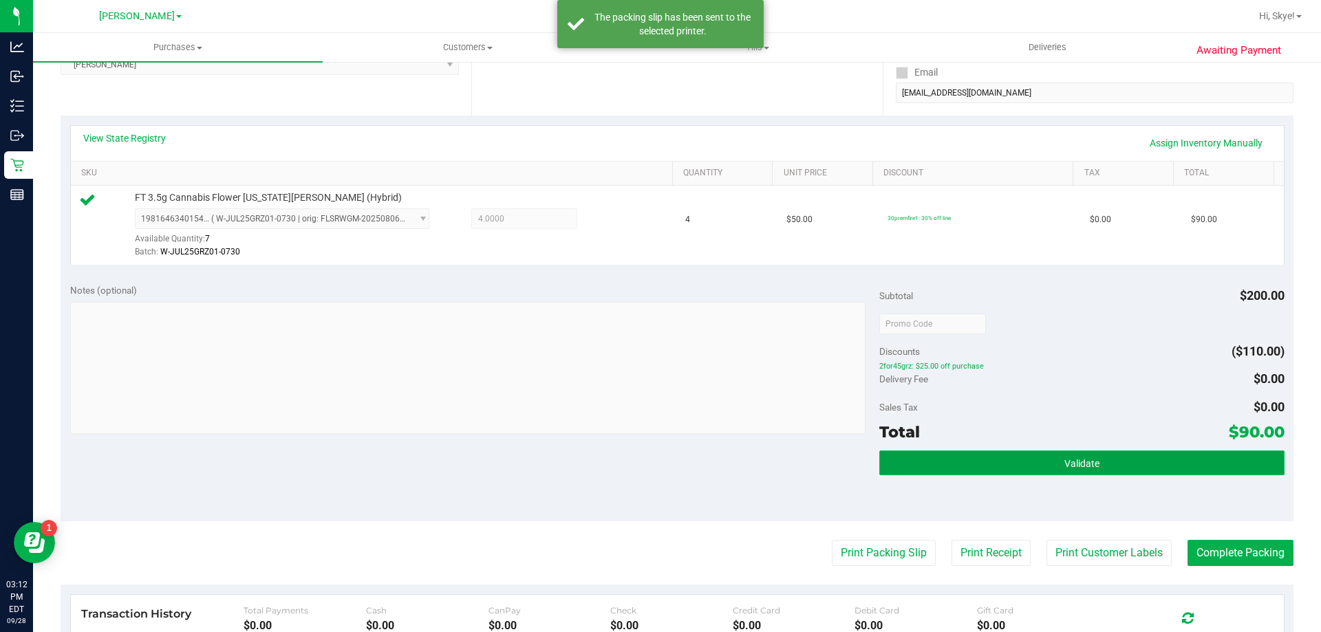
click at [966, 467] on button "Validate" at bounding box center [1081, 463] width 404 height 25
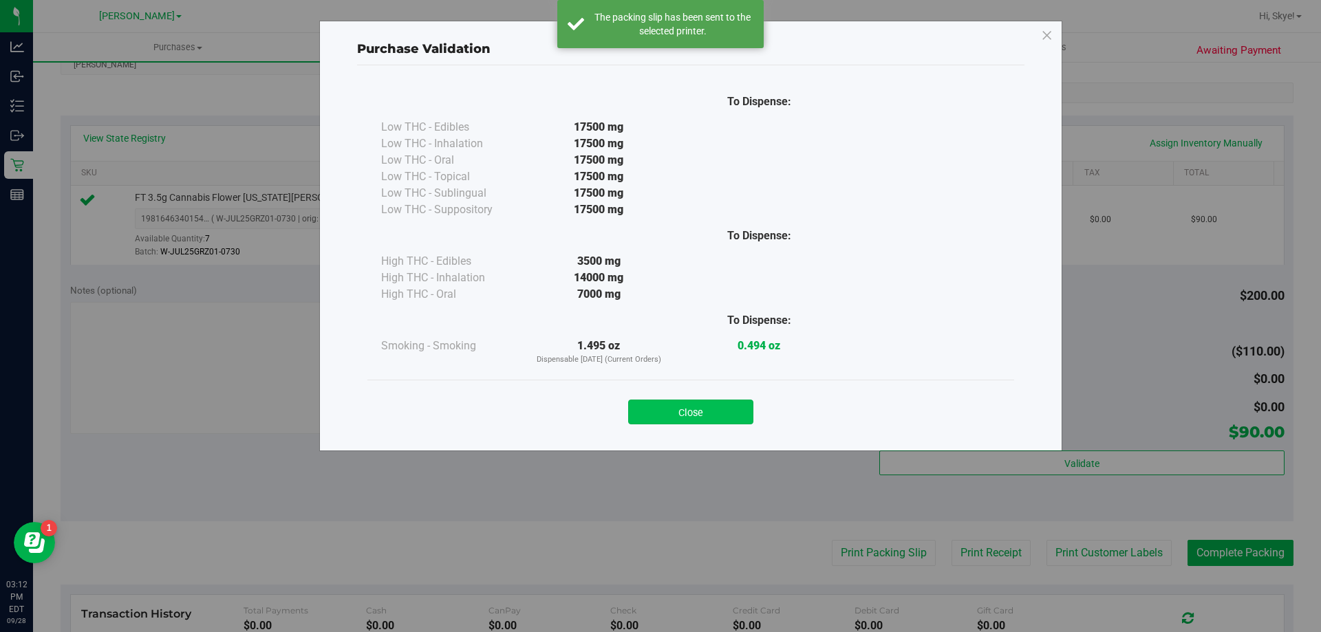
click at [713, 404] on button "Close" at bounding box center [690, 412] width 125 height 25
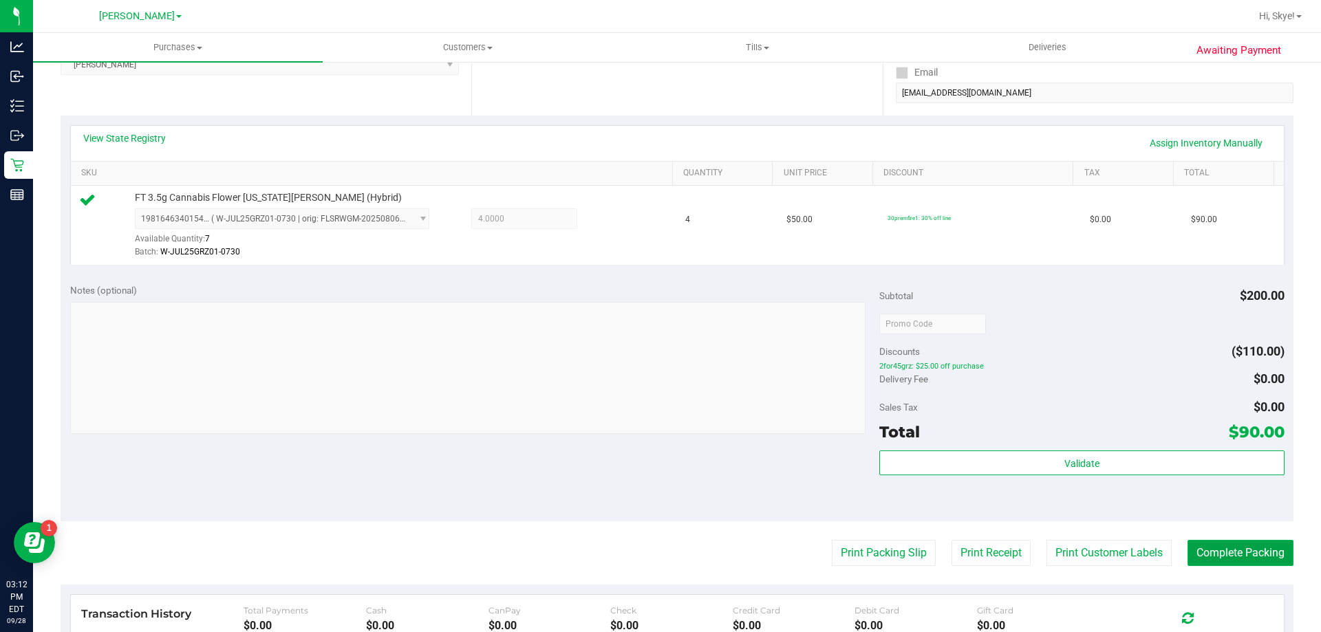
click at [1230, 543] on button "Complete Packing" at bounding box center [1240, 553] width 106 height 26
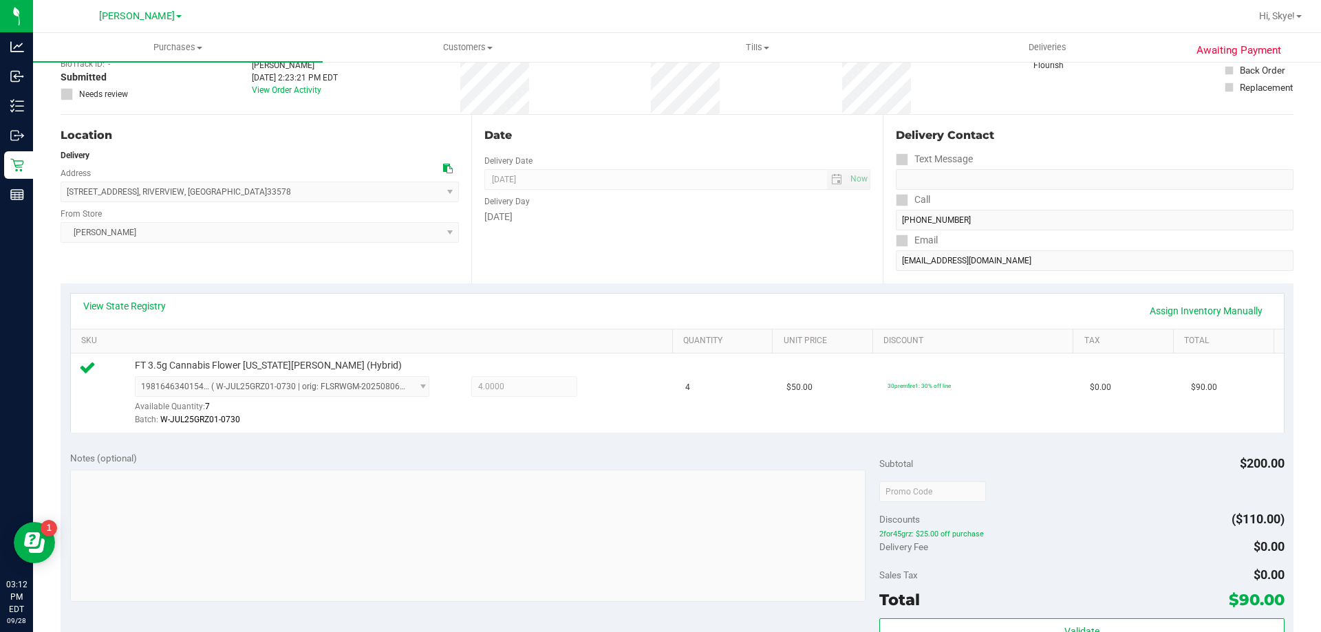
scroll to position [83, 0]
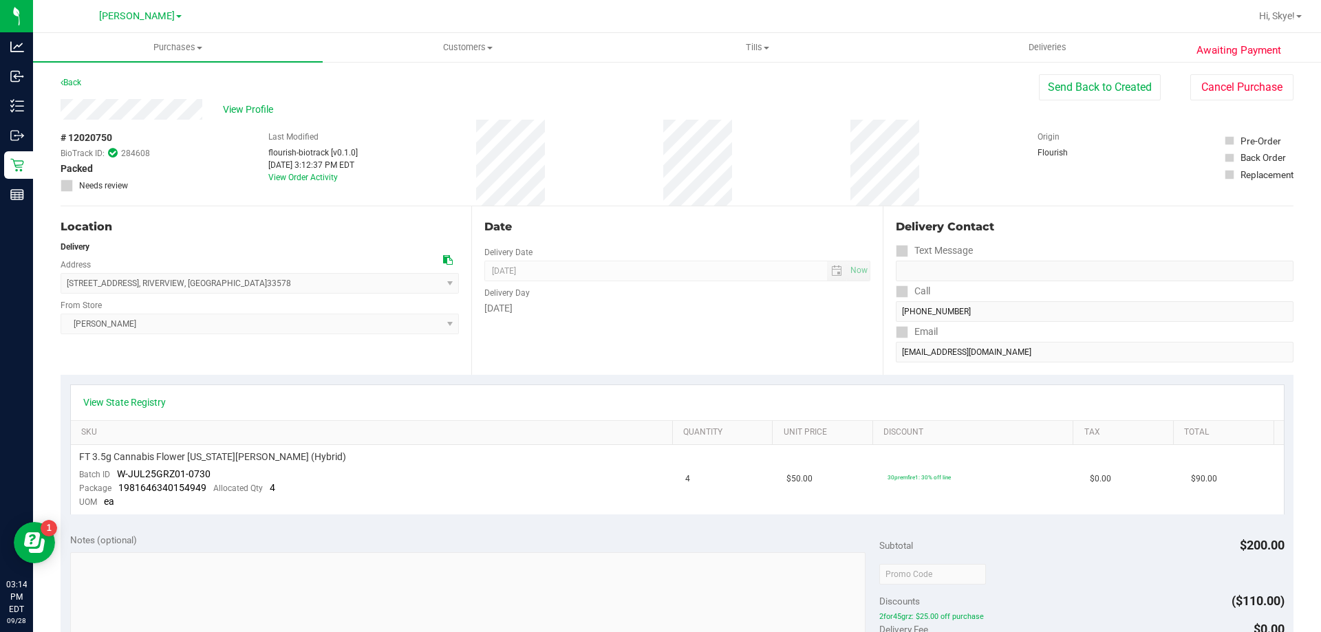
click at [1113, 100] on div "View Profile # 12020750 BioTrack ID: 284608 Packed Needs review Last Modified f…" at bounding box center [677, 152] width 1233 height 107
click at [1092, 86] on button "Send Back to Created" at bounding box center [1100, 87] width 122 height 26
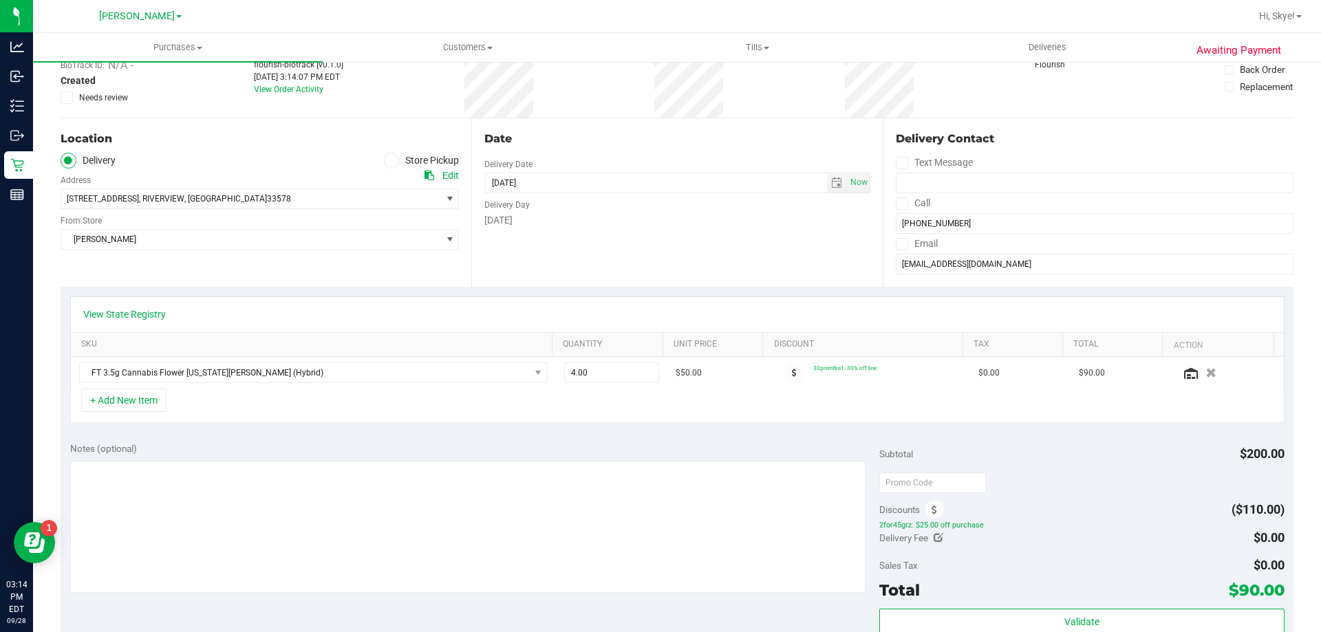
scroll to position [87, 0]
click at [1205, 371] on icon "button" at bounding box center [1211, 374] width 12 height 10
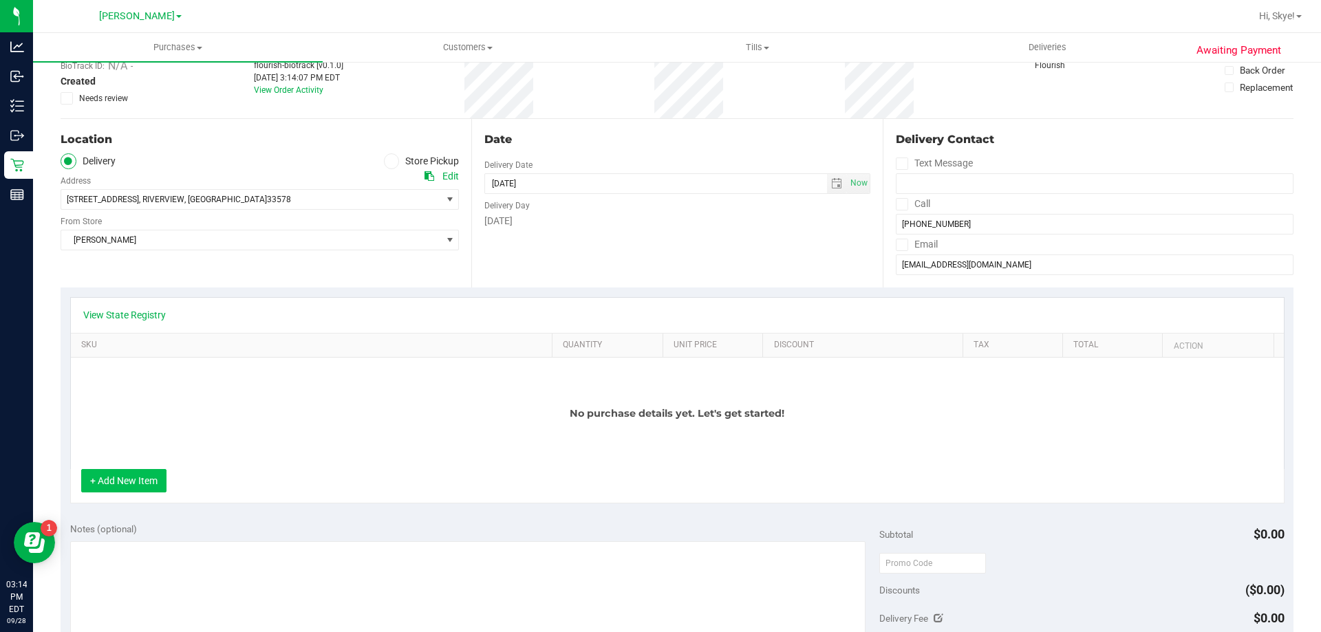
click at [140, 476] on button "+ Add New Item" at bounding box center [123, 480] width 85 height 23
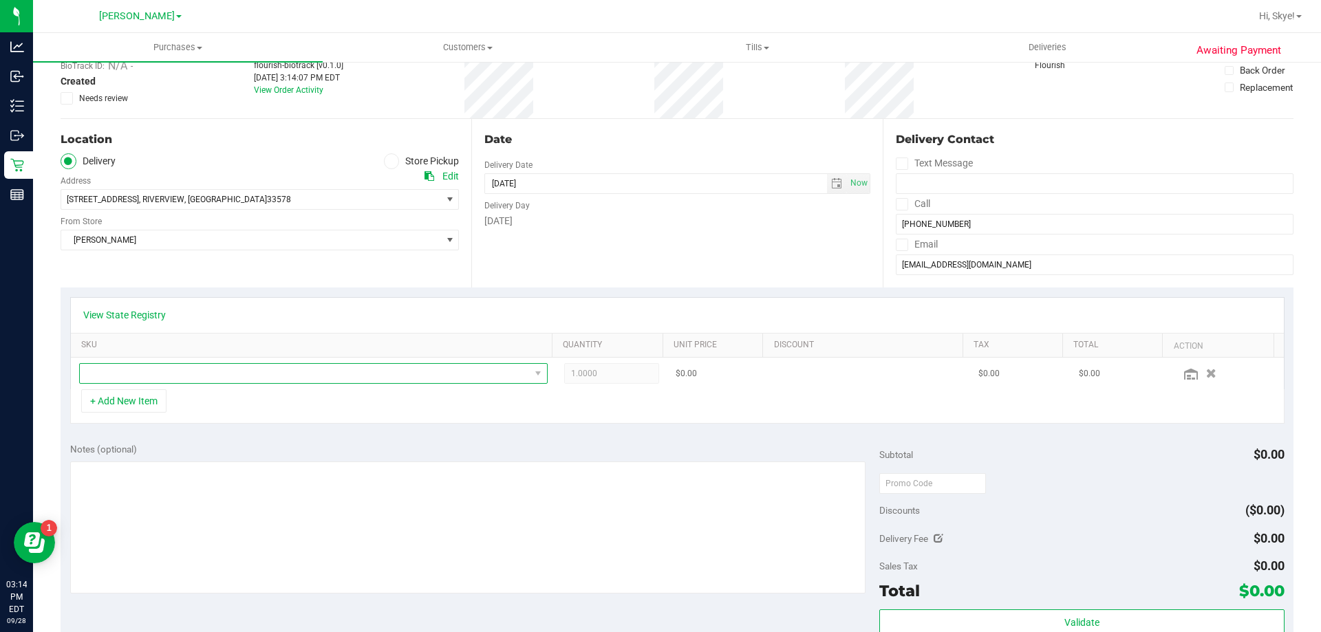
click at [252, 378] on span "NO DATA FOUND" at bounding box center [305, 373] width 450 height 19
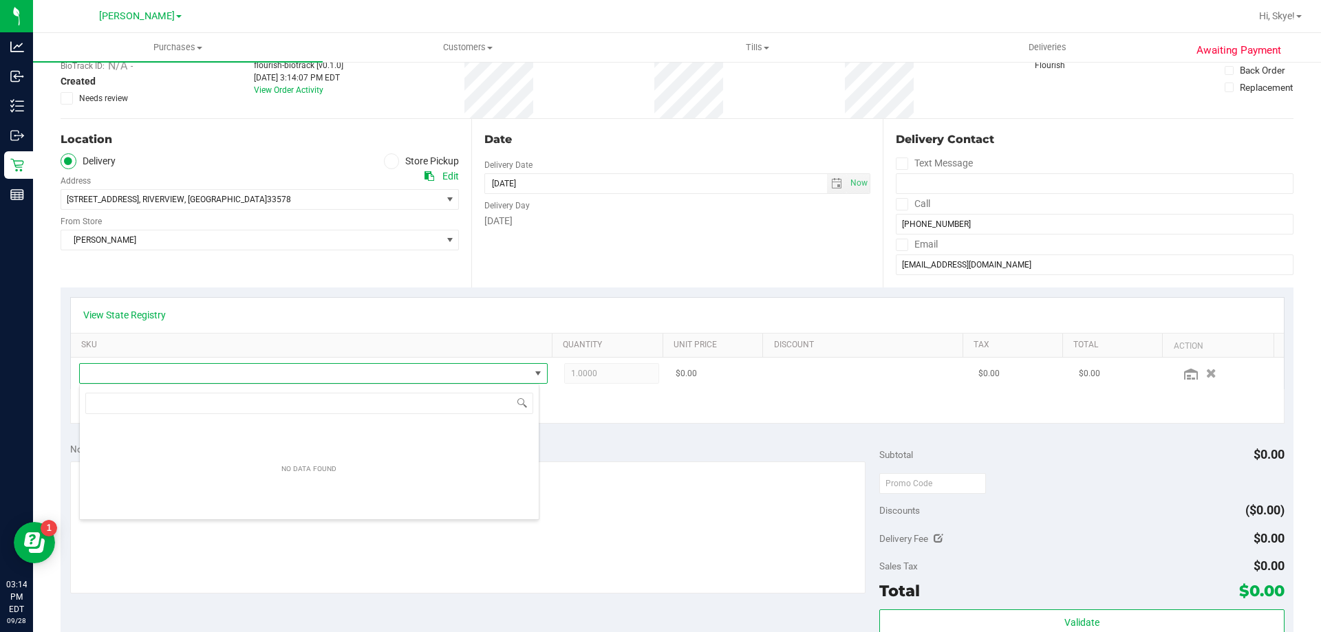
scroll to position [21, 456]
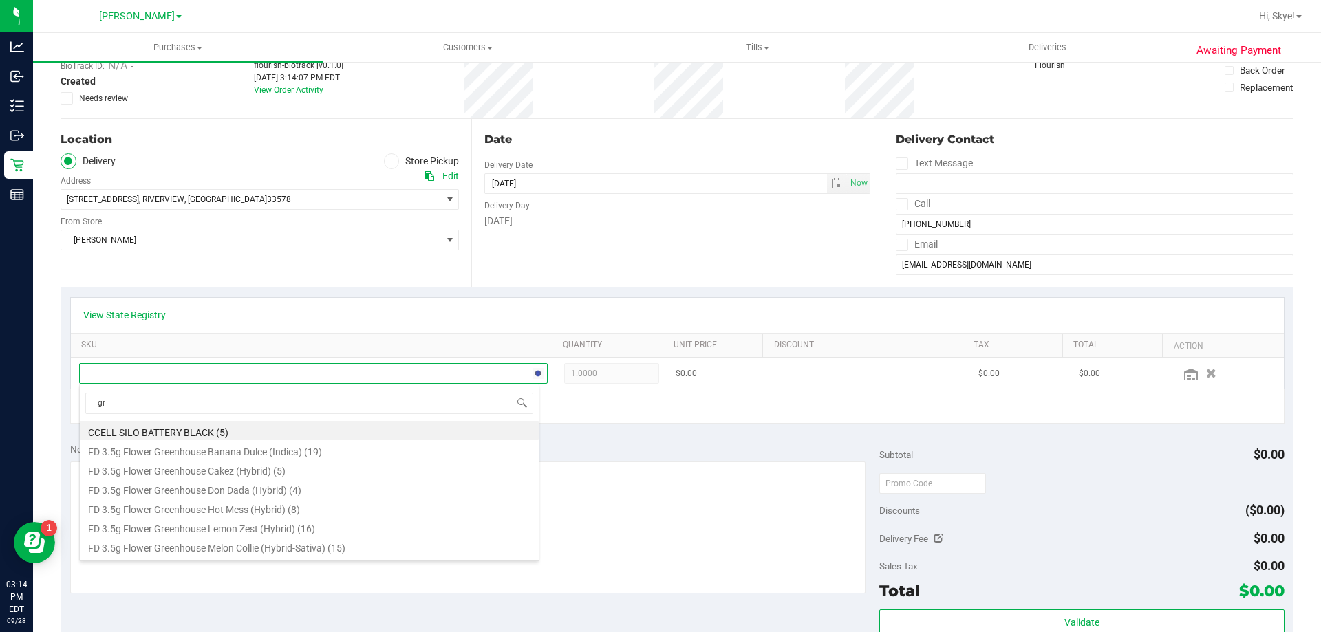
type input "grz"
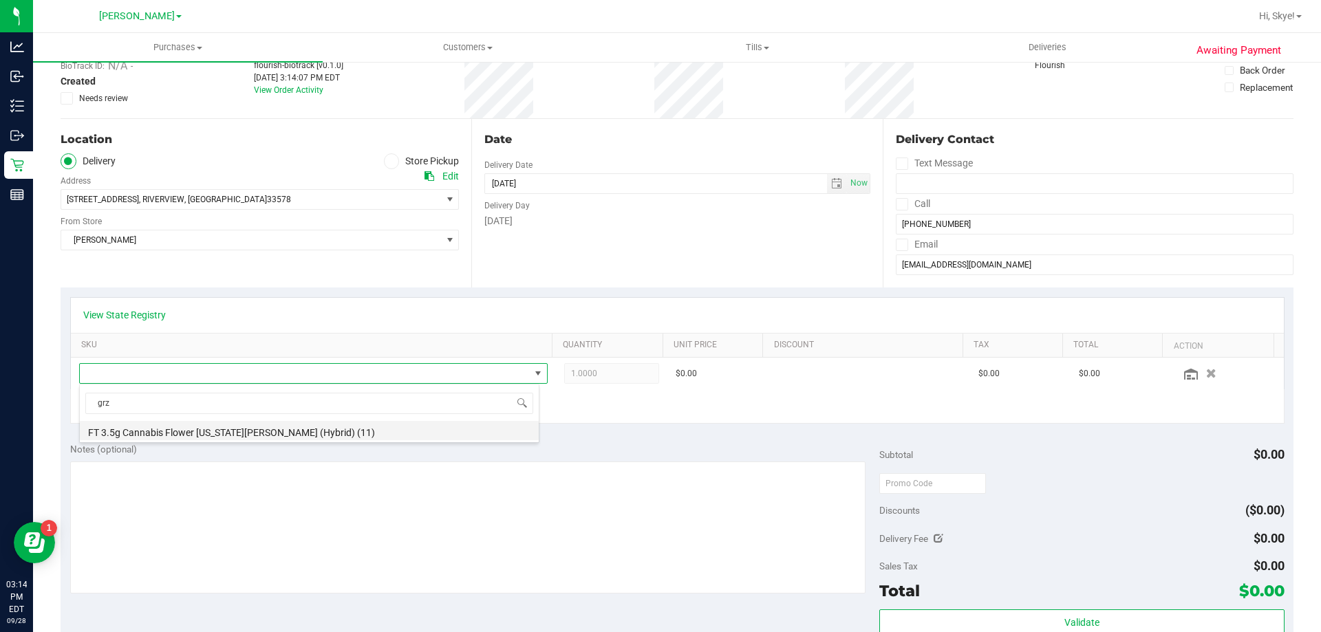
click at [359, 431] on li "FT 3.5g Cannabis Flower [US_STATE][PERSON_NAME] (Hybrid) (11)" at bounding box center [309, 430] width 459 height 19
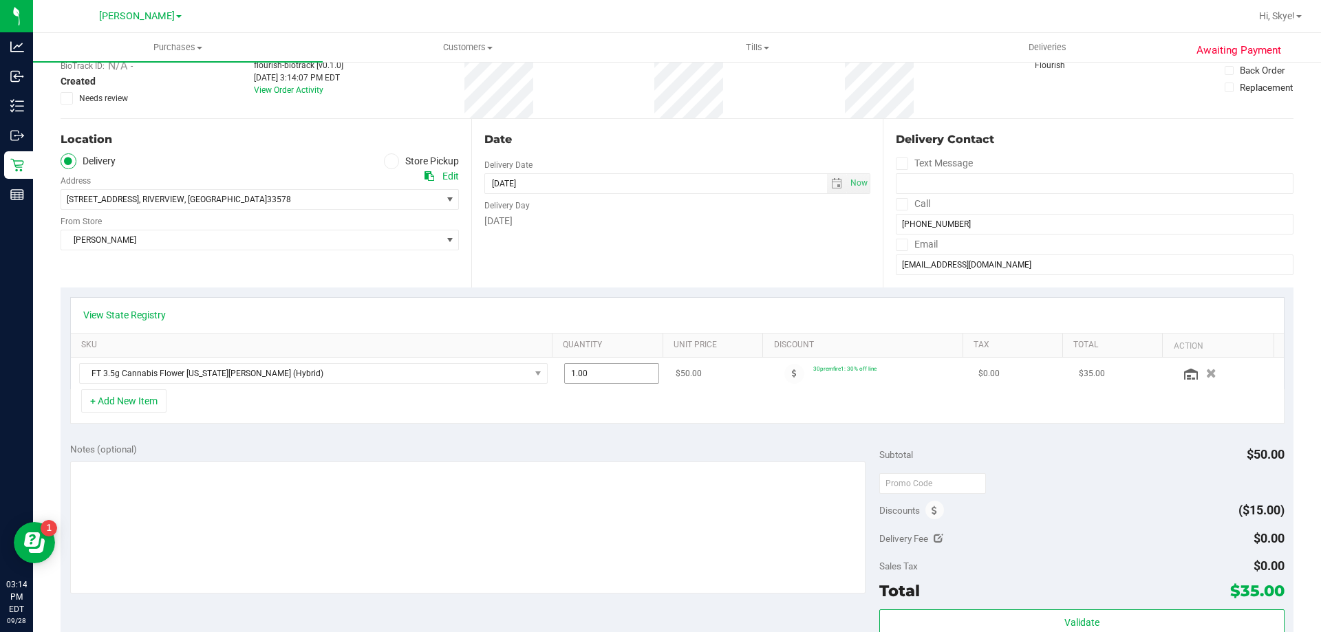
click at [587, 370] on span "1.00 1" at bounding box center [612, 373] width 96 height 21
type input "4"
type input "4.00"
click at [658, 440] on div "Notes (optional) Subtotal $50.00 Discounts ($15.00) Delivery Fee $0.00 Sales Ta…" at bounding box center [677, 557] width 1233 height 248
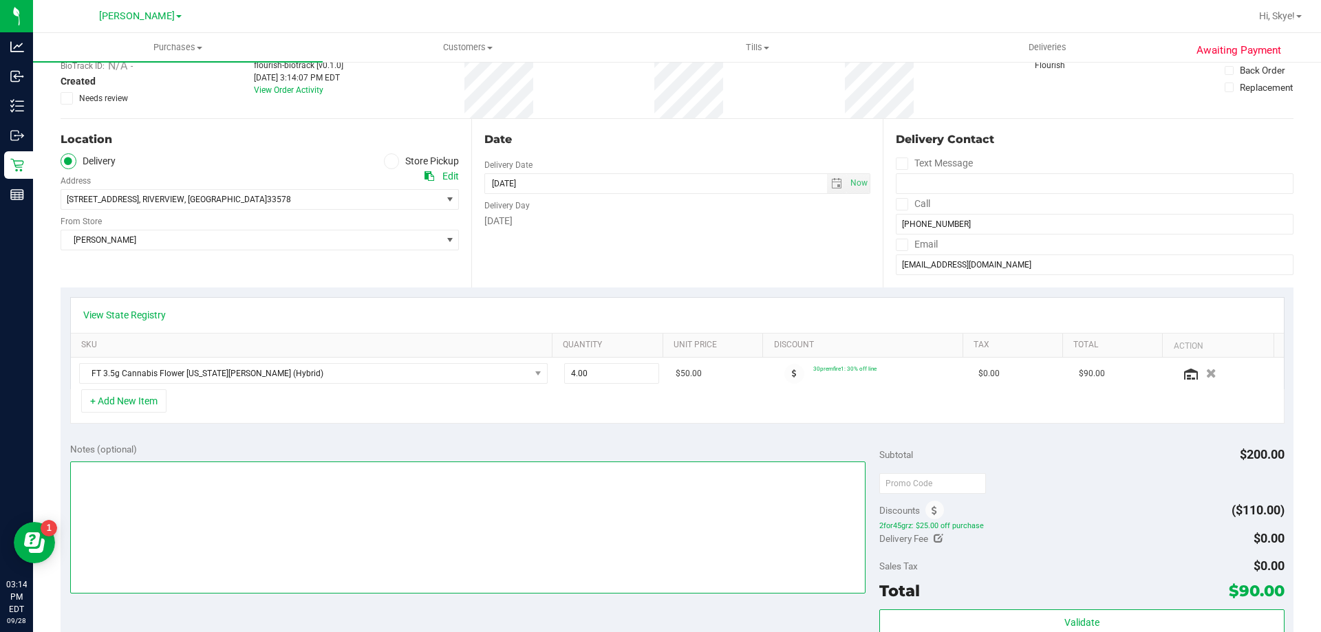
click at [312, 512] on textarea at bounding box center [468, 528] width 796 height 132
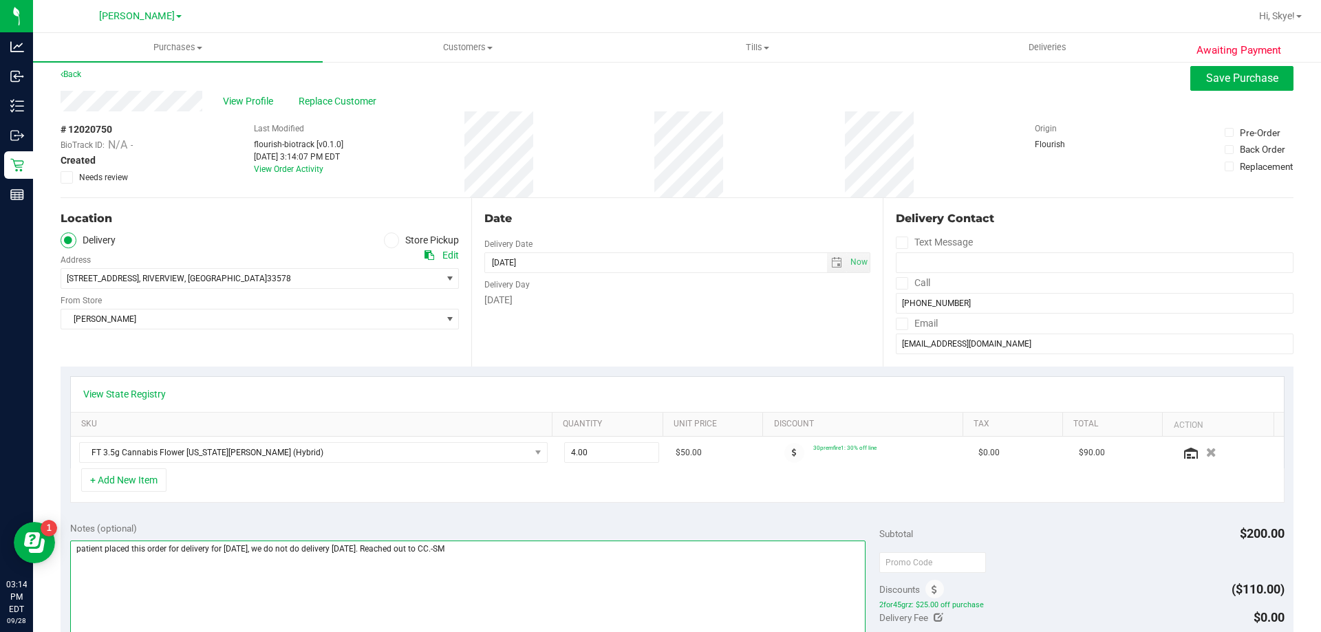
scroll to position [0, 0]
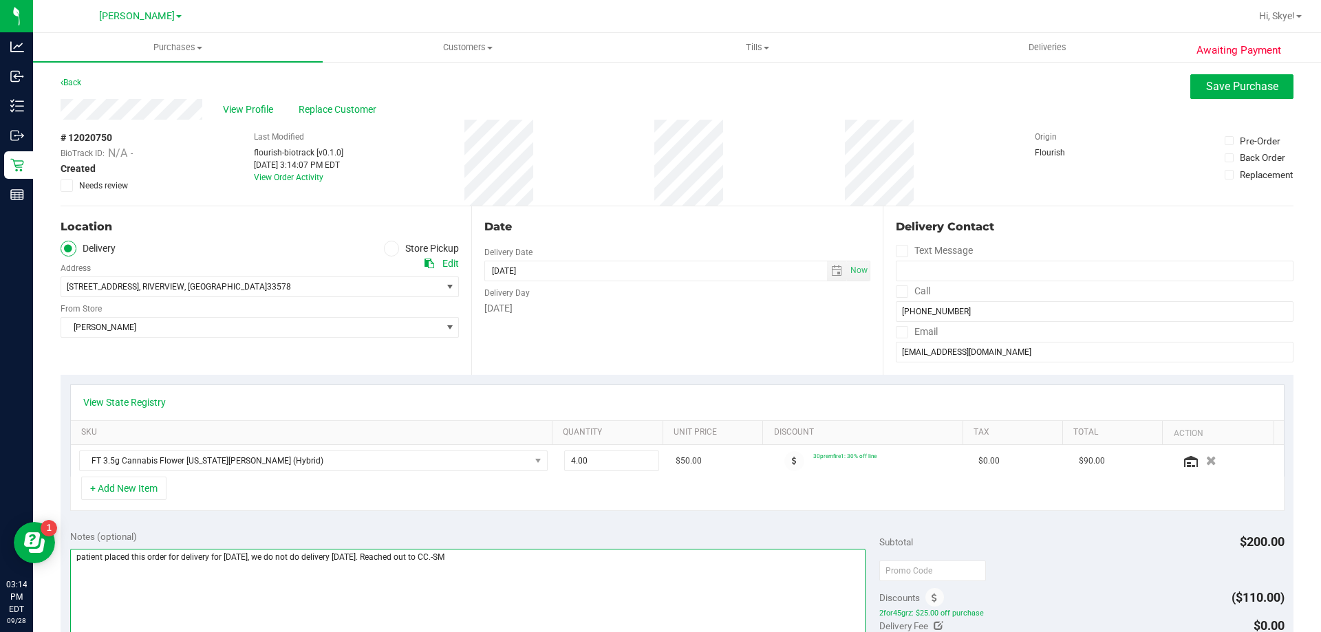
type textarea "patient placed this order for delivery for [DATE], we do not do delivery [DATE]…"
click at [76, 180] on label "Needs review" at bounding box center [97, 186] width 72 height 12
click at [0, 0] on input "Needs review" at bounding box center [0, 0] width 0 height 0
click at [1231, 96] on button "Save Purchase" at bounding box center [1241, 86] width 103 height 25
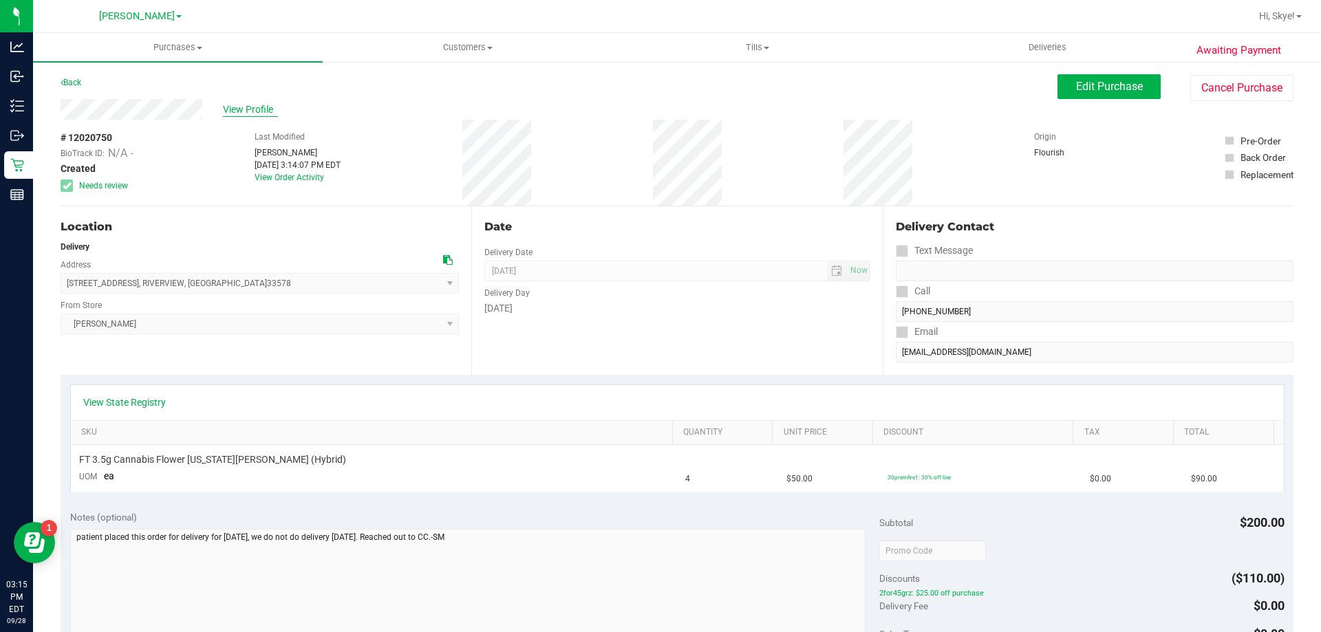
click at [239, 113] on span "View Profile" at bounding box center [250, 109] width 55 height 14
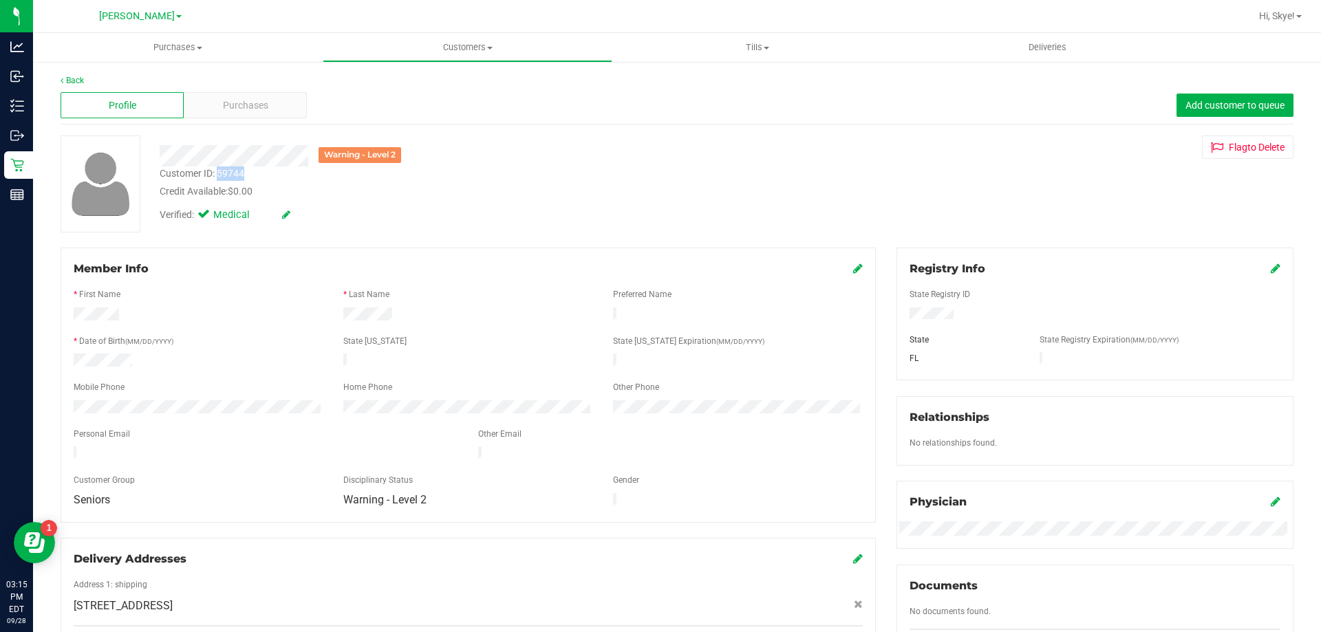
drag, startPoint x: 249, startPoint y: 169, endPoint x: 219, endPoint y: 174, distance: 30.6
click at [219, 174] on div "Customer ID: 59744 Credit Available: $0.00" at bounding box center [462, 182] width 627 height 32
copy div "59744"
click at [333, 190] on div "Credit Available: $0.00" at bounding box center [463, 191] width 606 height 14
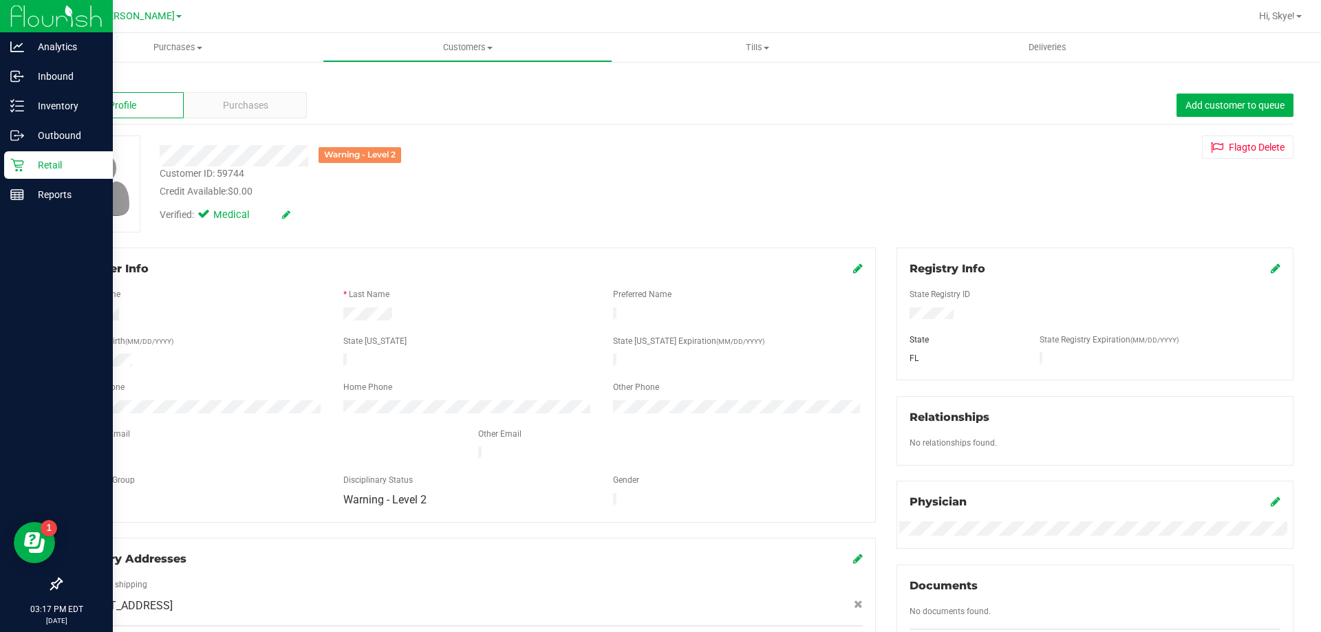
click at [80, 168] on p "Retail" at bounding box center [65, 165] width 83 height 17
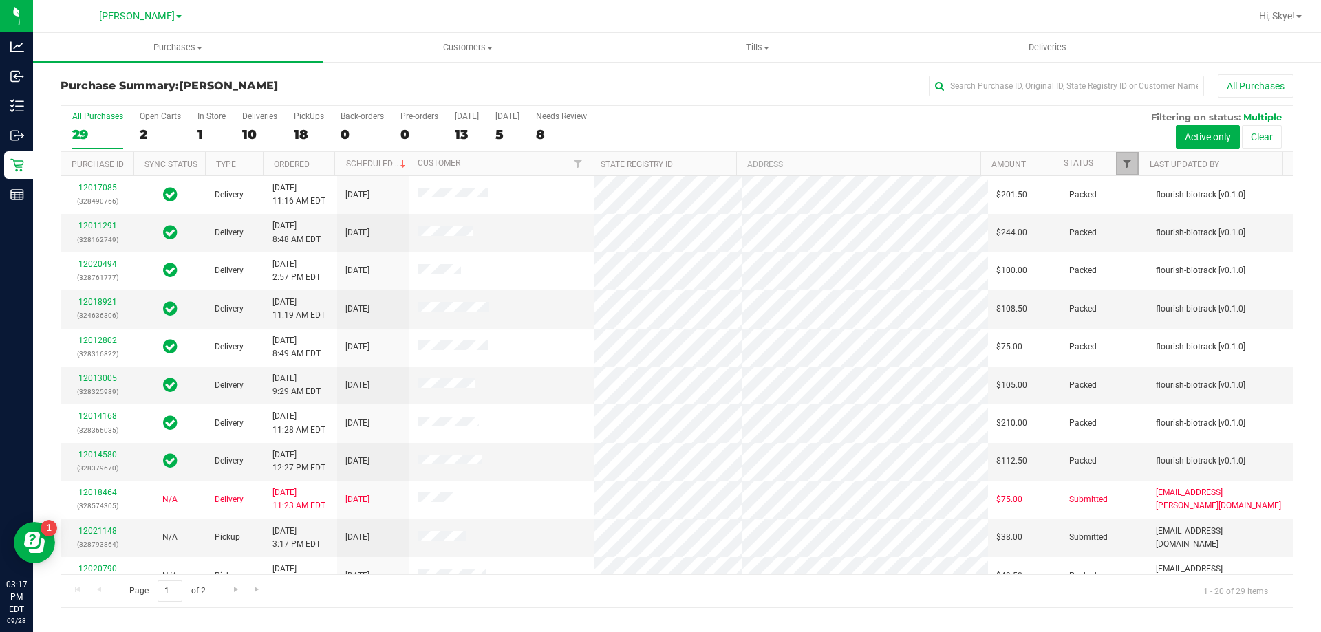
click at [1126, 164] on span "Filter" at bounding box center [1126, 163] width 11 height 11
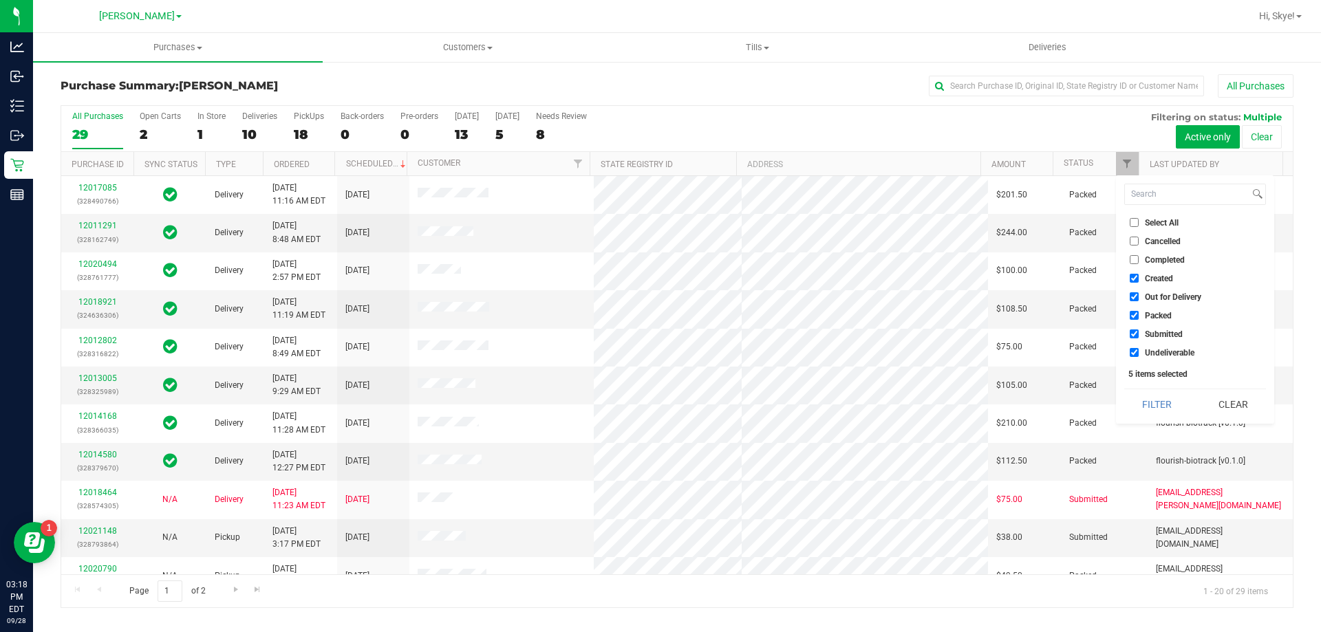
click at [1160, 278] on span "Created" at bounding box center [1159, 278] width 28 height 8
click at [1138, 278] on input "Created" at bounding box center [1134, 278] width 9 height 9
checkbox input "false"
click at [1161, 296] on span "Out for Delivery" at bounding box center [1173, 297] width 56 height 8
click at [1138, 296] on input "Out for Delivery" at bounding box center [1134, 296] width 9 height 9
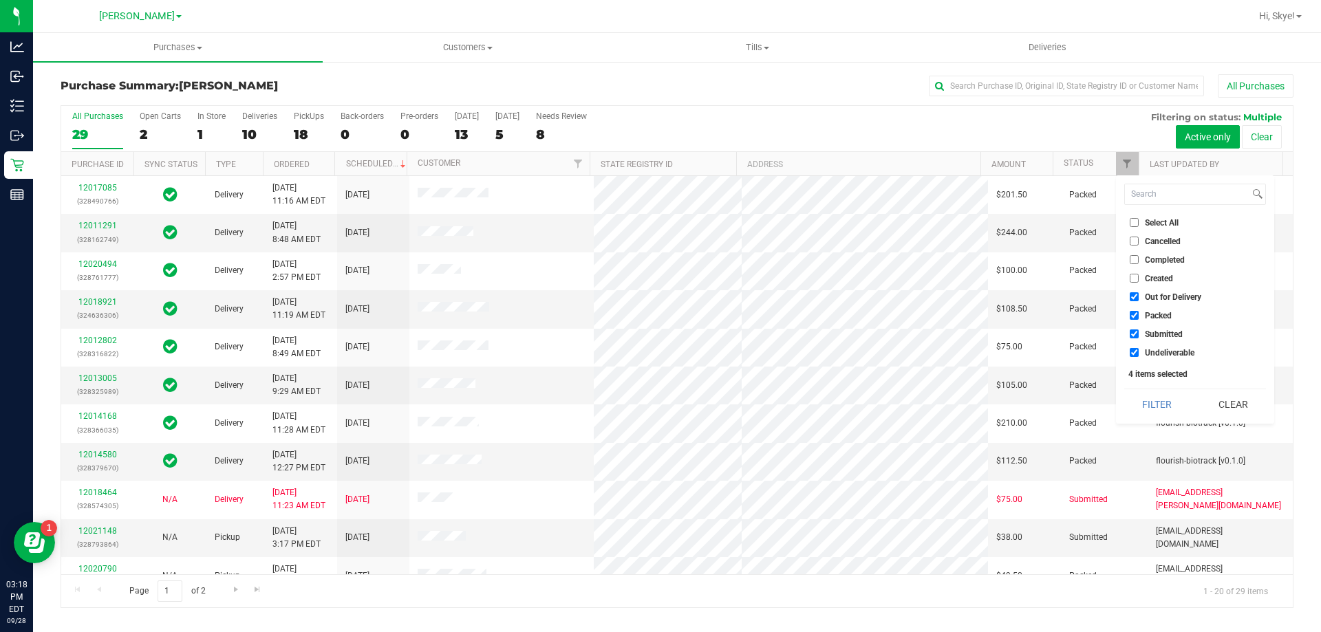
checkbox input "false"
click at [1158, 314] on span "Packed" at bounding box center [1158, 316] width 27 height 8
click at [1138, 314] on input "Packed" at bounding box center [1134, 315] width 9 height 9
checkbox input "false"
click at [1172, 352] on span "Undeliverable" at bounding box center [1170, 353] width 50 height 8
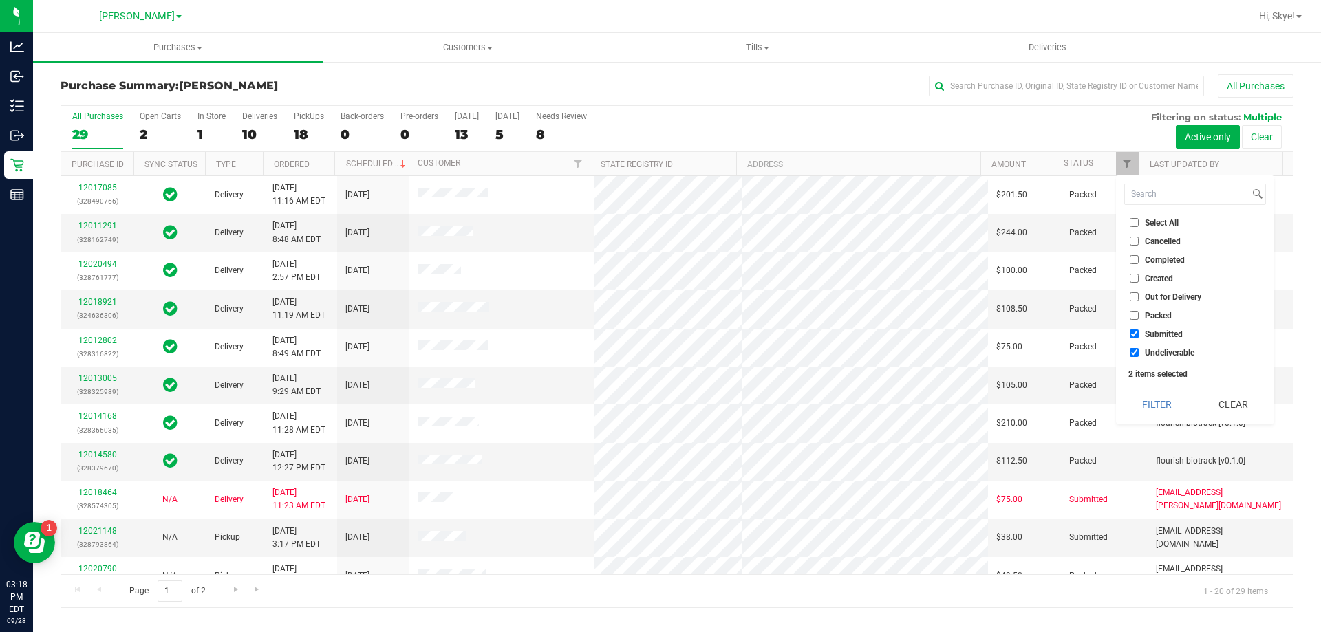
click at [1138, 352] on input "Undeliverable" at bounding box center [1134, 352] width 9 height 9
checkbox input "false"
click at [1161, 400] on button "Filter" at bounding box center [1157, 404] width 66 height 30
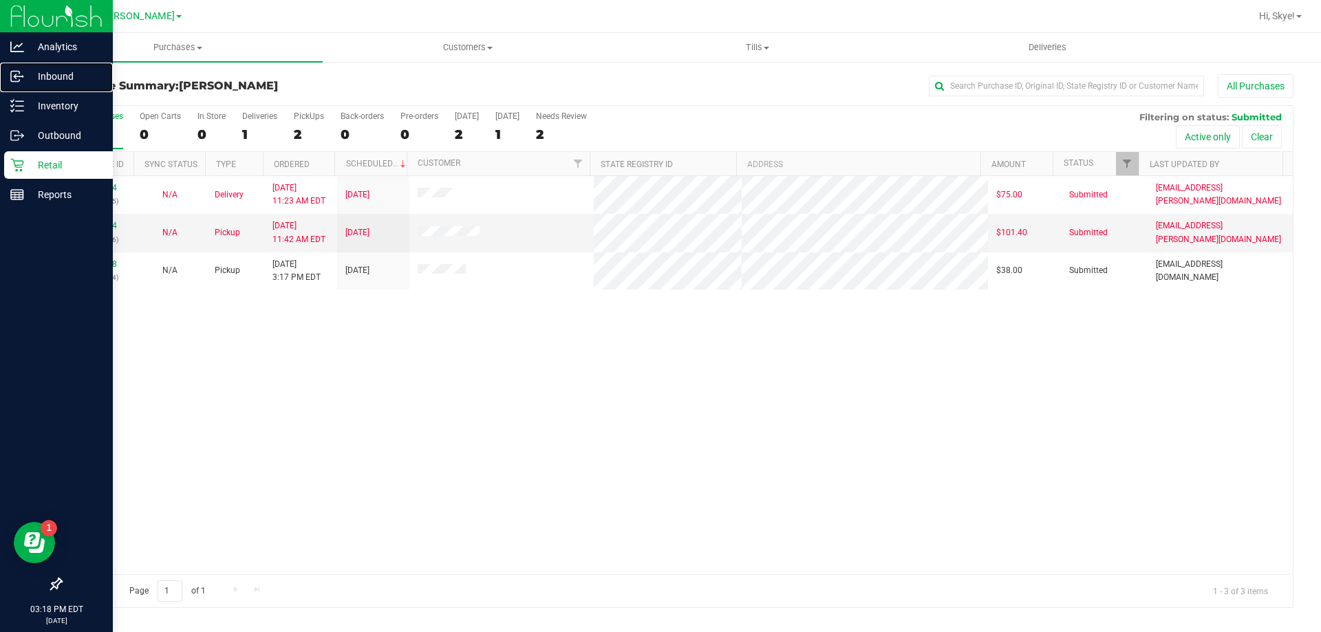
drag, startPoint x: 12, startPoint y: 160, endPoint x: 36, endPoint y: 90, distance: 74.2
click at [36, 90] on link "Inbound" at bounding box center [56, 78] width 113 height 30
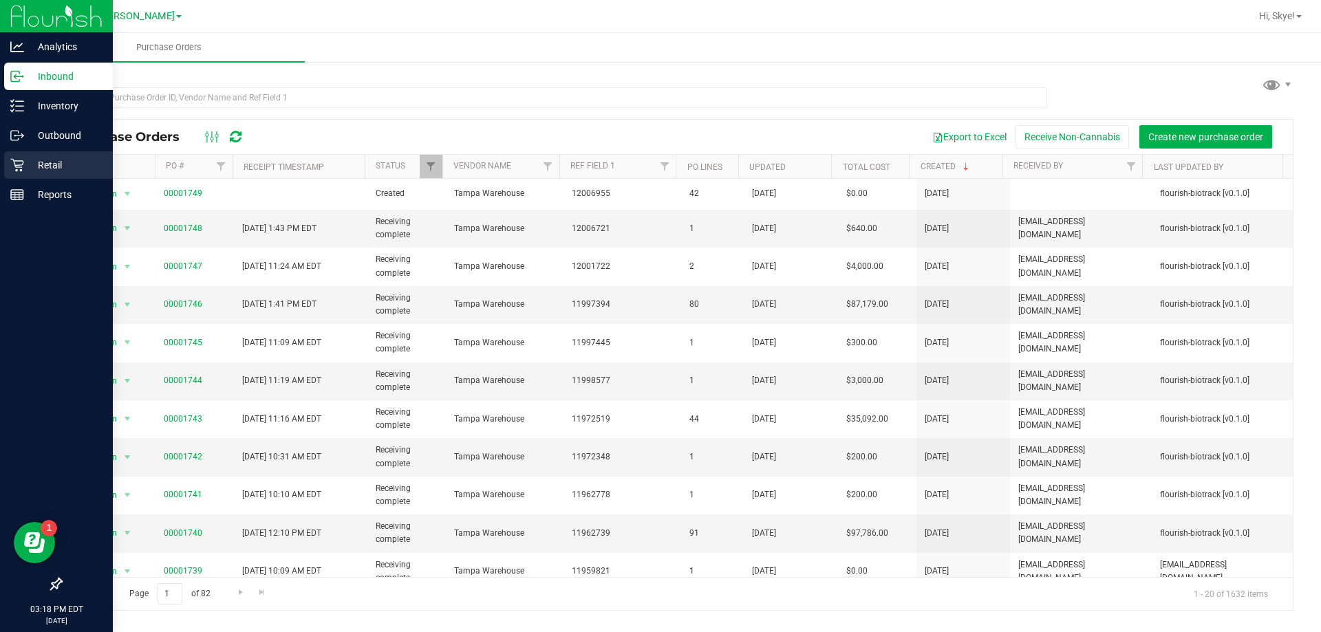
click at [21, 171] on icon at bounding box center [16, 165] width 13 height 13
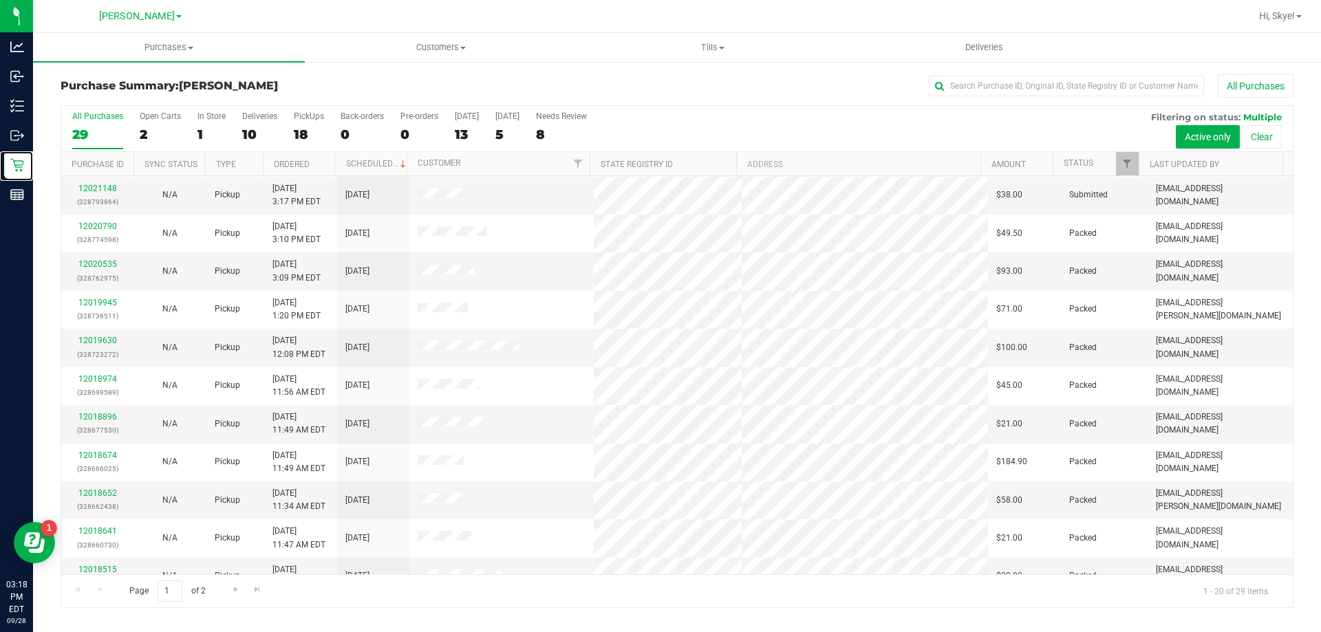
scroll to position [363, 0]
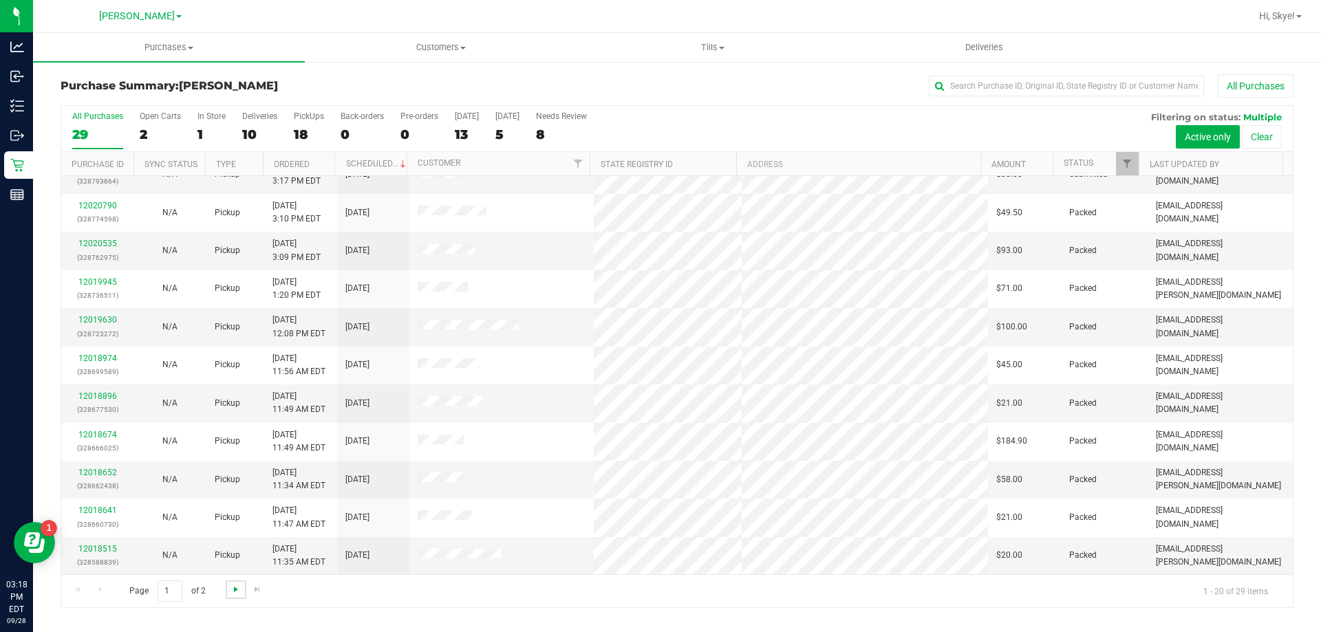
click at [234, 584] on span "Go to the next page" at bounding box center [235, 589] width 11 height 11
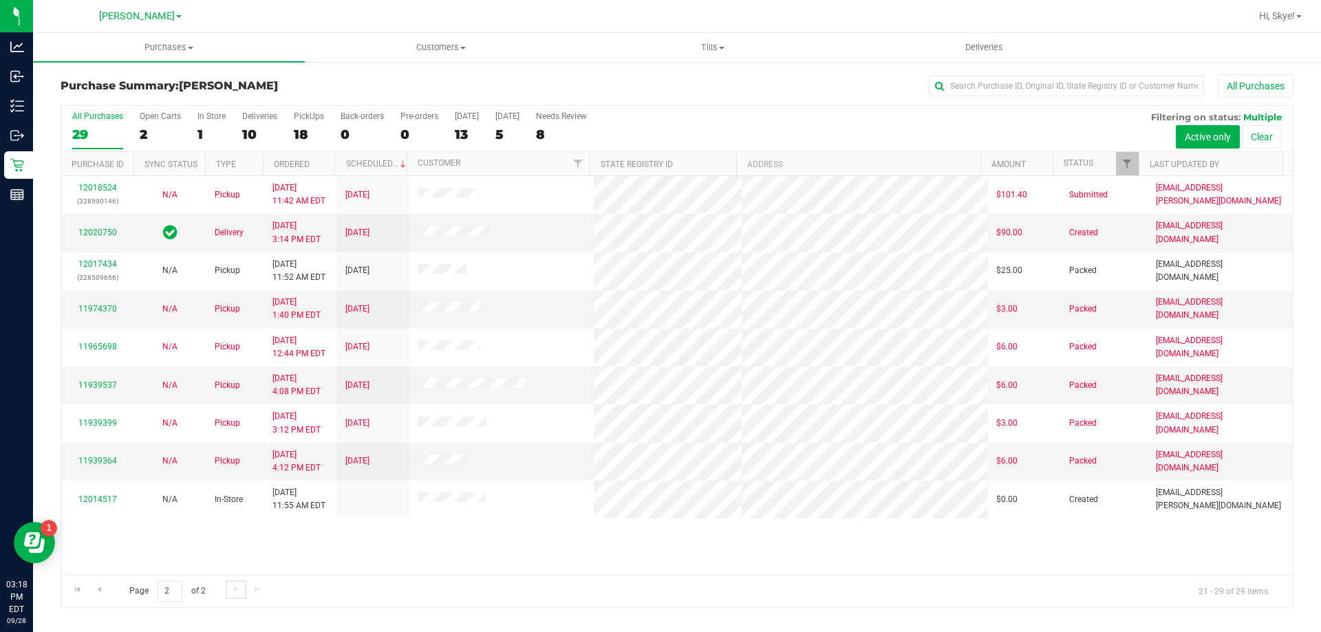
scroll to position [0, 0]
click at [111, 233] on link "12020750" at bounding box center [97, 233] width 39 height 10
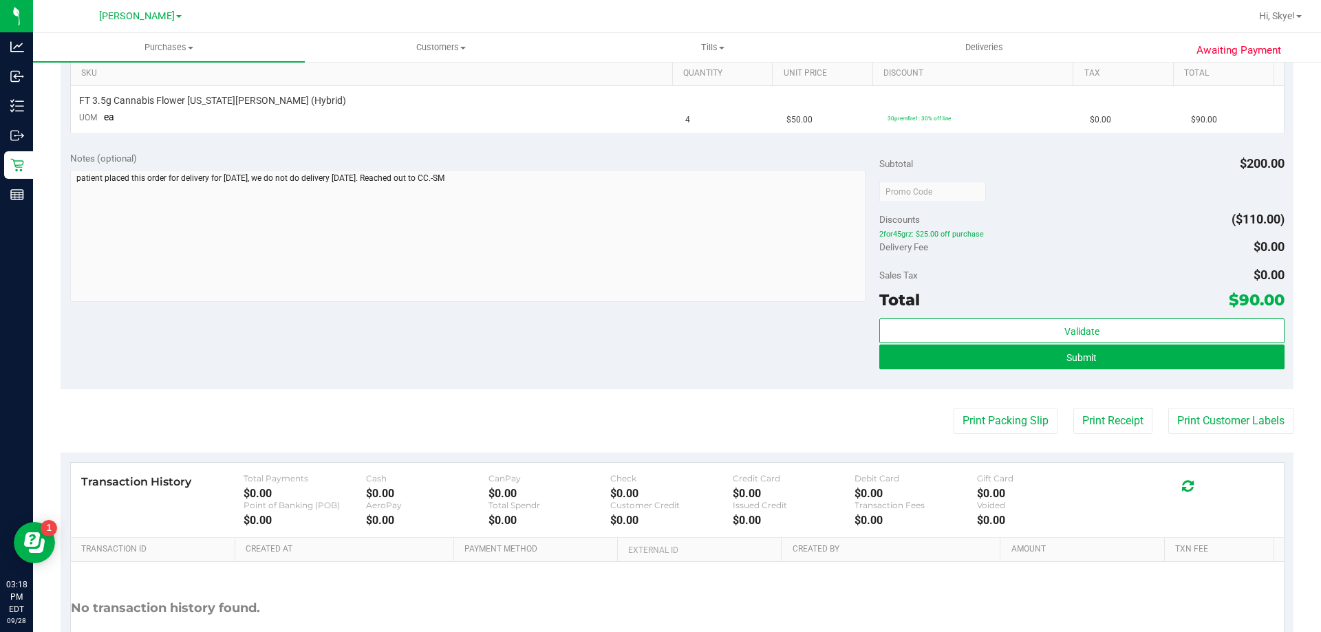
scroll to position [349, 0]
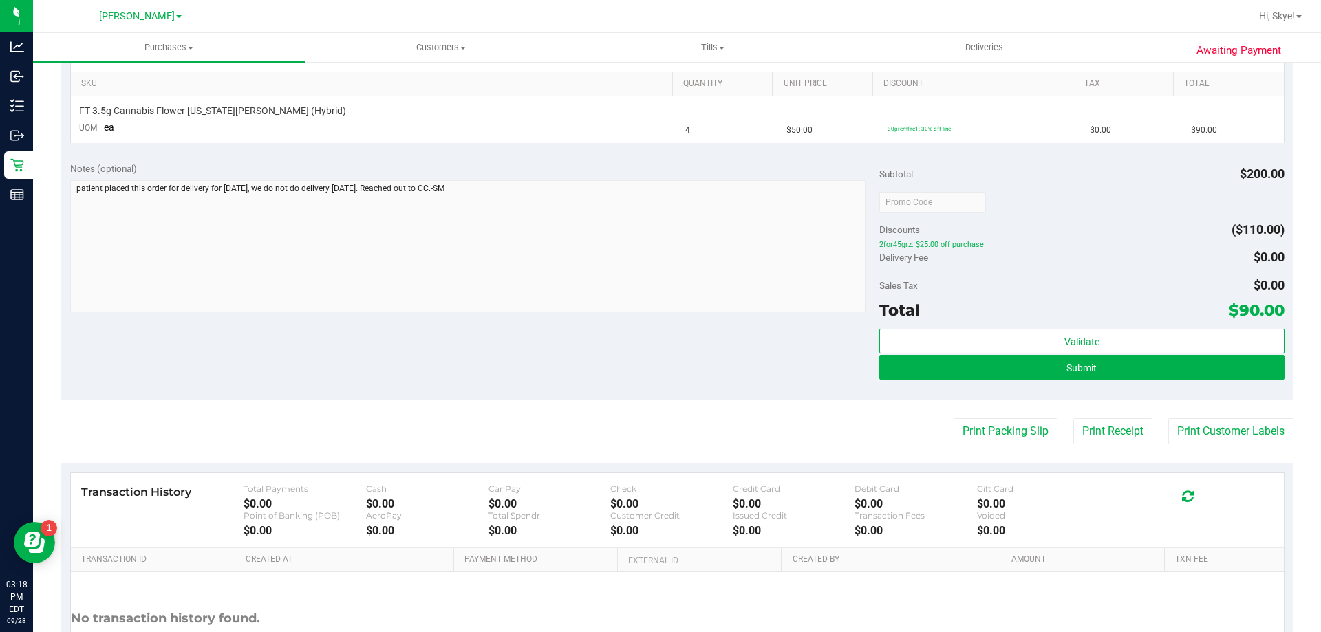
drag, startPoint x: 1320, startPoint y: 330, endPoint x: 684, endPoint y: 370, distance: 636.9
click at [684, 371] on div "Notes (optional) Subtotal $200.00 Discounts ($110.00) 2for45grz: $25.00 off pur…" at bounding box center [677, 276] width 1233 height 248
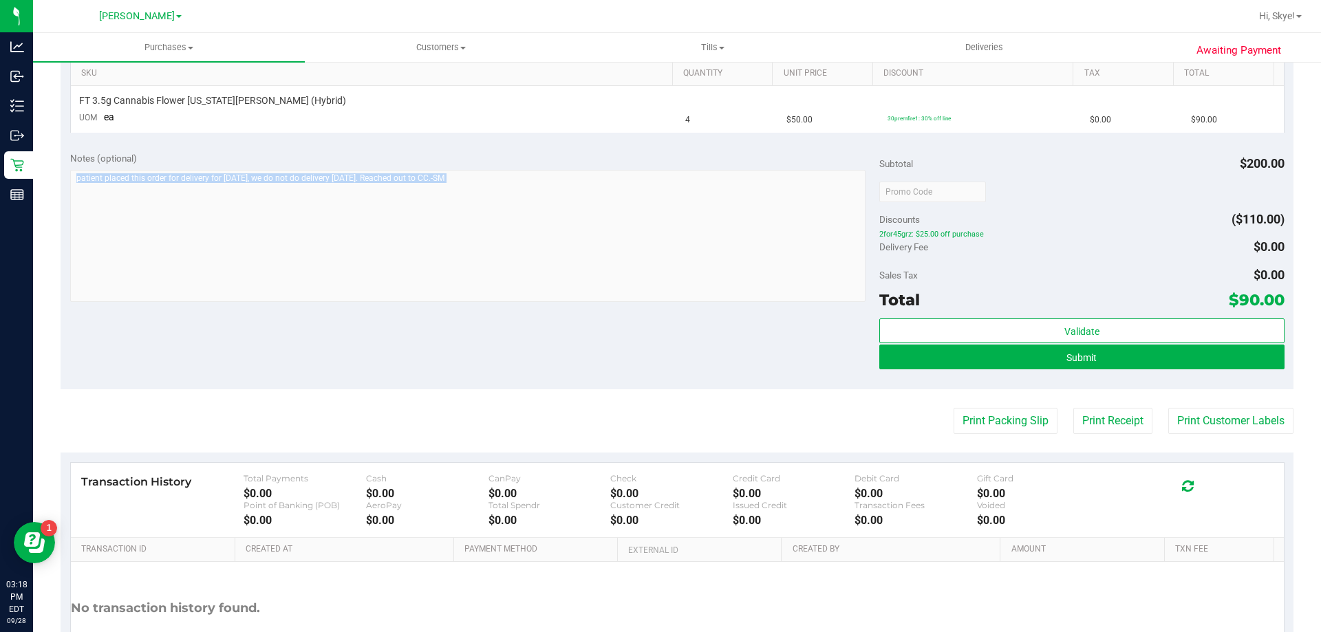
click at [614, 360] on div "Notes (optional) Subtotal $200.00 Discounts ($110.00) 2for45grz: $25.00 off pur…" at bounding box center [677, 266] width 1233 height 248
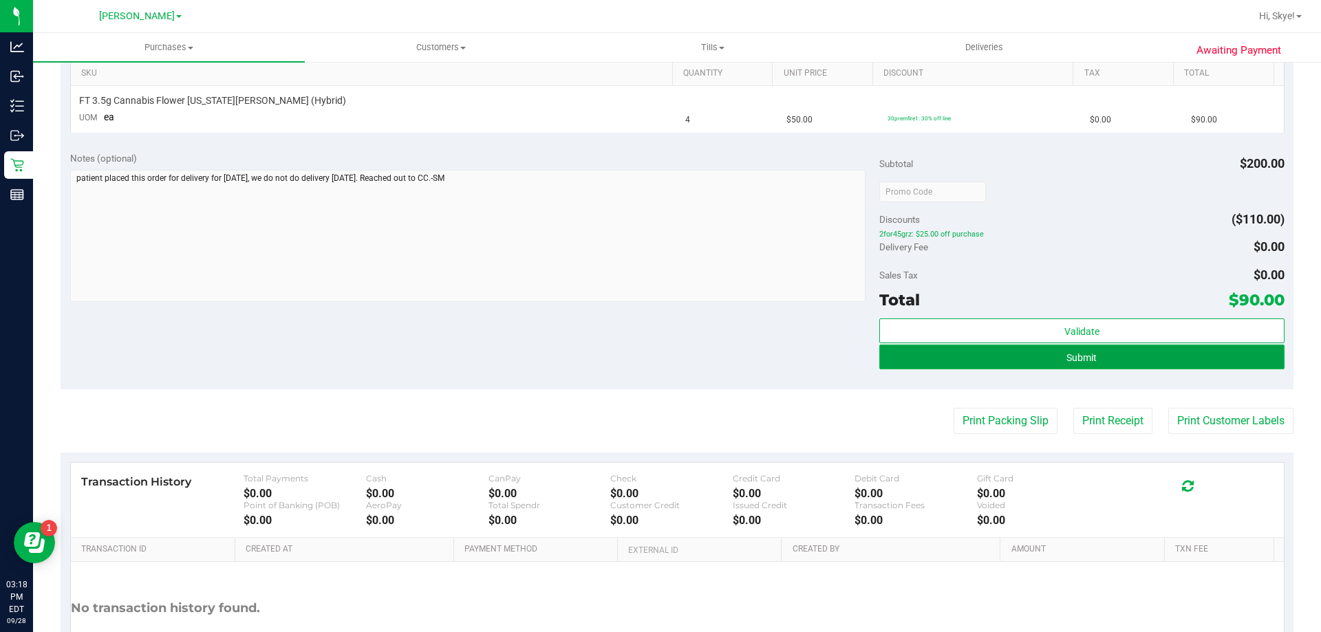
click at [1038, 360] on button "Submit" at bounding box center [1081, 357] width 404 height 25
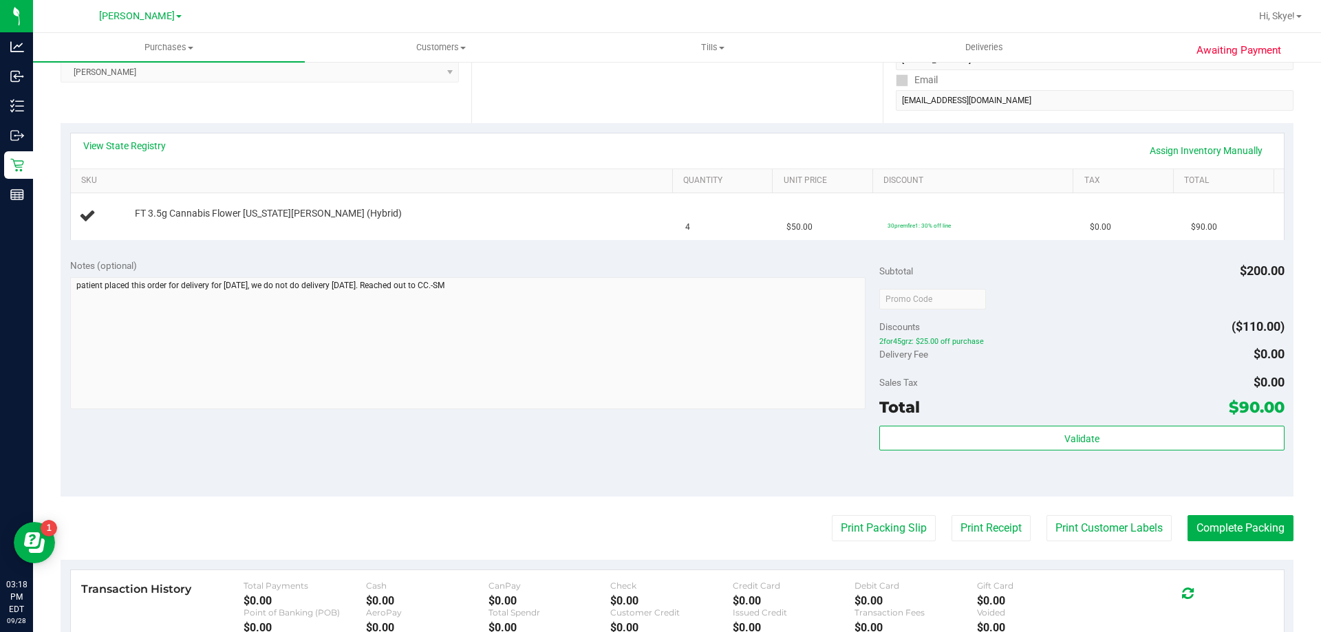
scroll to position [0, 0]
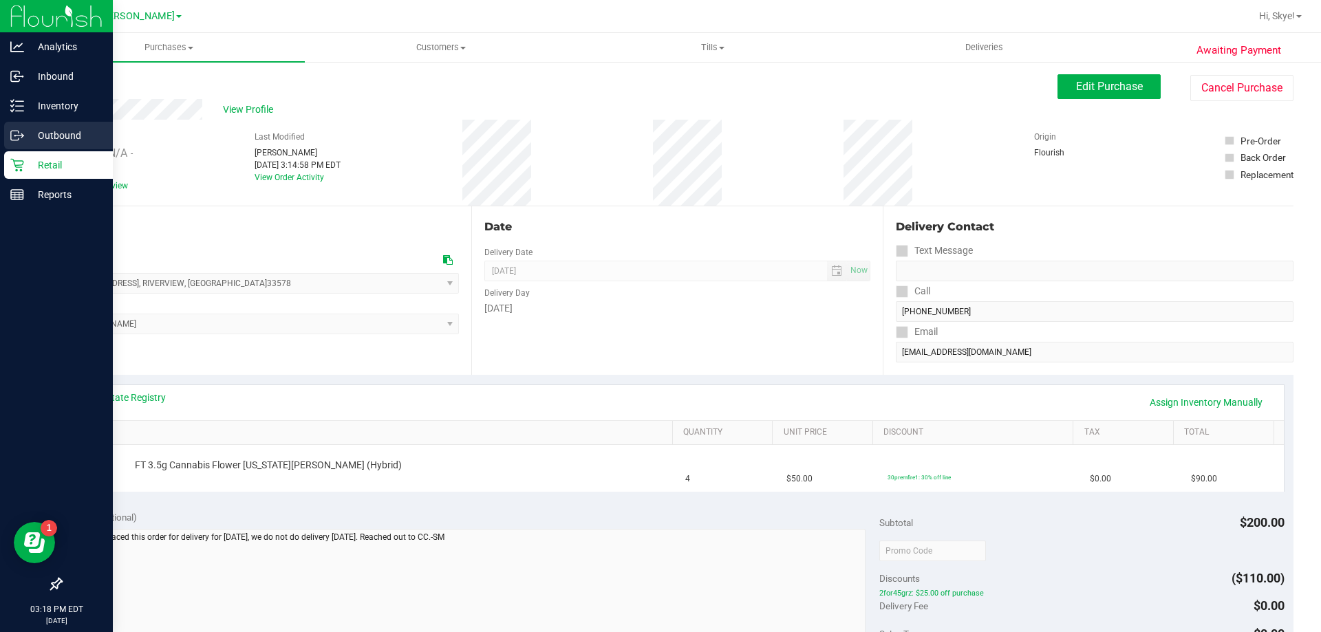
click at [15, 136] on circle at bounding box center [15, 136] width 2 height 2
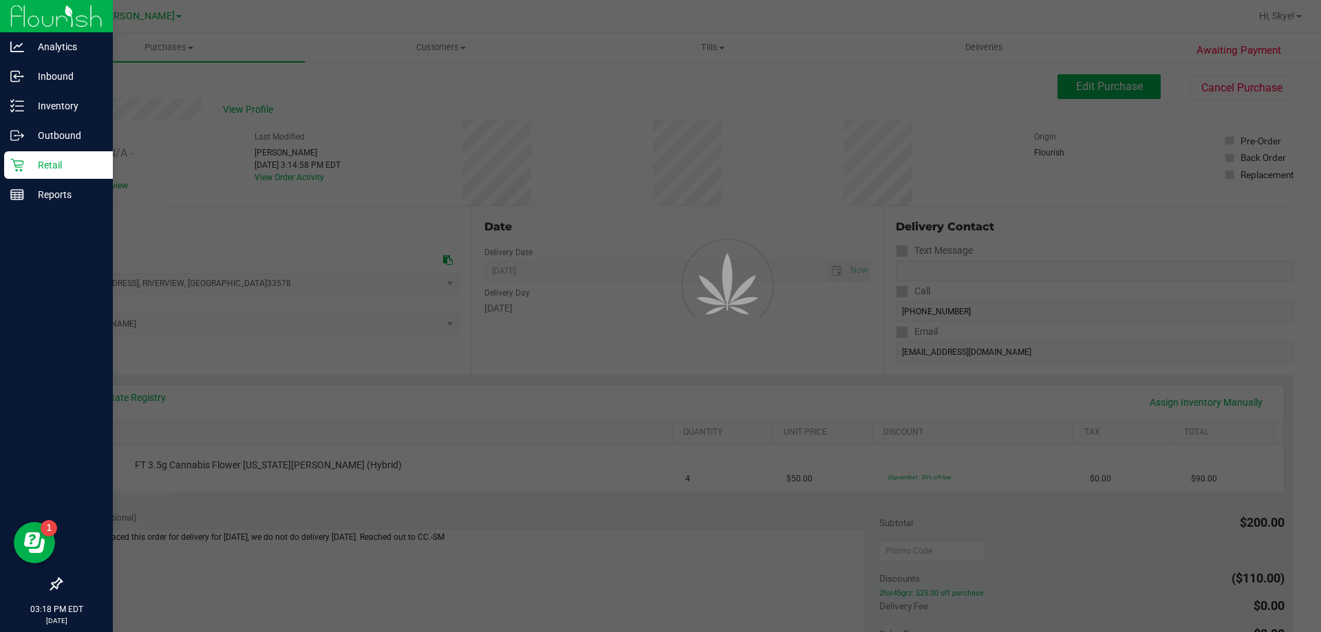
click at [64, 158] on p "Retail" at bounding box center [65, 165] width 83 height 17
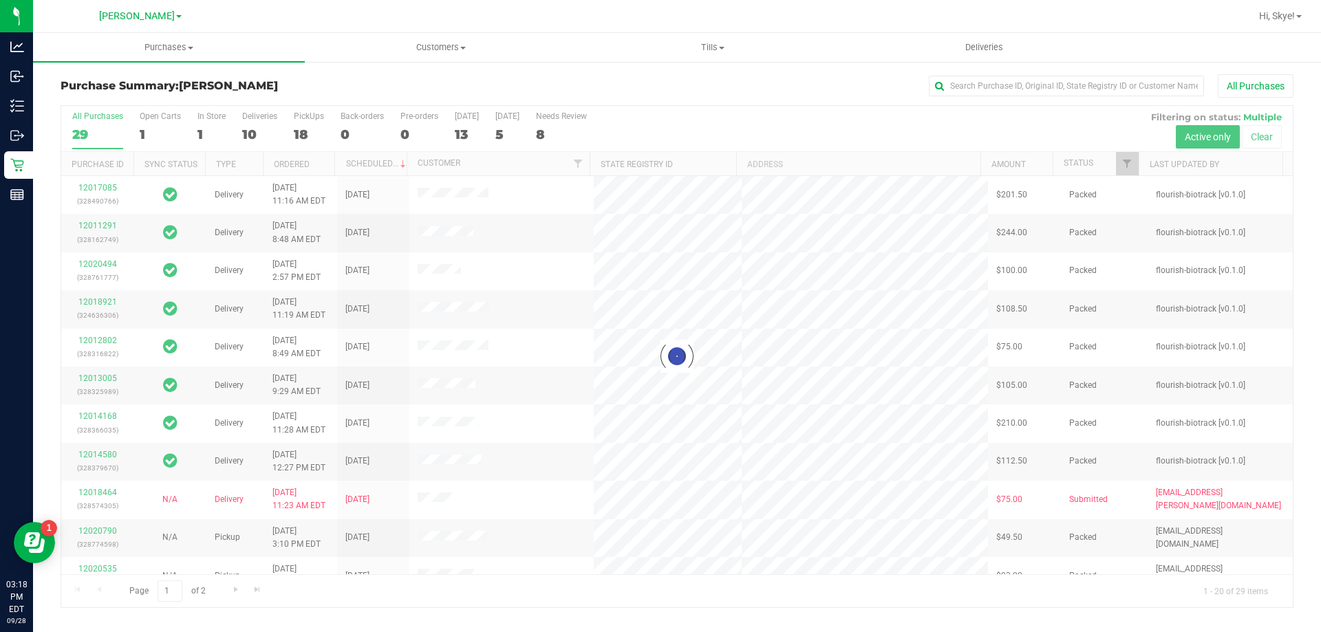
click at [851, 107] on div at bounding box center [676, 356] width 1231 height 501
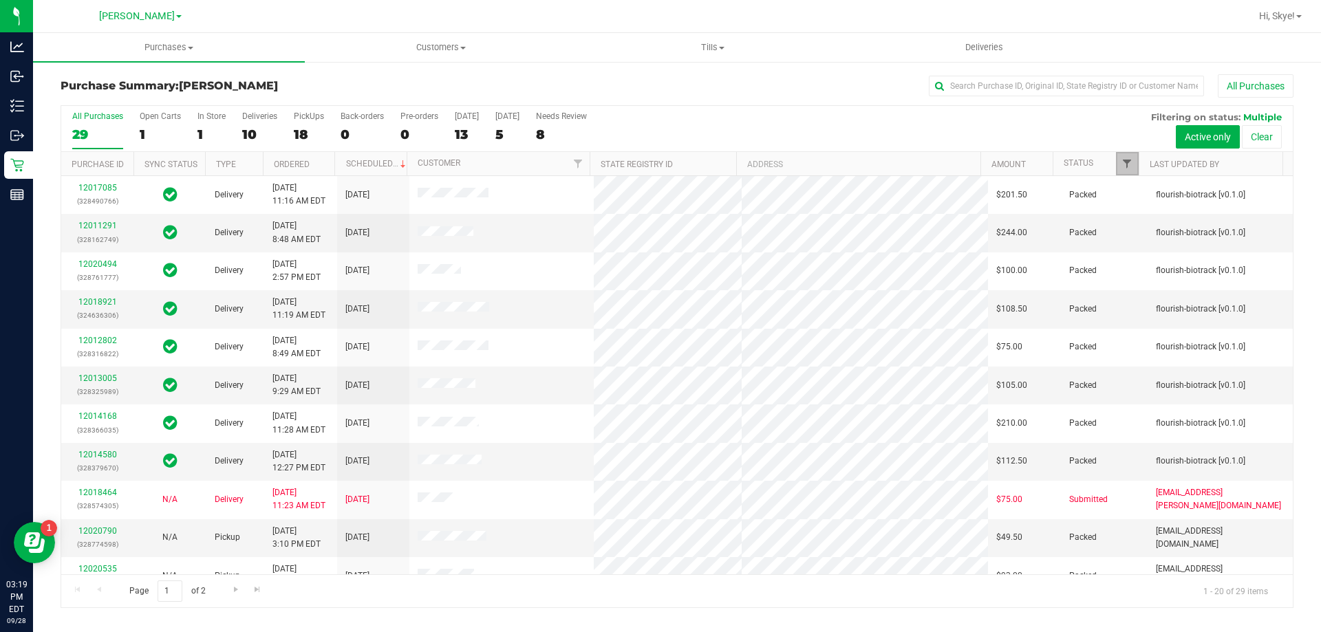
click at [1125, 164] on span "Filter" at bounding box center [1126, 163] width 11 height 11
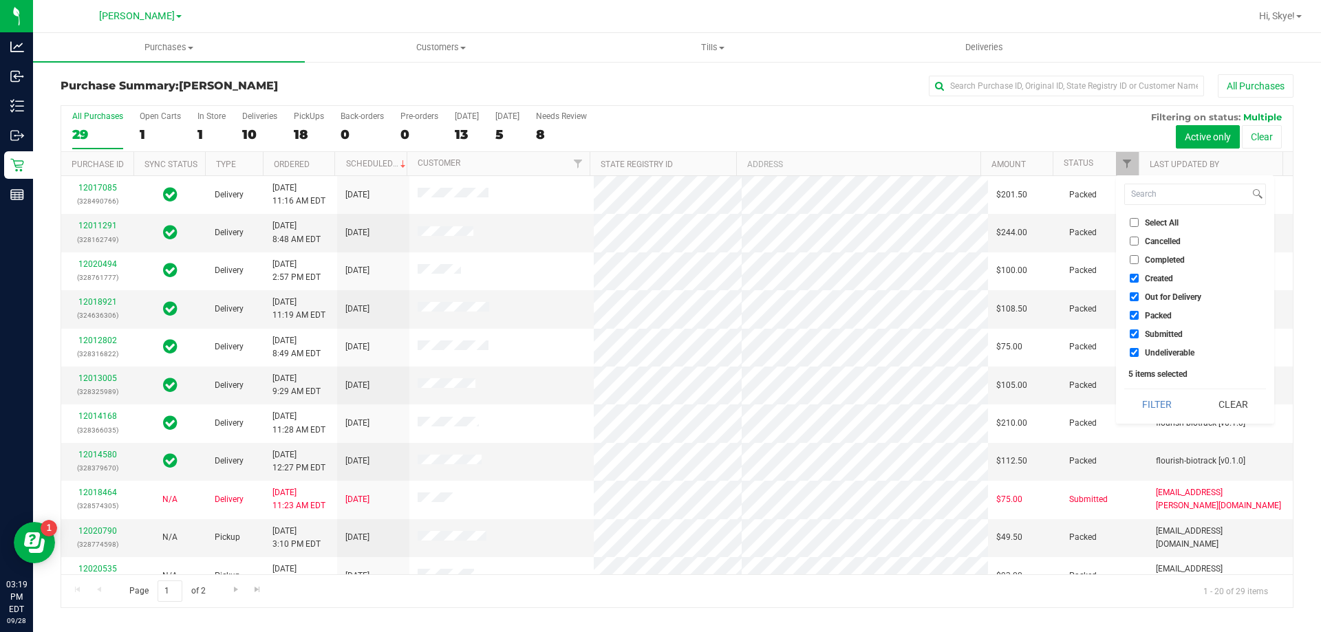
click at [1165, 279] on span "Created" at bounding box center [1159, 278] width 28 height 8
click at [1138, 279] on input "Created" at bounding box center [1134, 278] width 9 height 9
checkbox input "false"
click at [1164, 301] on span "Out for Delivery" at bounding box center [1173, 297] width 56 height 8
click at [1138, 301] on input "Out for Delivery" at bounding box center [1134, 296] width 9 height 9
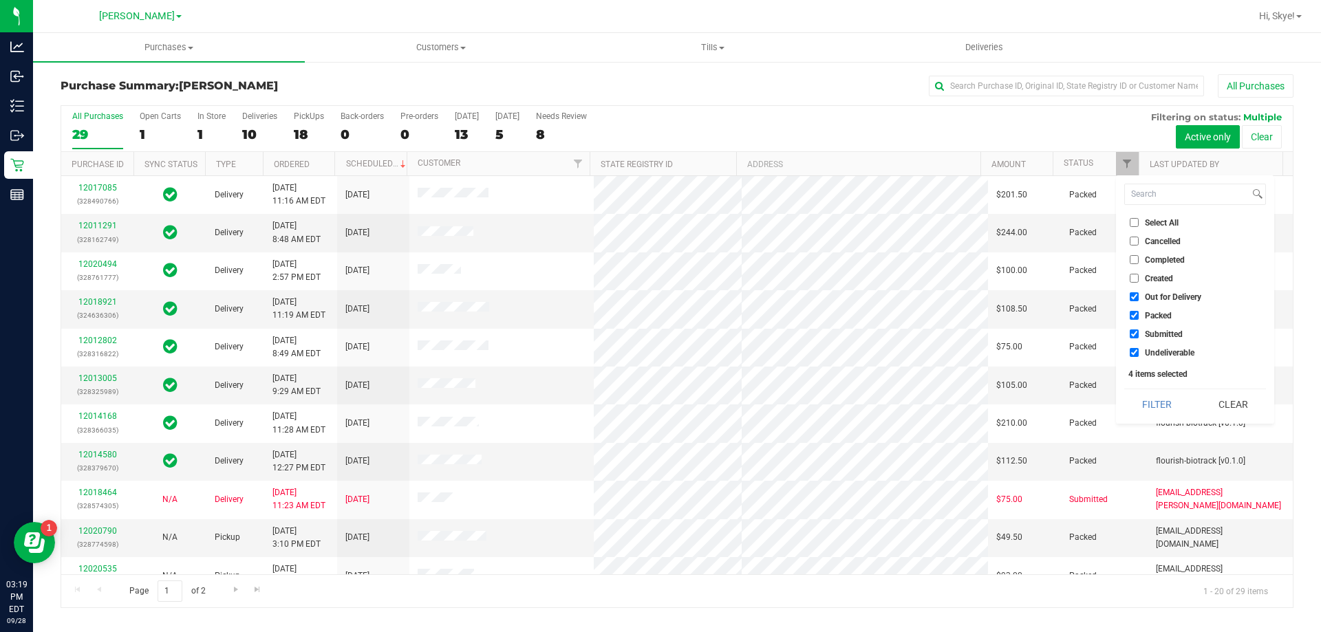
checkbox input "false"
click at [1154, 316] on span "Packed" at bounding box center [1158, 316] width 27 height 8
click at [1138, 316] on input "Packed" at bounding box center [1134, 315] width 9 height 9
checkbox input "false"
click at [1159, 334] on span "Submitted" at bounding box center [1164, 334] width 38 height 8
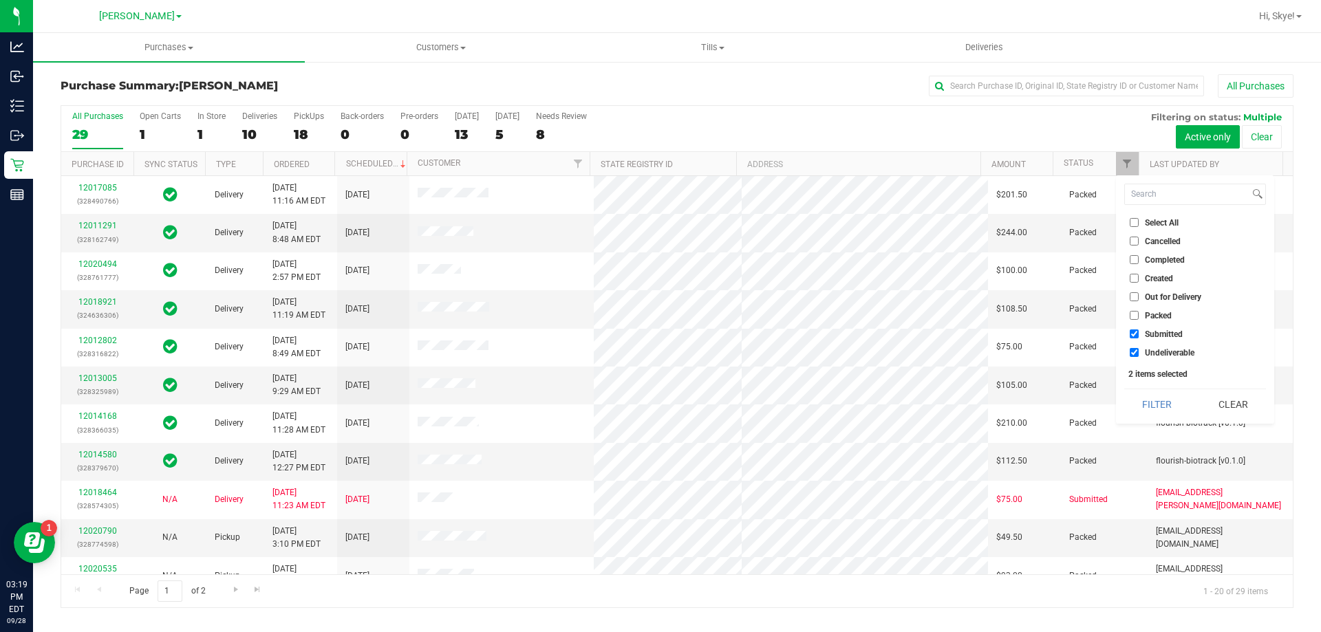
click at [1138, 334] on input "Submitted" at bounding box center [1134, 334] width 9 height 9
click at [1166, 337] on span "Submitted" at bounding box center [1164, 334] width 38 height 8
click at [1138, 337] on input "Submitted" at bounding box center [1134, 334] width 9 height 9
checkbox input "true"
click at [1164, 355] on span "Undeliverable" at bounding box center [1170, 353] width 50 height 8
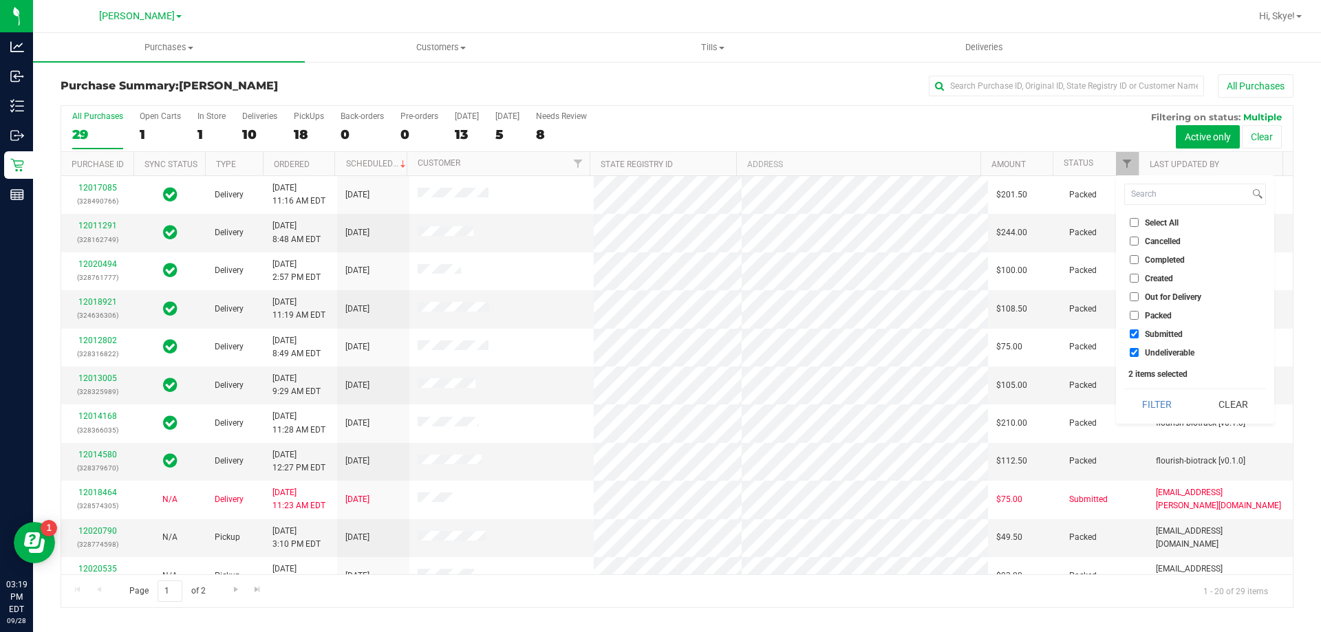
click at [1138, 355] on input "Undeliverable" at bounding box center [1134, 352] width 9 height 9
checkbox input "false"
click at [1158, 411] on button "Filter" at bounding box center [1157, 404] width 66 height 30
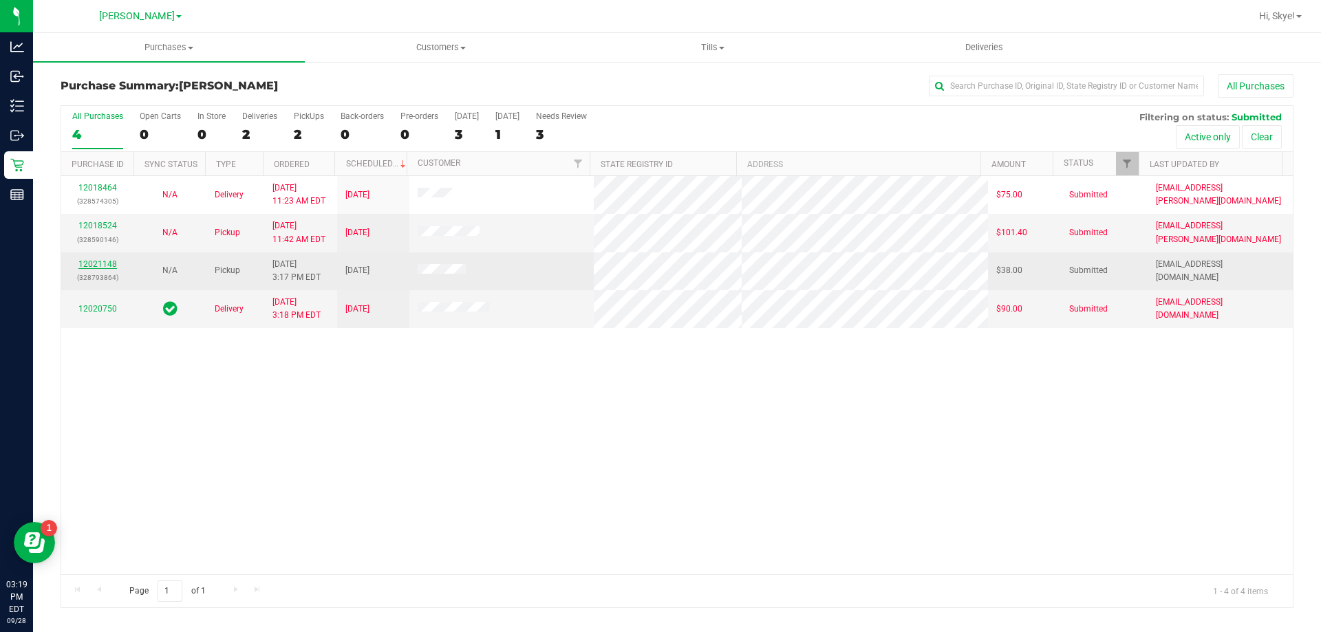
click at [102, 265] on link "12021148" at bounding box center [97, 264] width 39 height 10
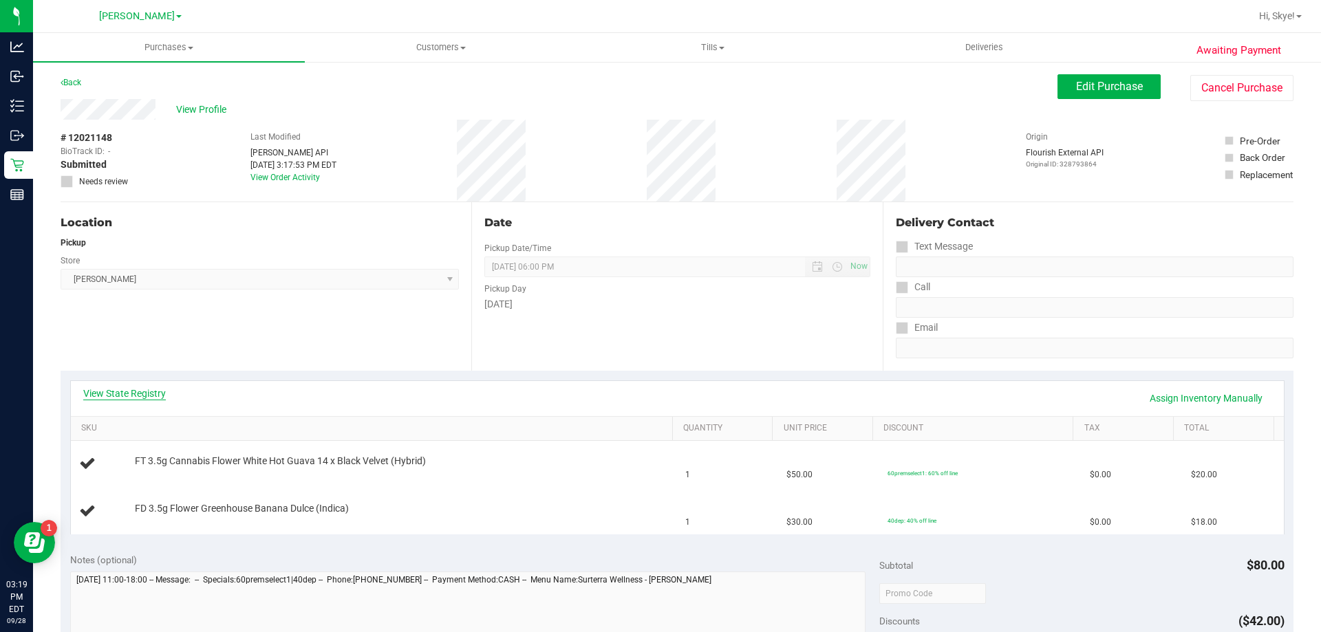
click at [144, 394] on link "View State Registry" at bounding box center [124, 394] width 83 height 14
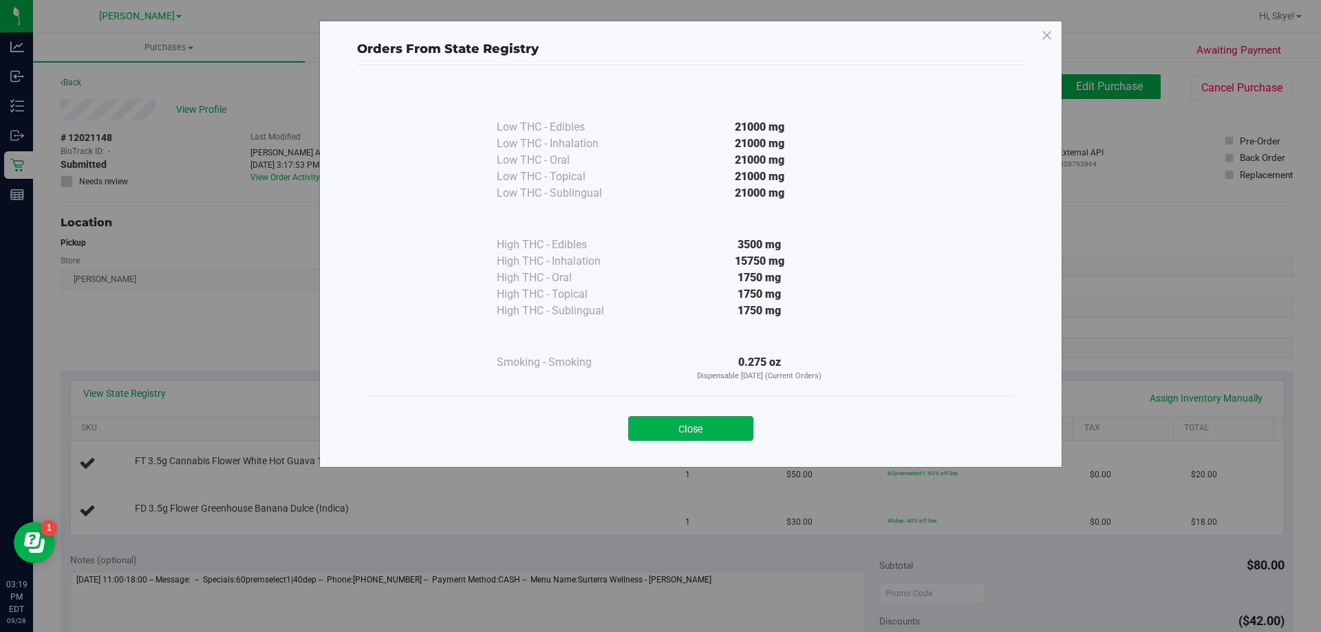
click at [687, 441] on div "Close" at bounding box center [690, 424] width 647 height 56
click at [691, 432] on button "Close" at bounding box center [690, 428] width 125 height 25
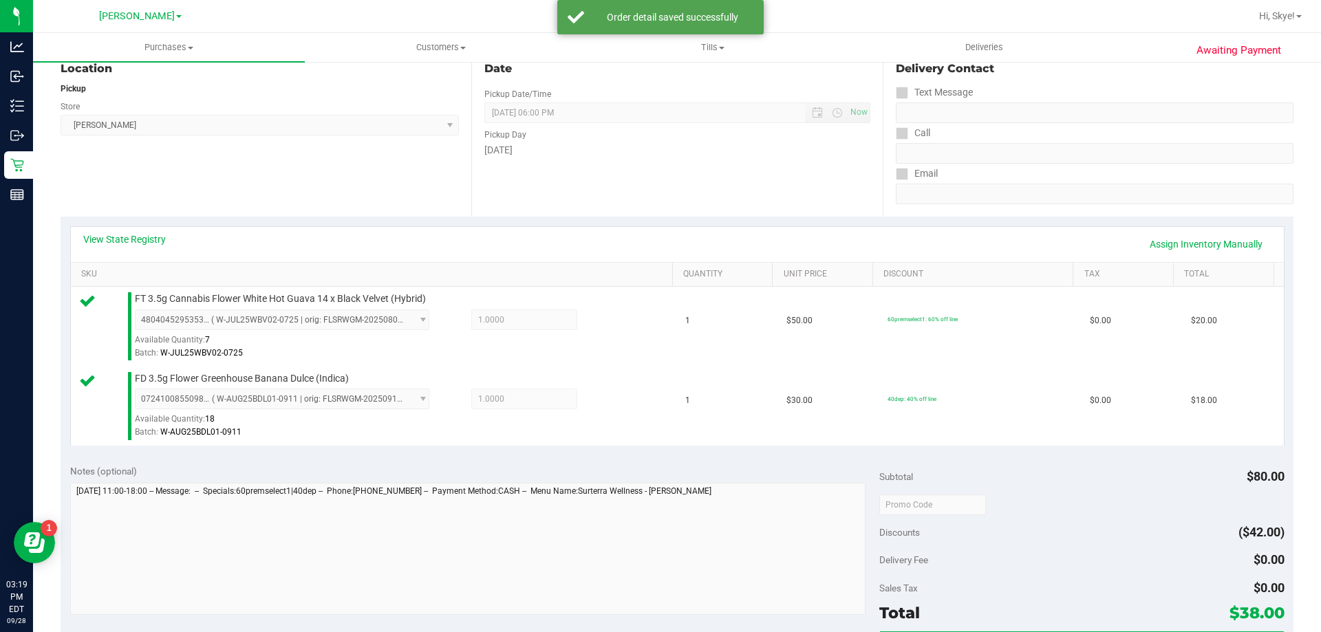
scroll to position [248, 0]
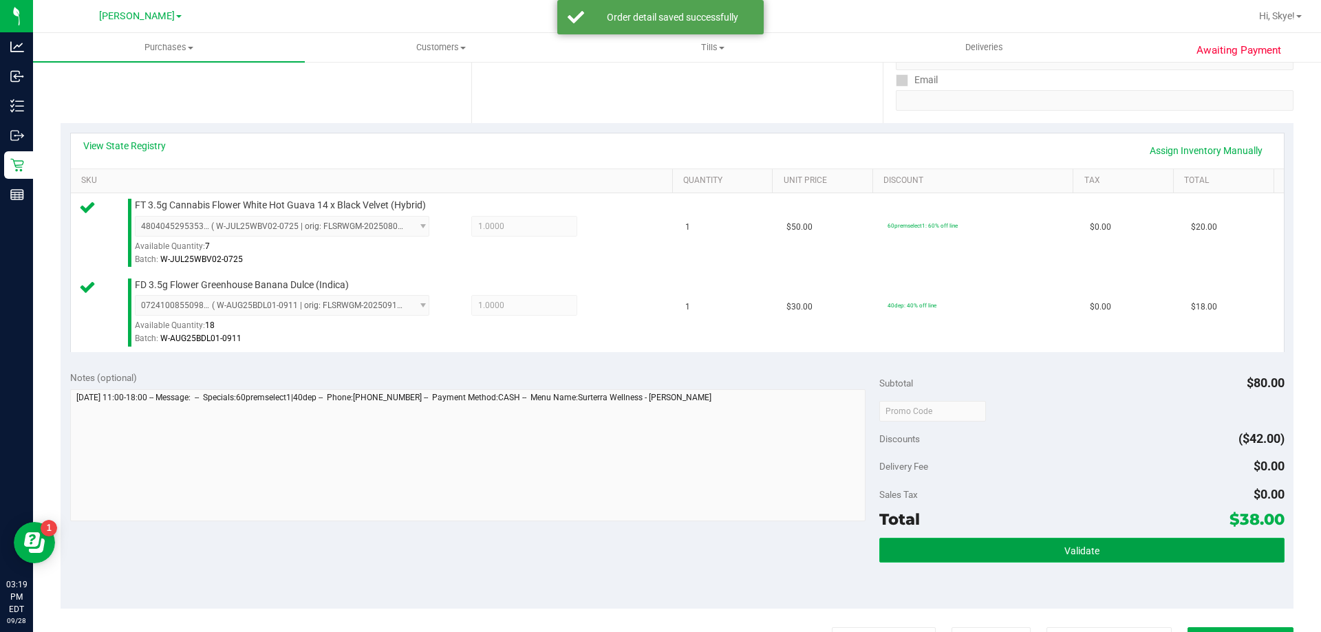
click at [1157, 550] on button "Validate" at bounding box center [1081, 550] width 404 height 25
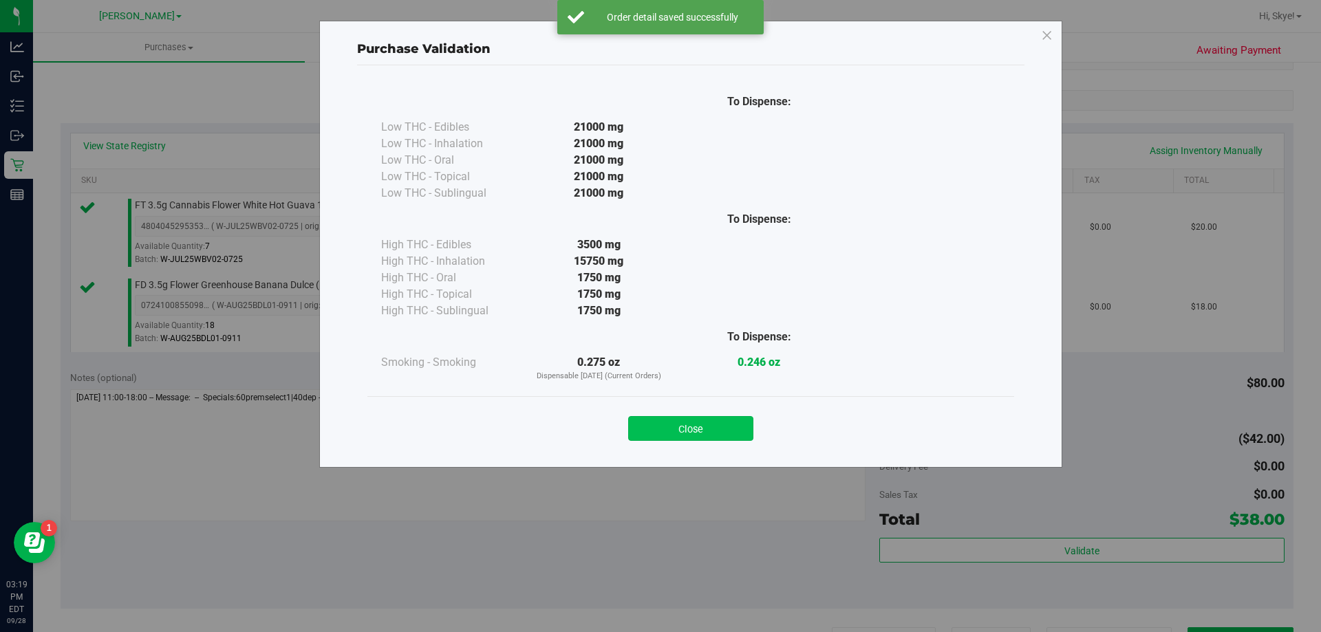
click at [721, 419] on button "Close" at bounding box center [690, 428] width 125 height 25
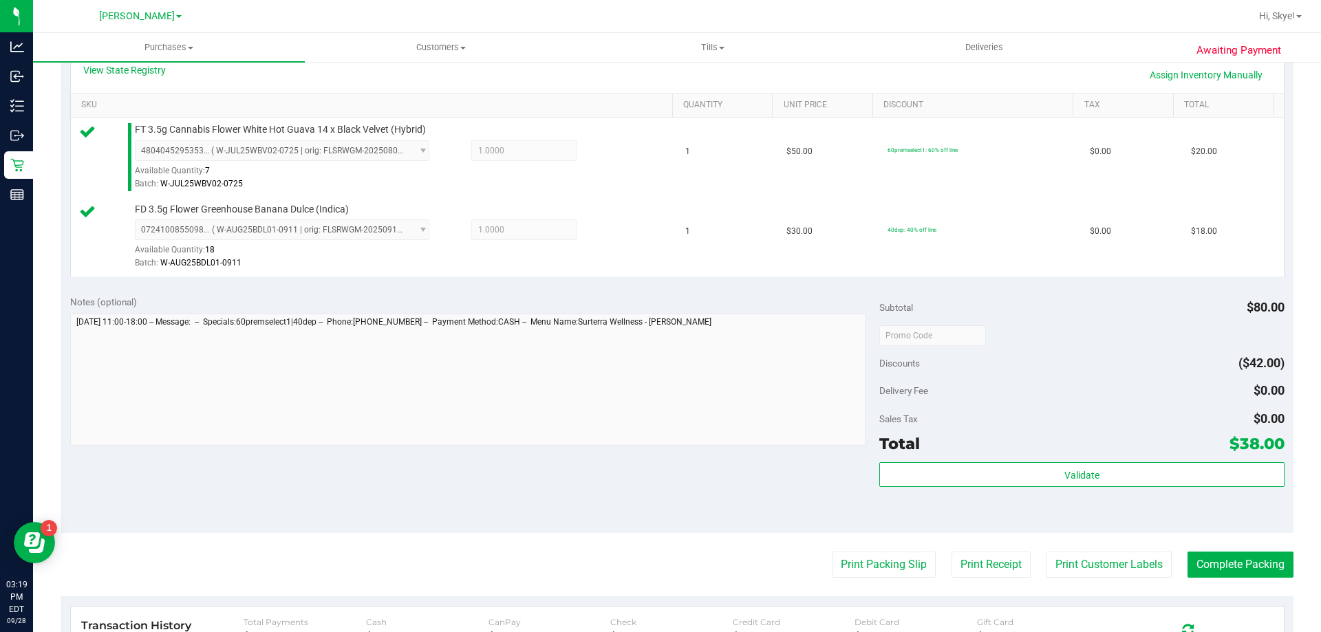
scroll to position [356, 0]
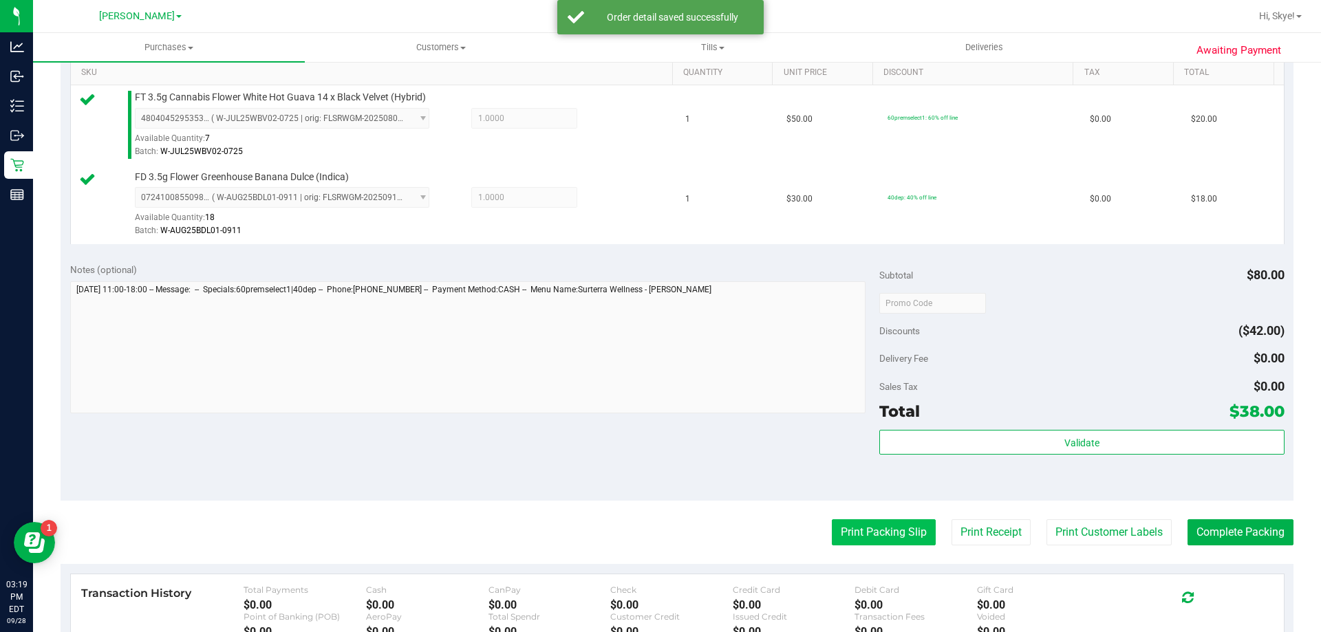
click at [876, 523] on button "Print Packing Slip" at bounding box center [884, 532] width 104 height 26
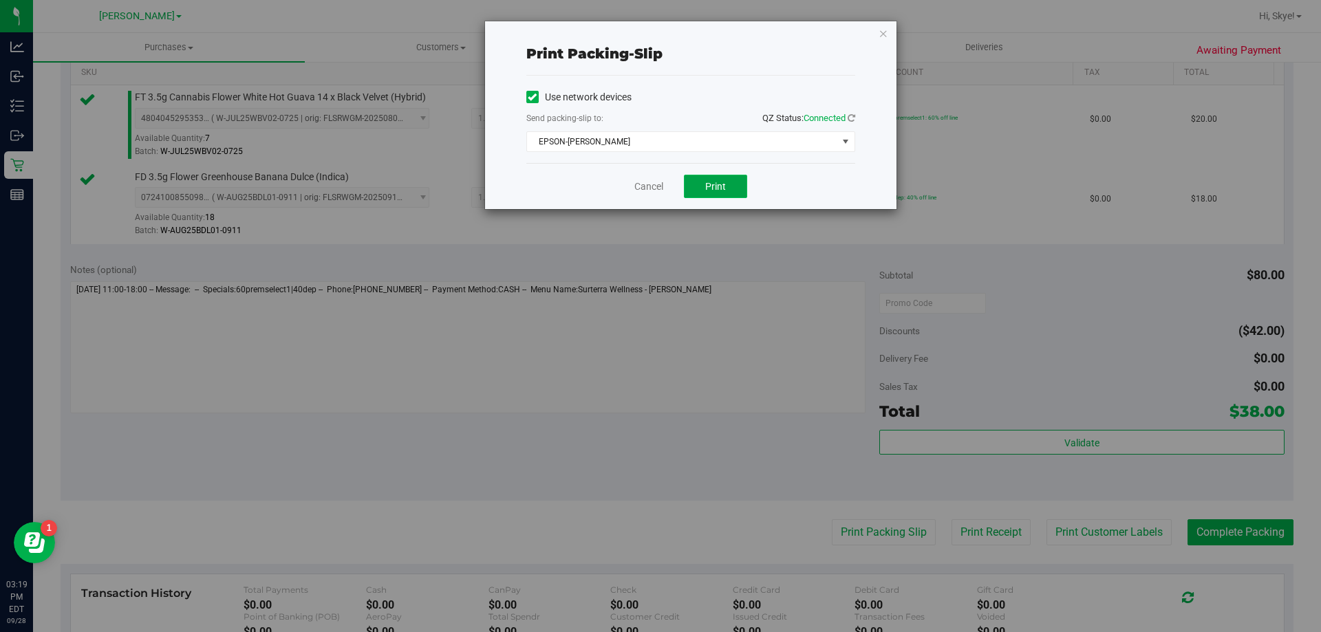
click at [727, 179] on button "Print" at bounding box center [715, 186] width 63 height 23
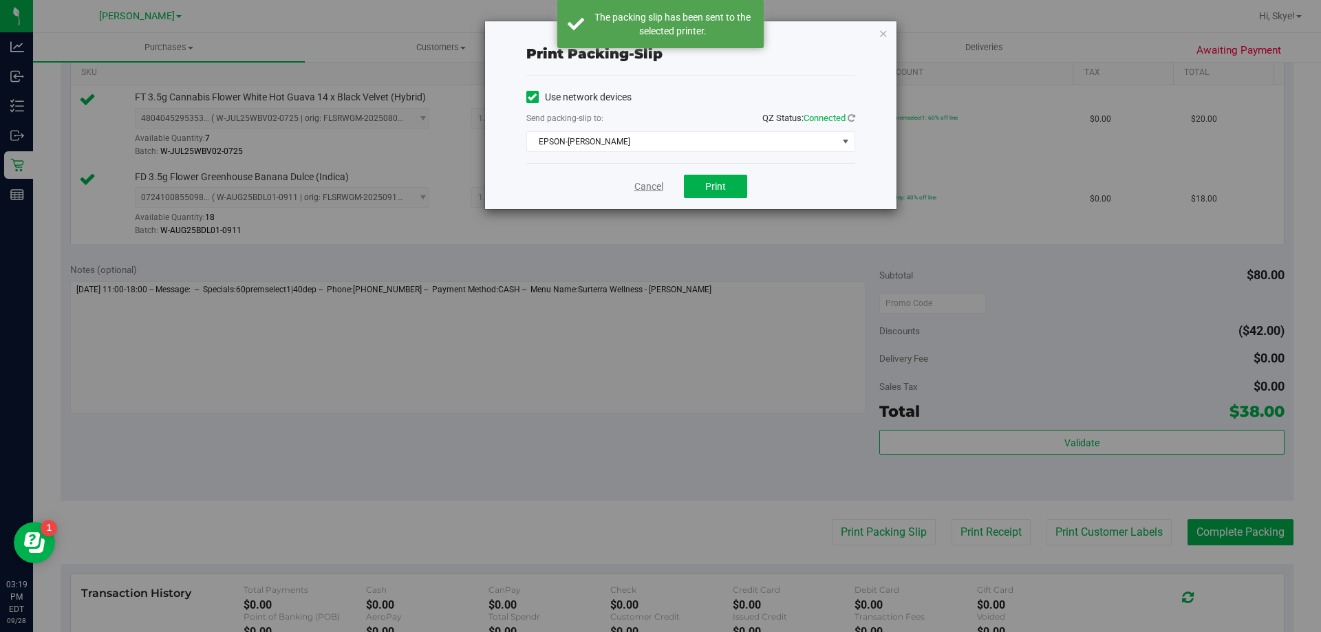
click at [645, 187] on link "Cancel" at bounding box center [648, 187] width 29 height 14
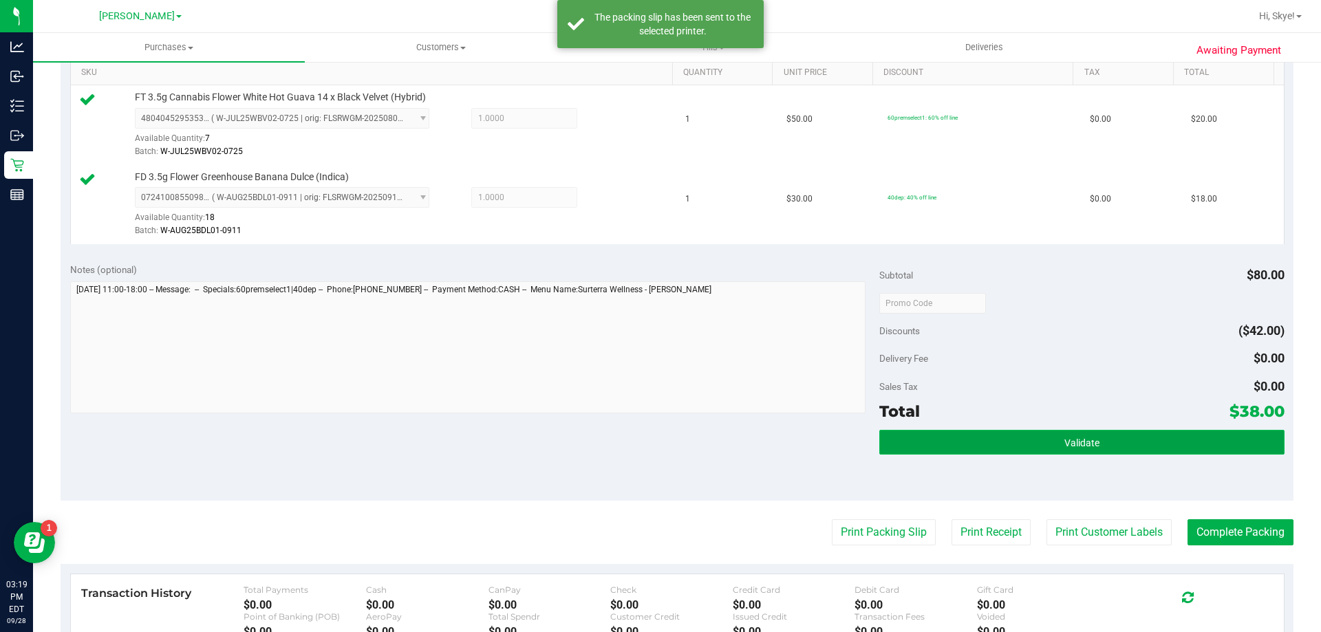
click at [1043, 446] on button "Validate" at bounding box center [1081, 442] width 404 height 25
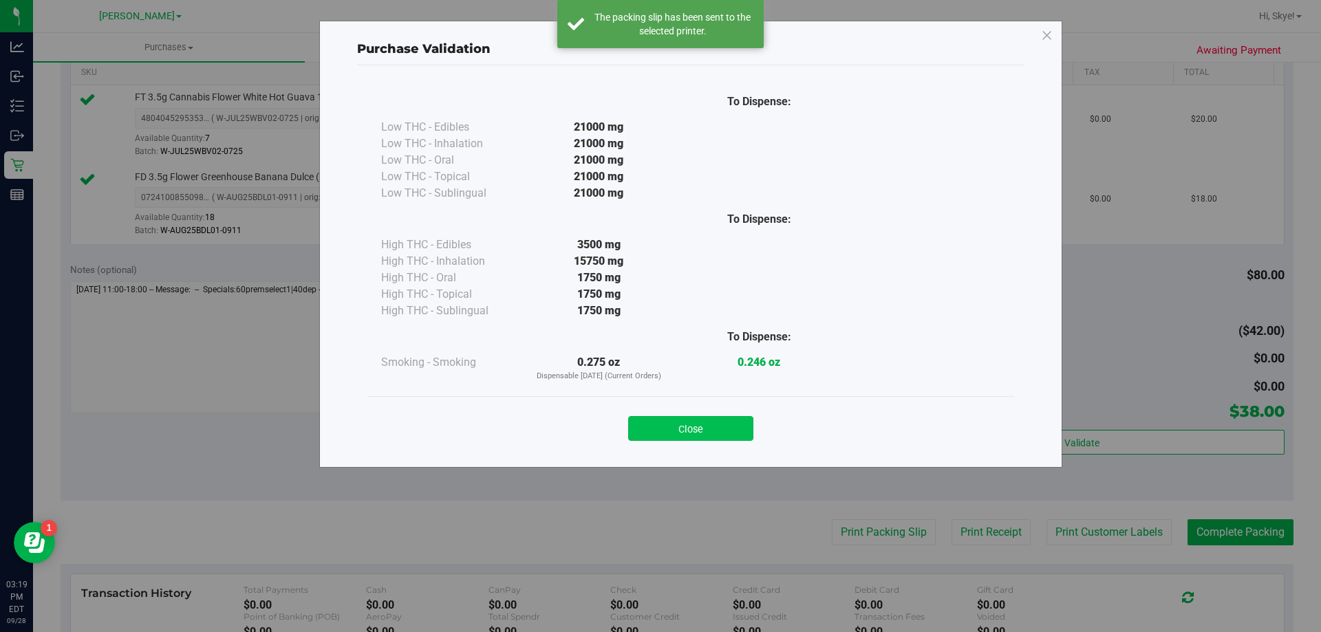
click at [732, 428] on button "Close" at bounding box center [690, 428] width 125 height 25
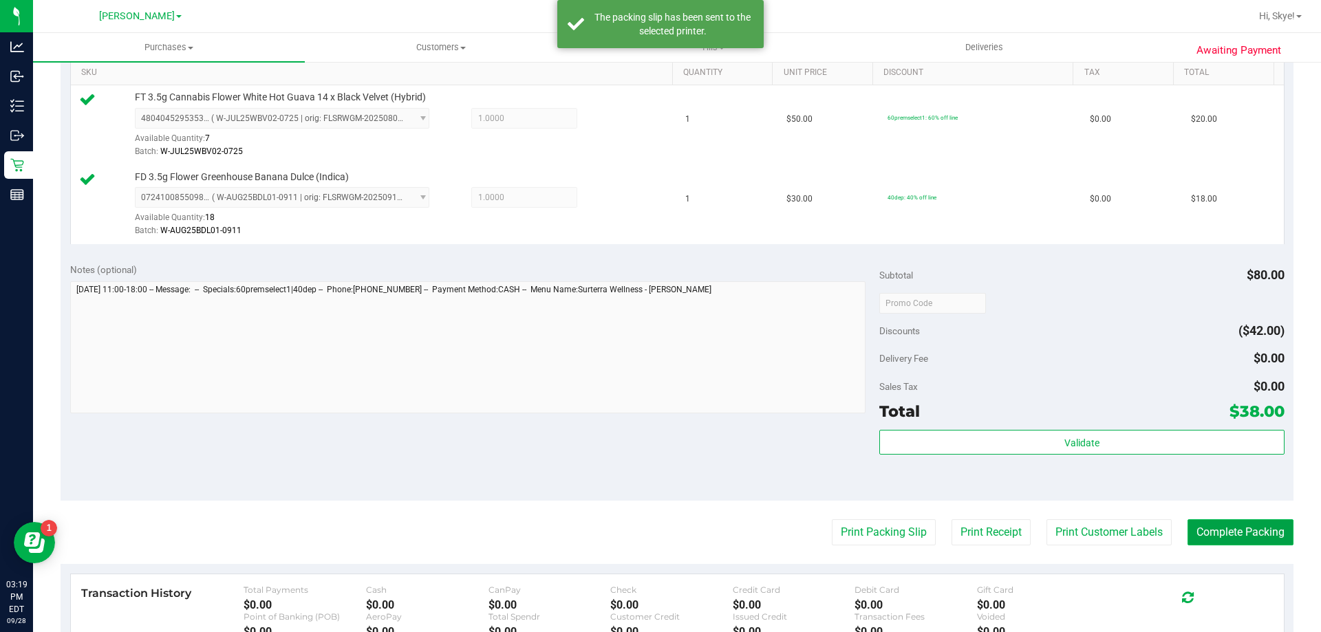
click at [1247, 530] on button "Complete Packing" at bounding box center [1240, 532] width 106 height 26
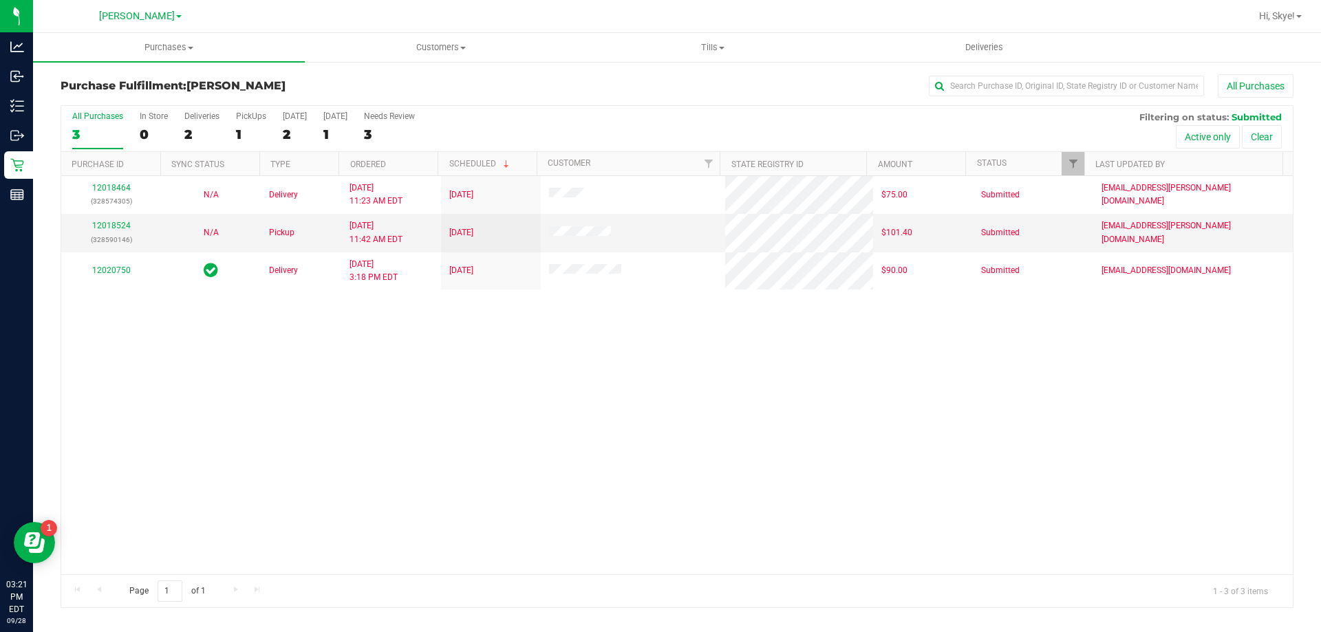
click at [801, 431] on div "12018464 (328574305) N/A Delivery [DATE] 11:23 AM EDT 9/29/2025 $75.00 Submitte…" at bounding box center [676, 375] width 1231 height 398
